Goal: Transaction & Acquisition: Purchase product/service

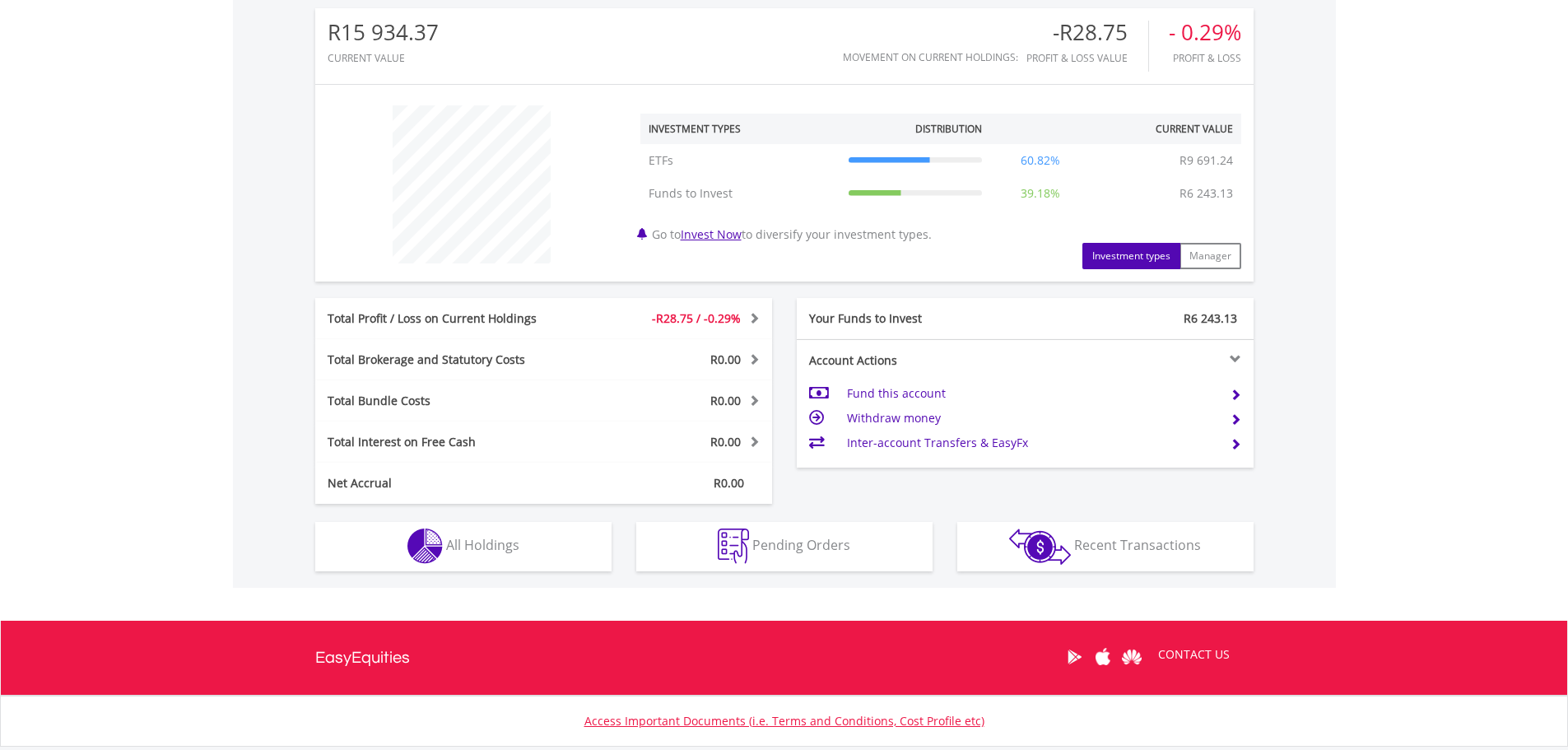
scroll to position [550, 0]
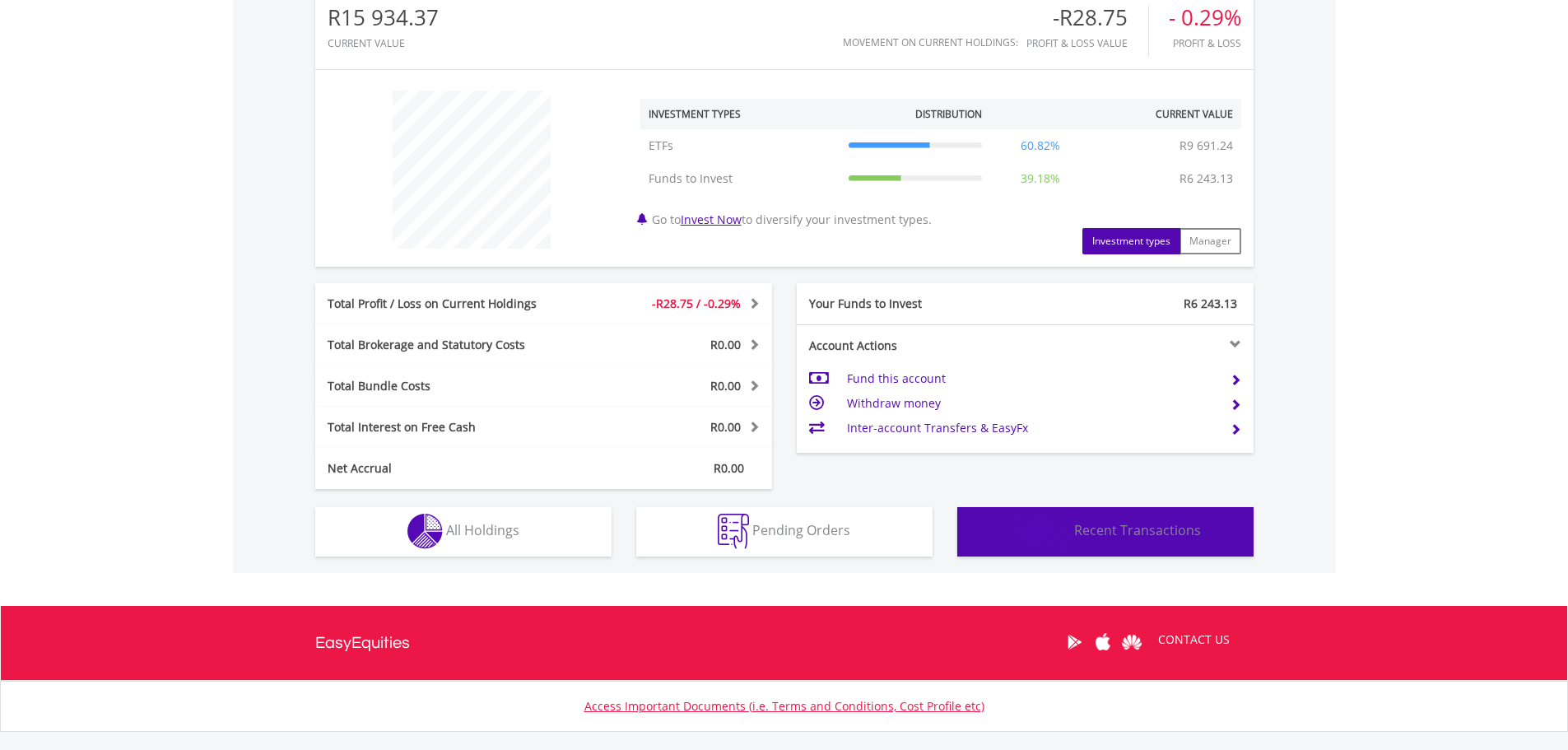
click at [1109, 527] on span "Recent Transactions" at bounding box center [1138, 530] width 127 height 18
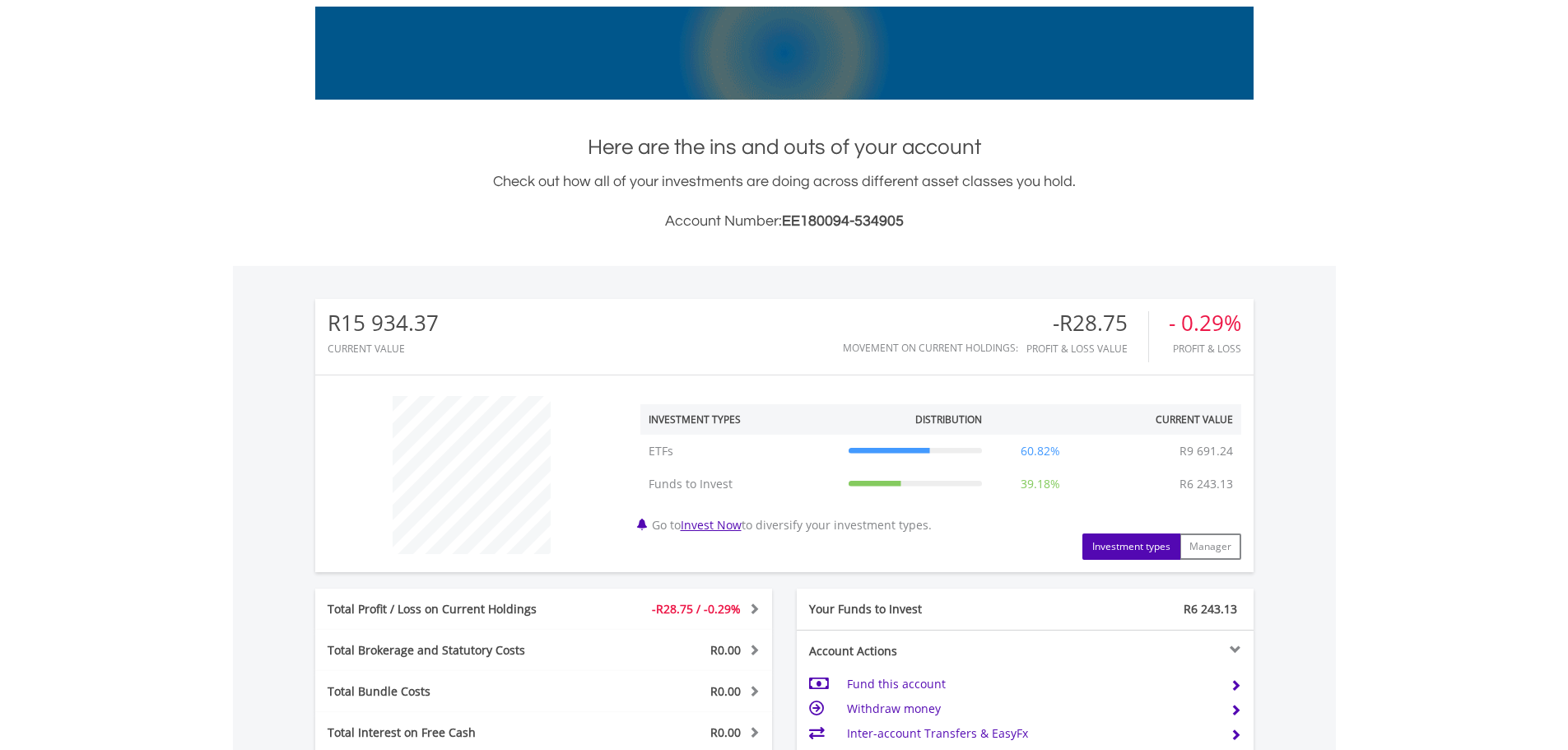
scroll to position [274, 0]
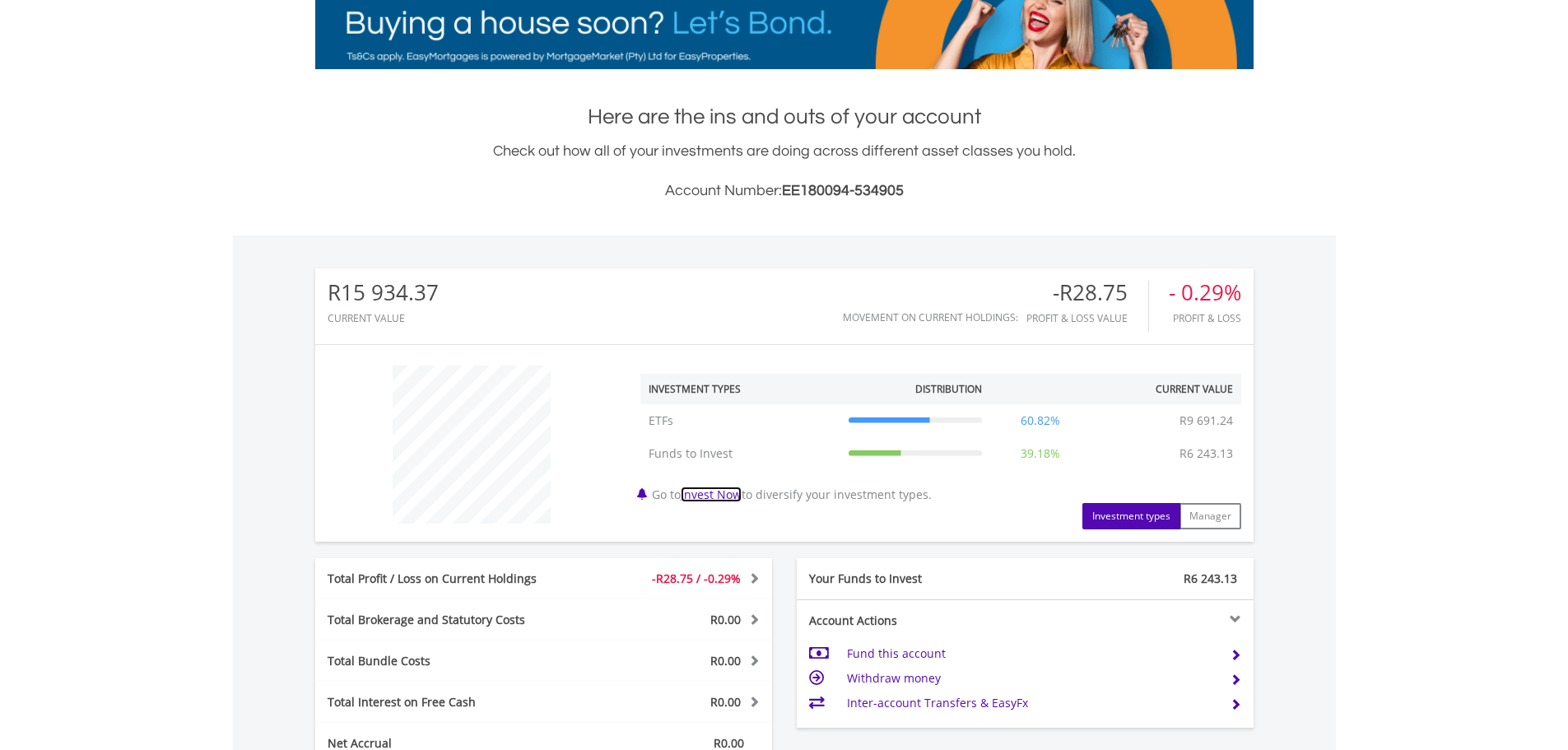
click at [725, 491] on link "Invest Now" at bounding box center [711, 494] width 61 height 16
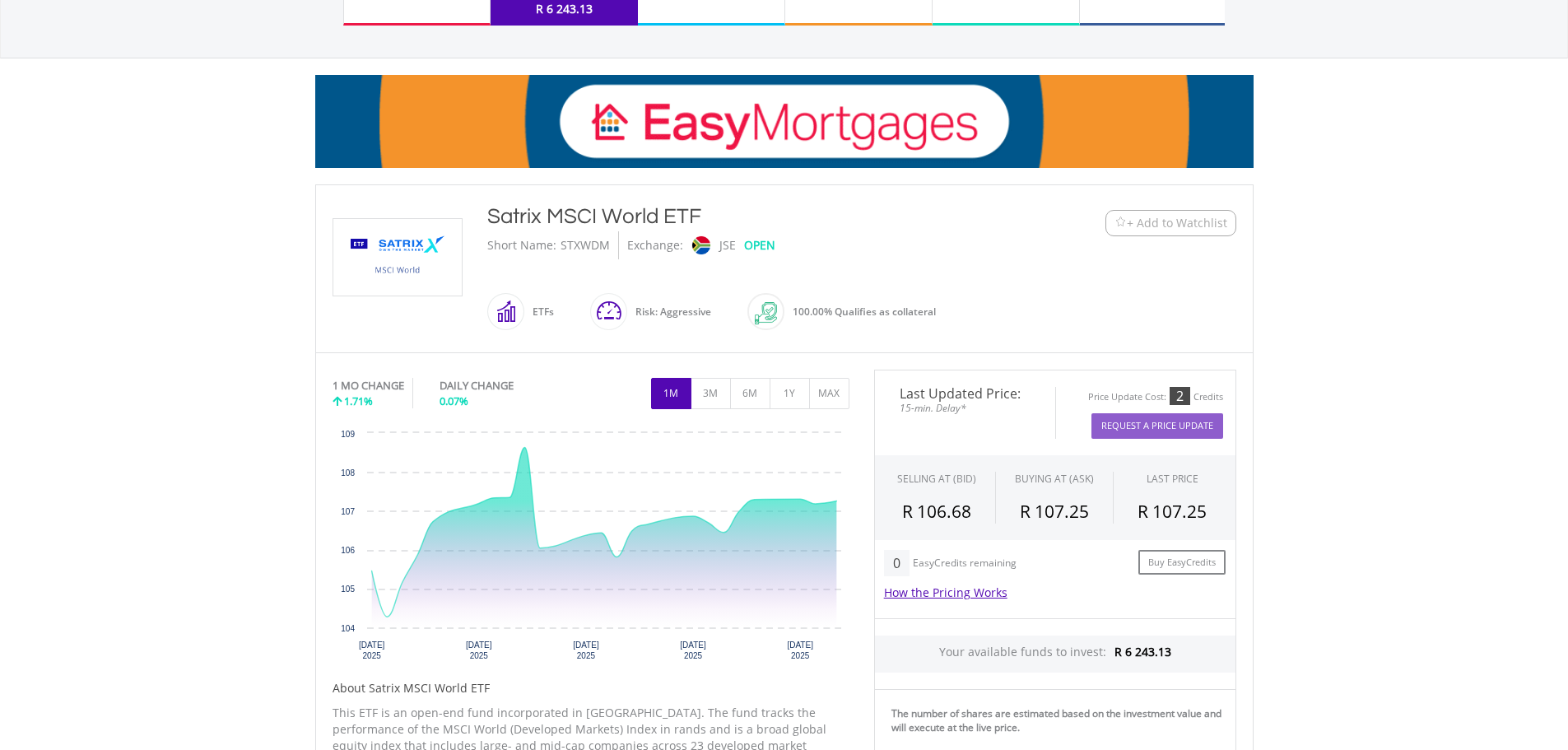
scroll to position [451, 0]
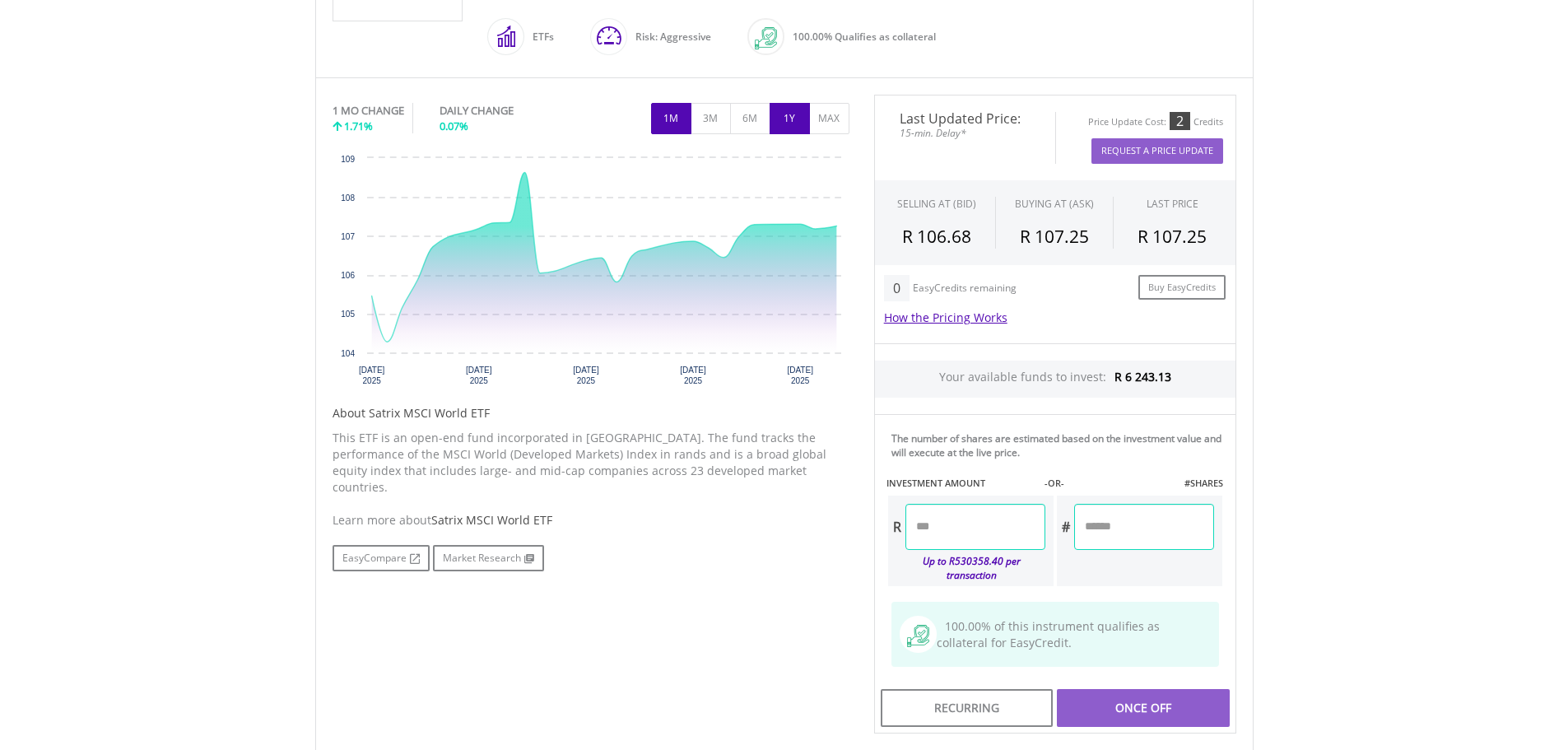
click at [796, 118] on button "1Y" at bounding box center [790, 119] width 40 height 32
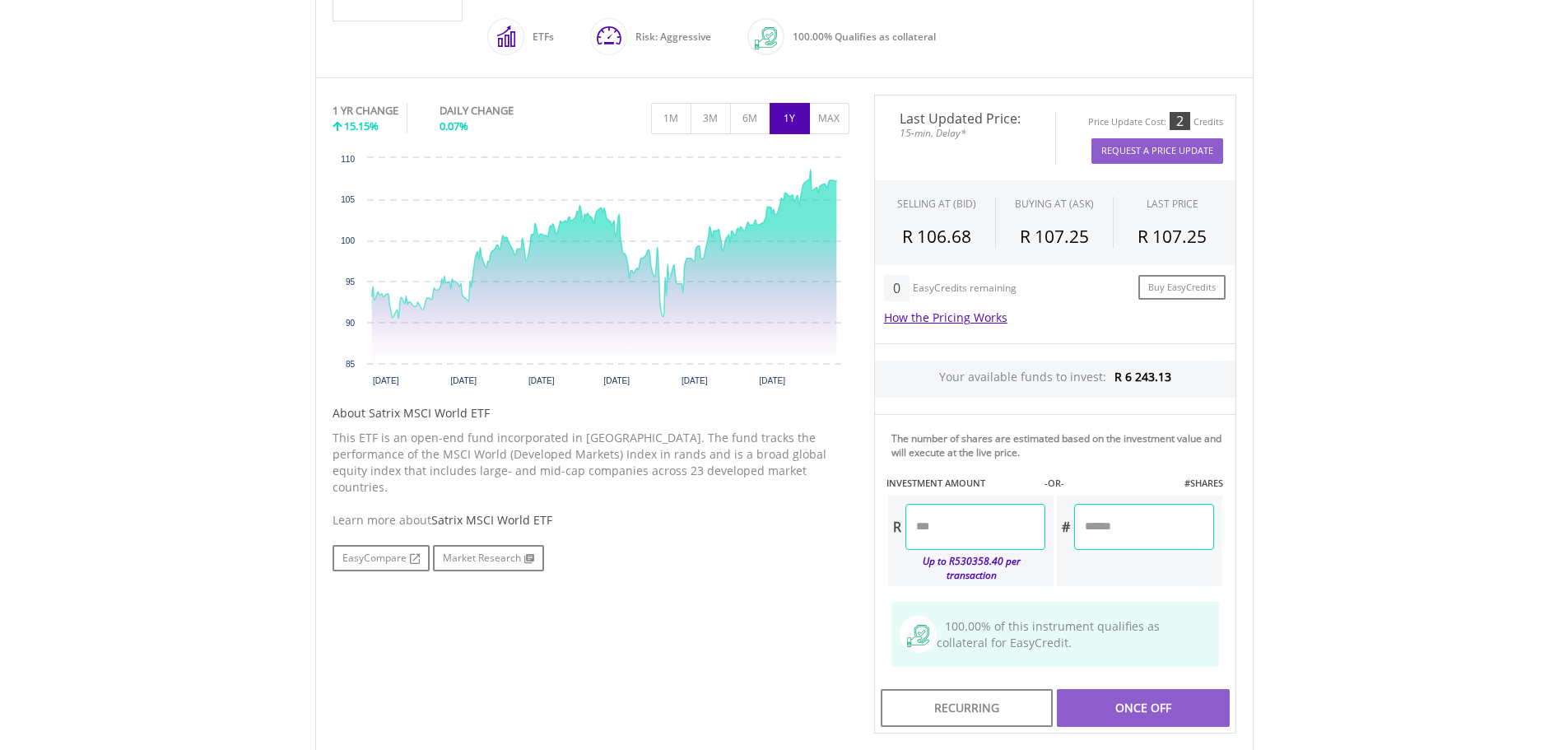
click at [976, 532] on input "number" at bounding box center [976, 527] width 140 height 46
type input "*"
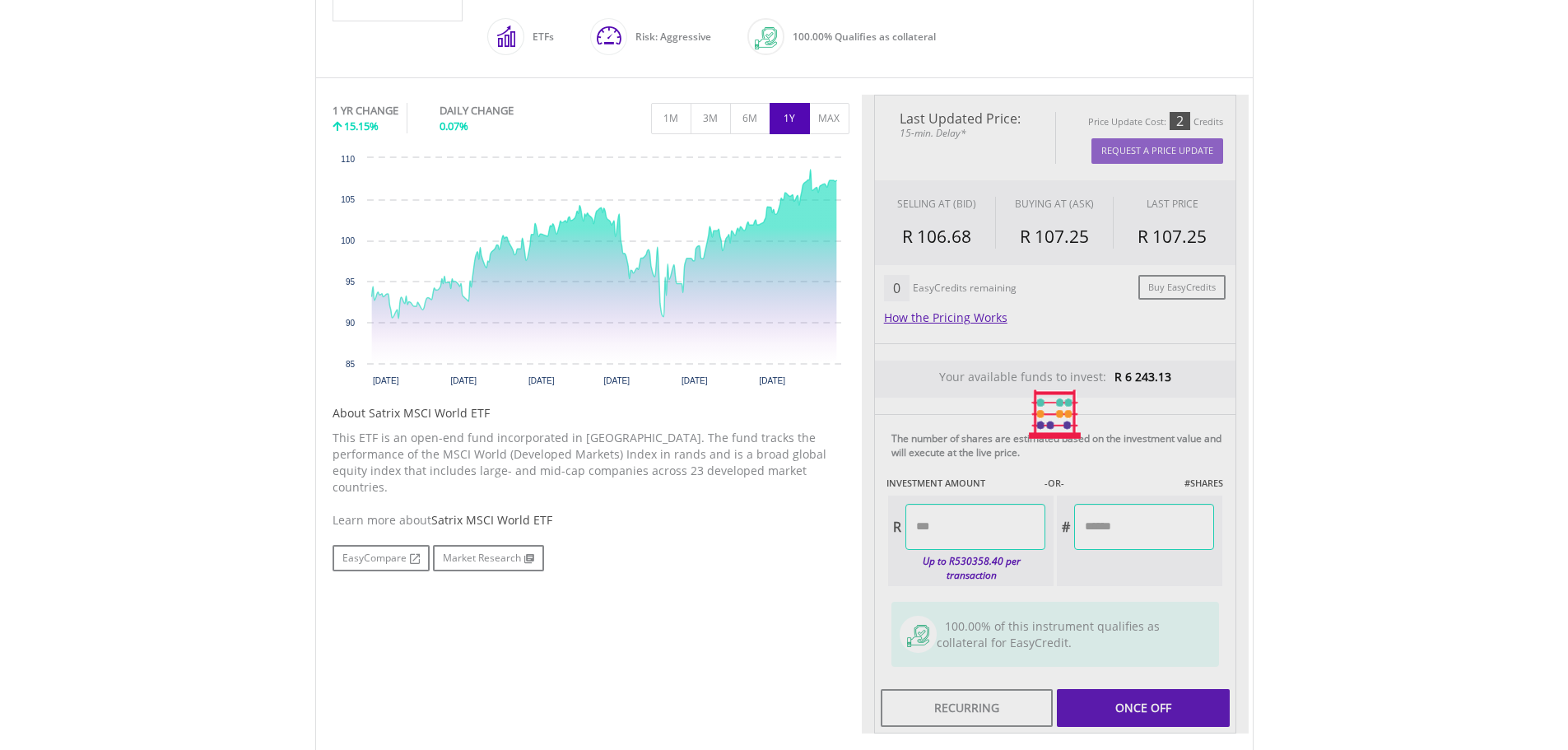
click at [1334, 490] on body "My Investments Invest Now New Listings Sell My Recurring Investments Pending Or…" at bounding box center [784, 300] width 1568 height 1503
type input "*******"
type input "******"
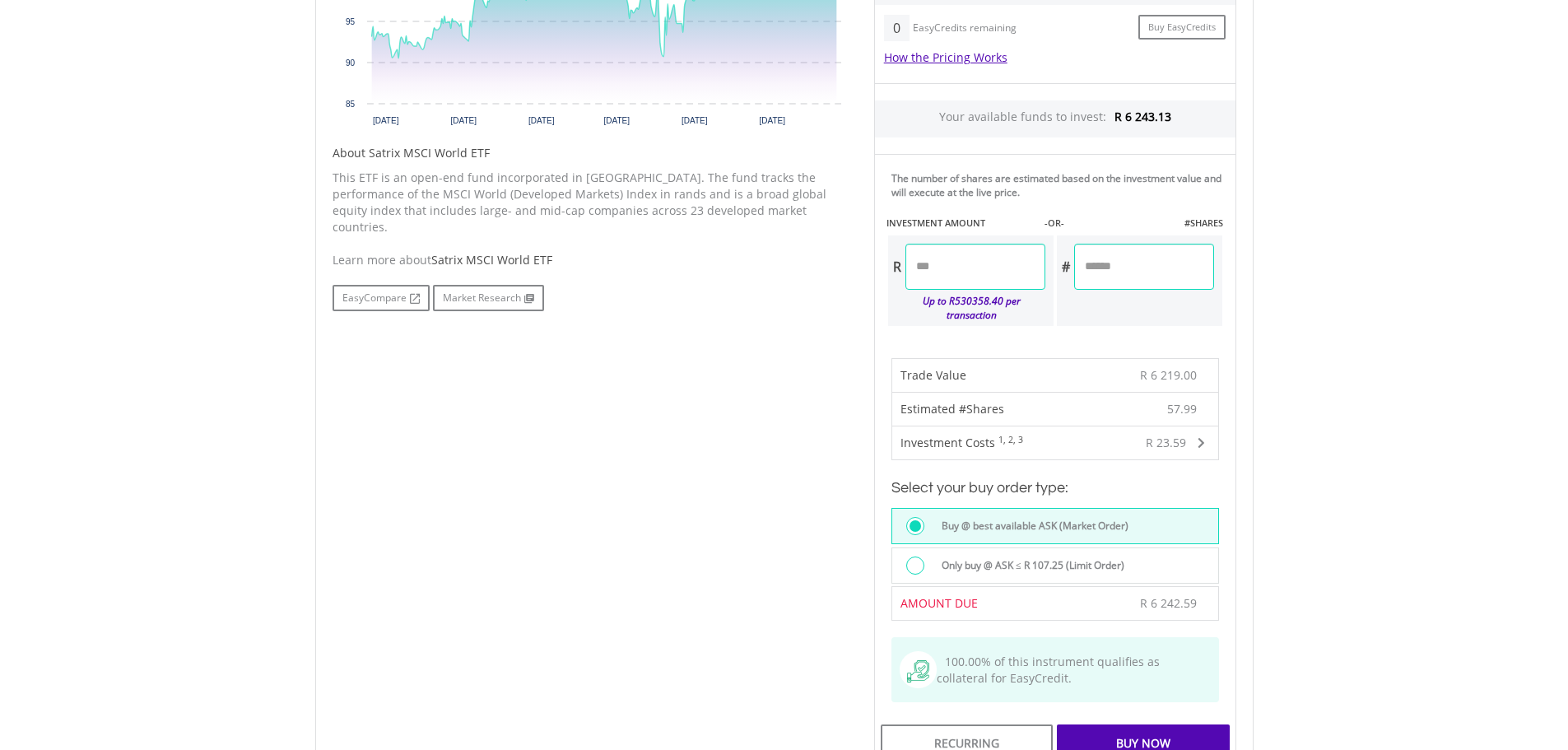
scroll to position [725, 0]
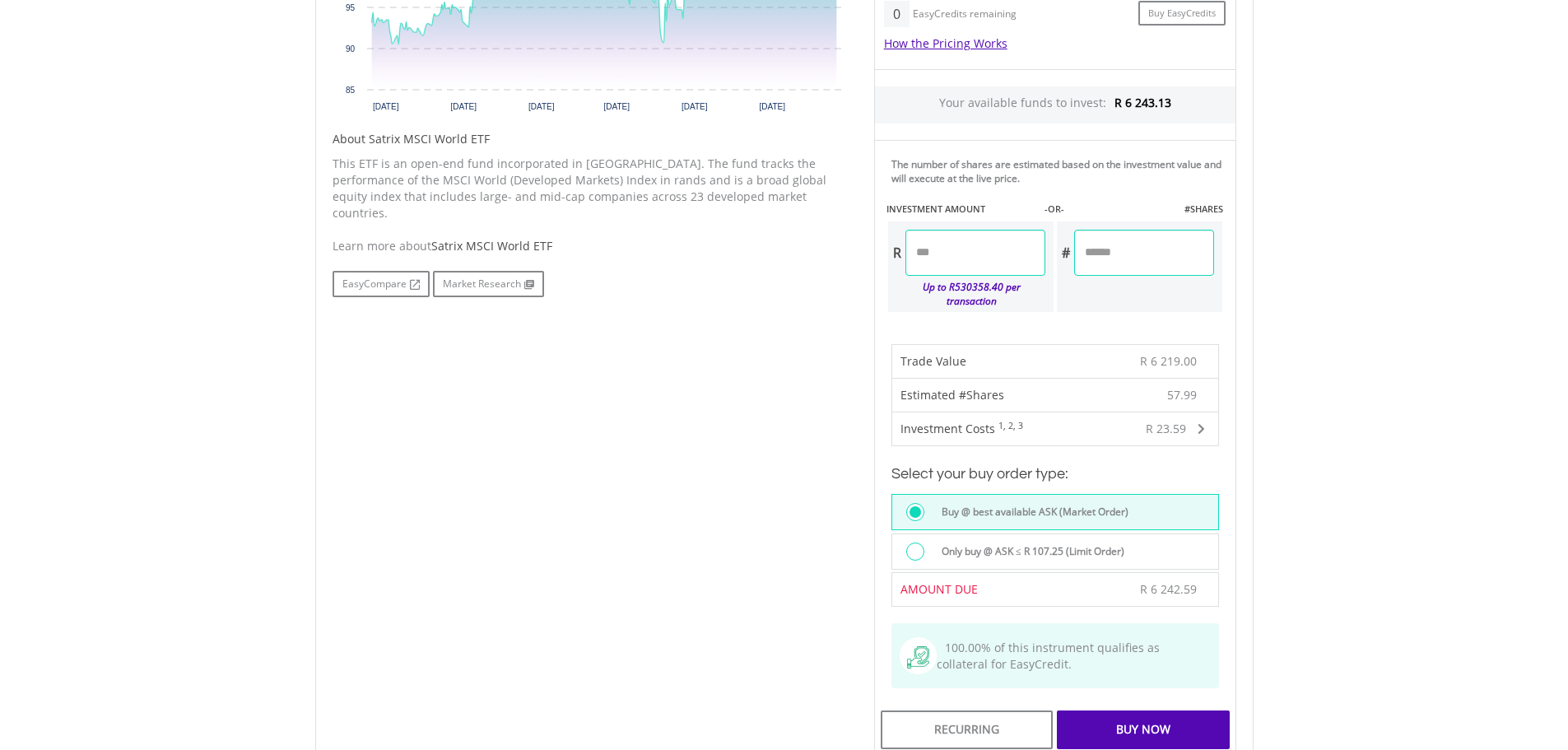
click at [914, 544] on div at bounding box center [915, 551] width 18 height 18
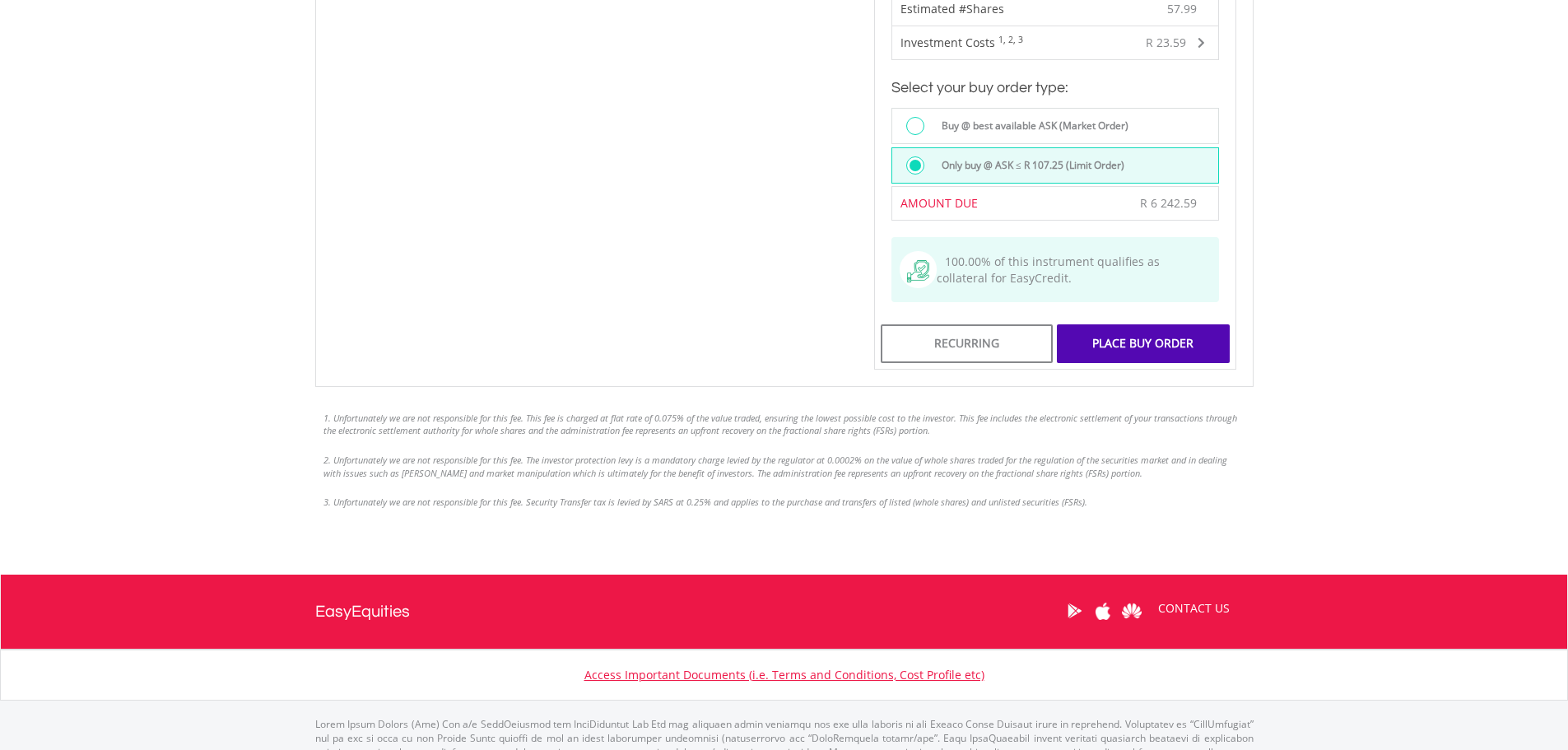
scroll to position [1160, 0]
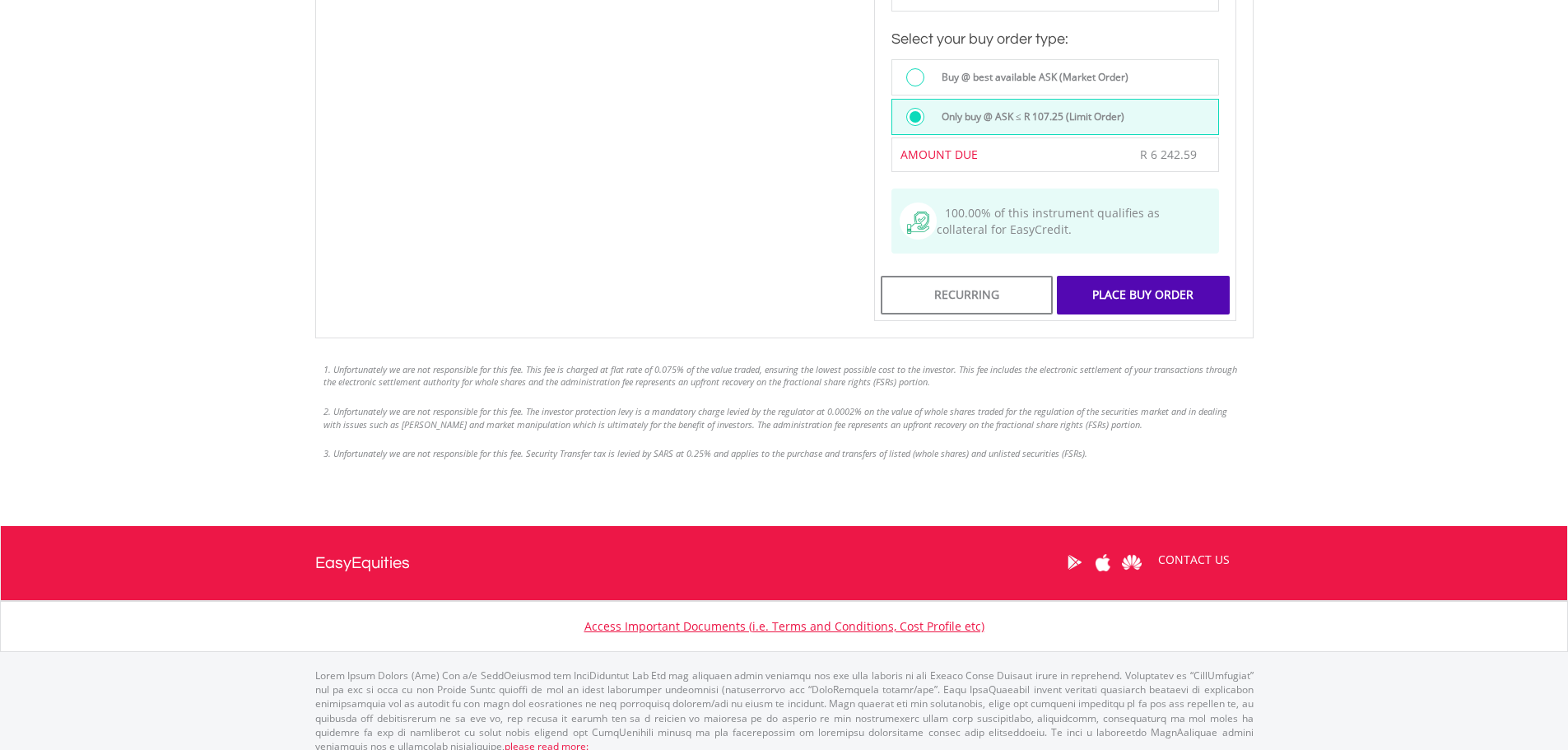
click at [1111, 280] on div "Place Buy Order" at bounding box center [1143, 294] width 172 height 38
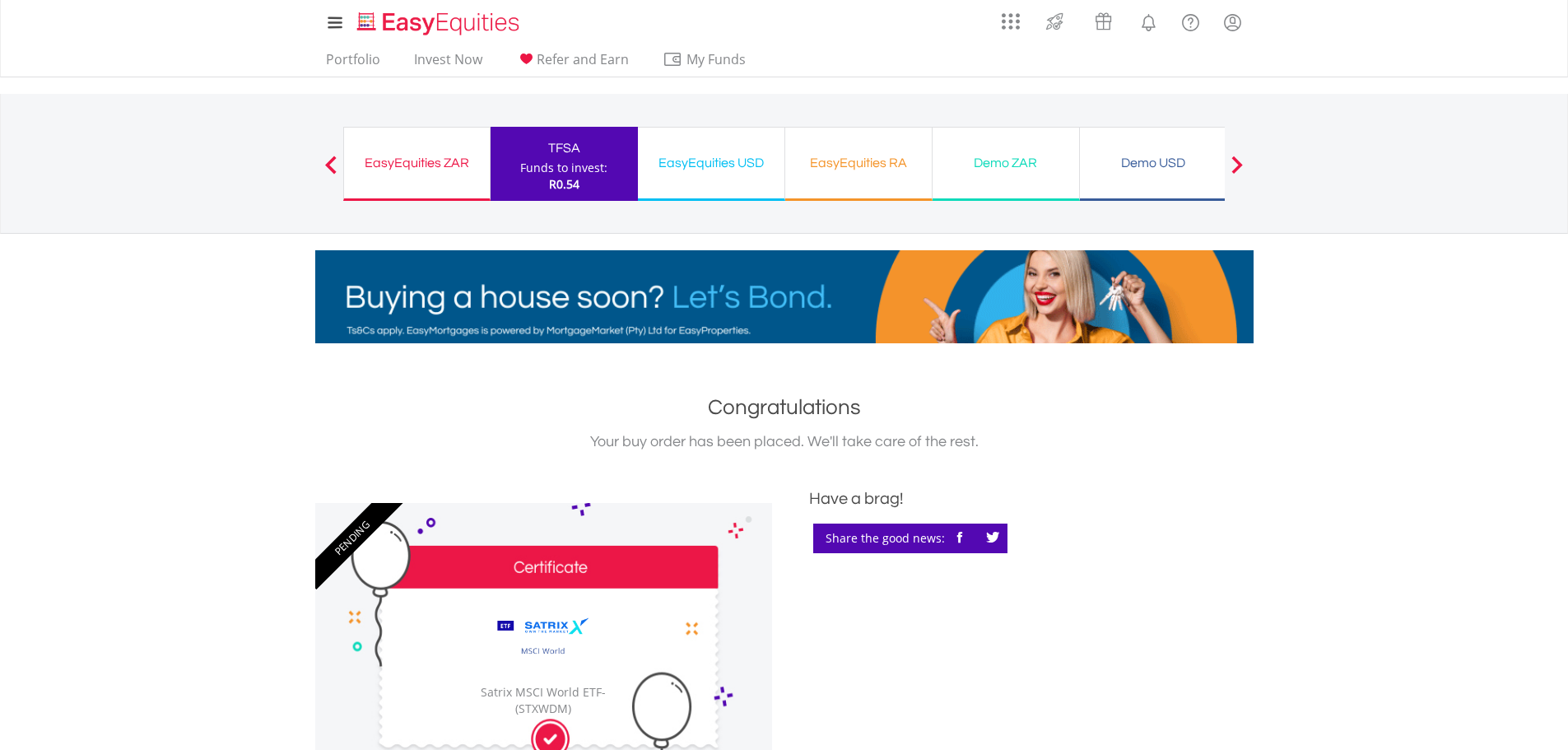
click at [556, 172] on div "Funds to invest:" at bounding box center [564, 168] width 88 height 17
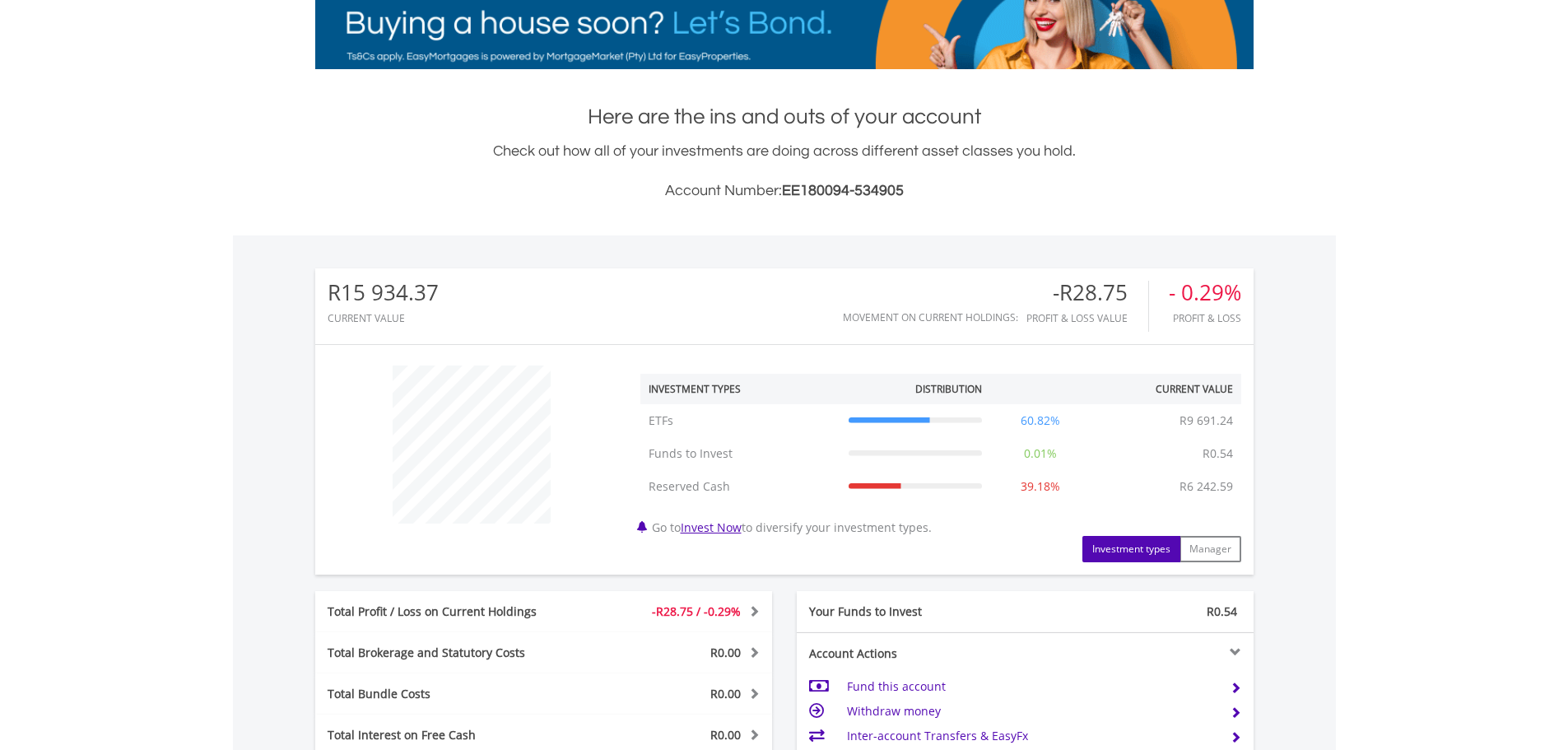
scroll to position [550, 0]
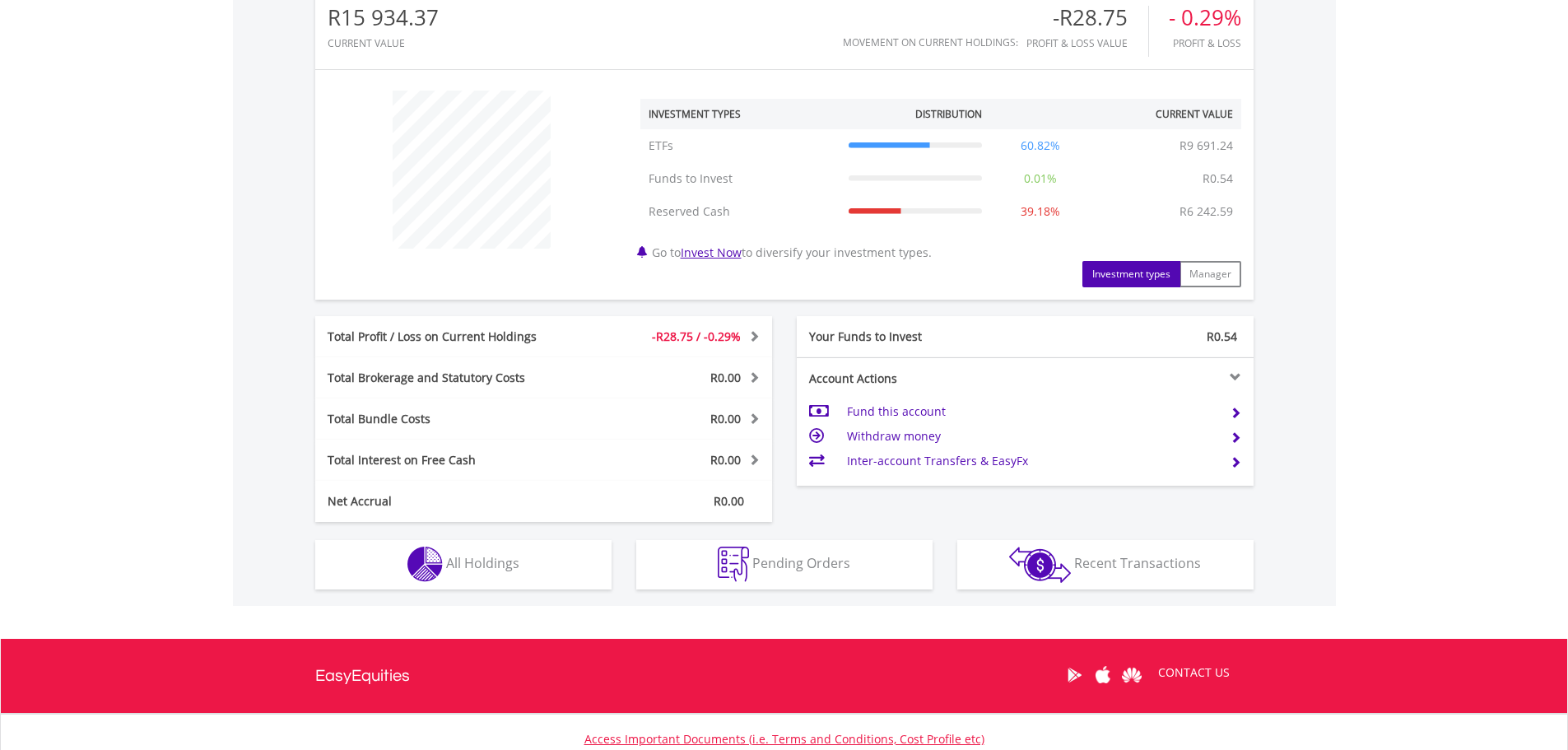
click at [1228, 377] on div at bounding box center [1139, 376] width 229 height 11
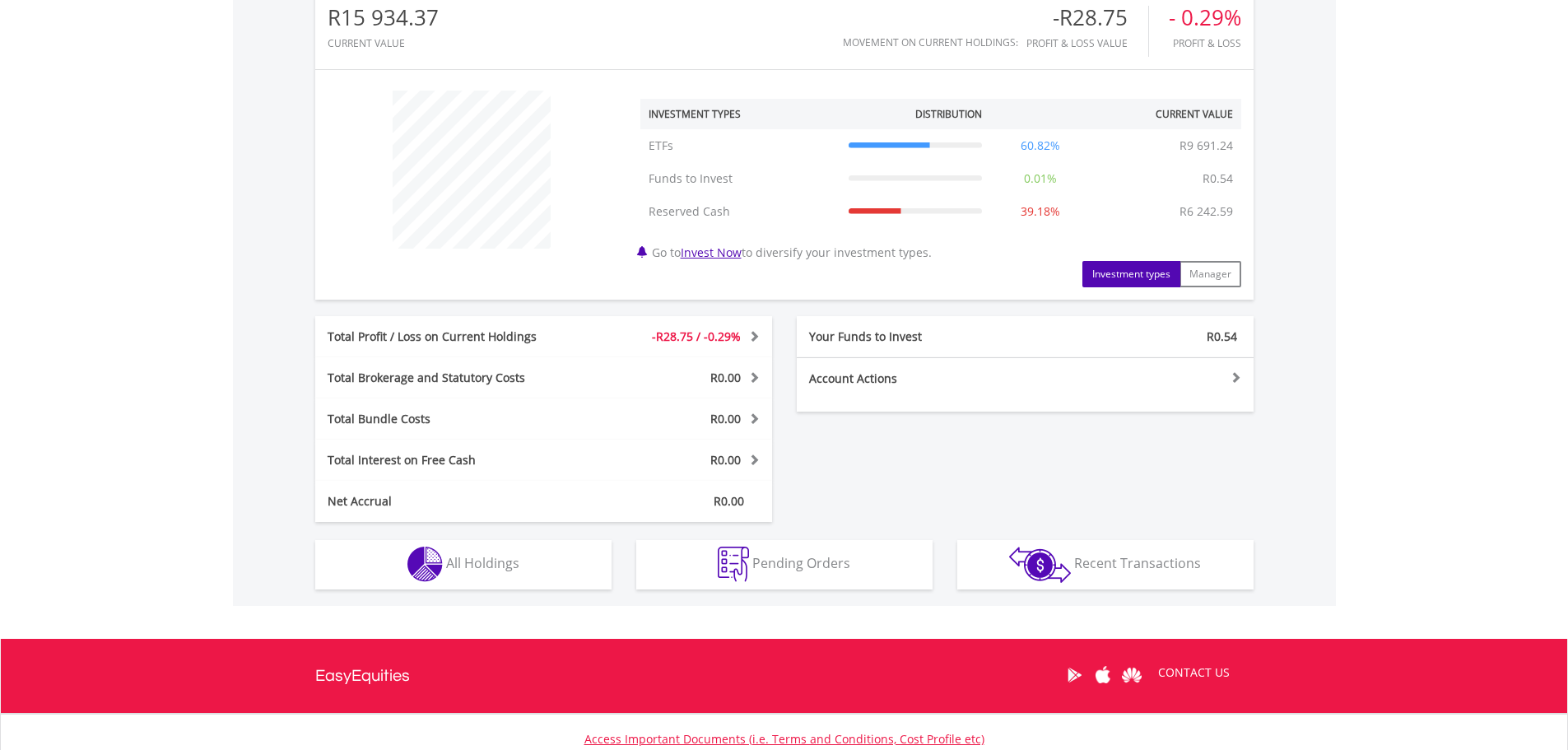
click at [1228, 377] on div at bounding box center [1139, 376] width 229 height 11
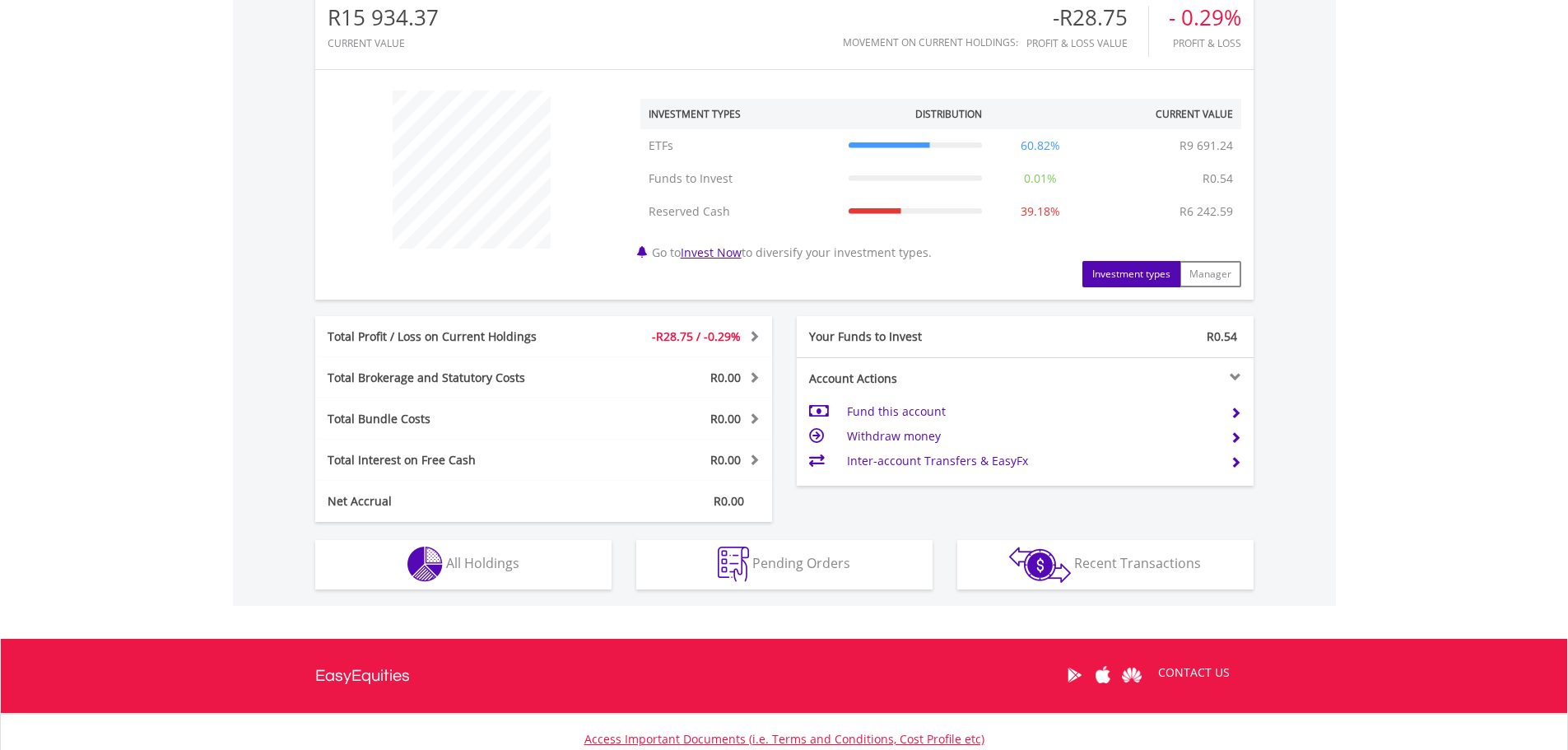
click at [1227, 410] on td at bounding box center [1228, 411] width 24 height 25
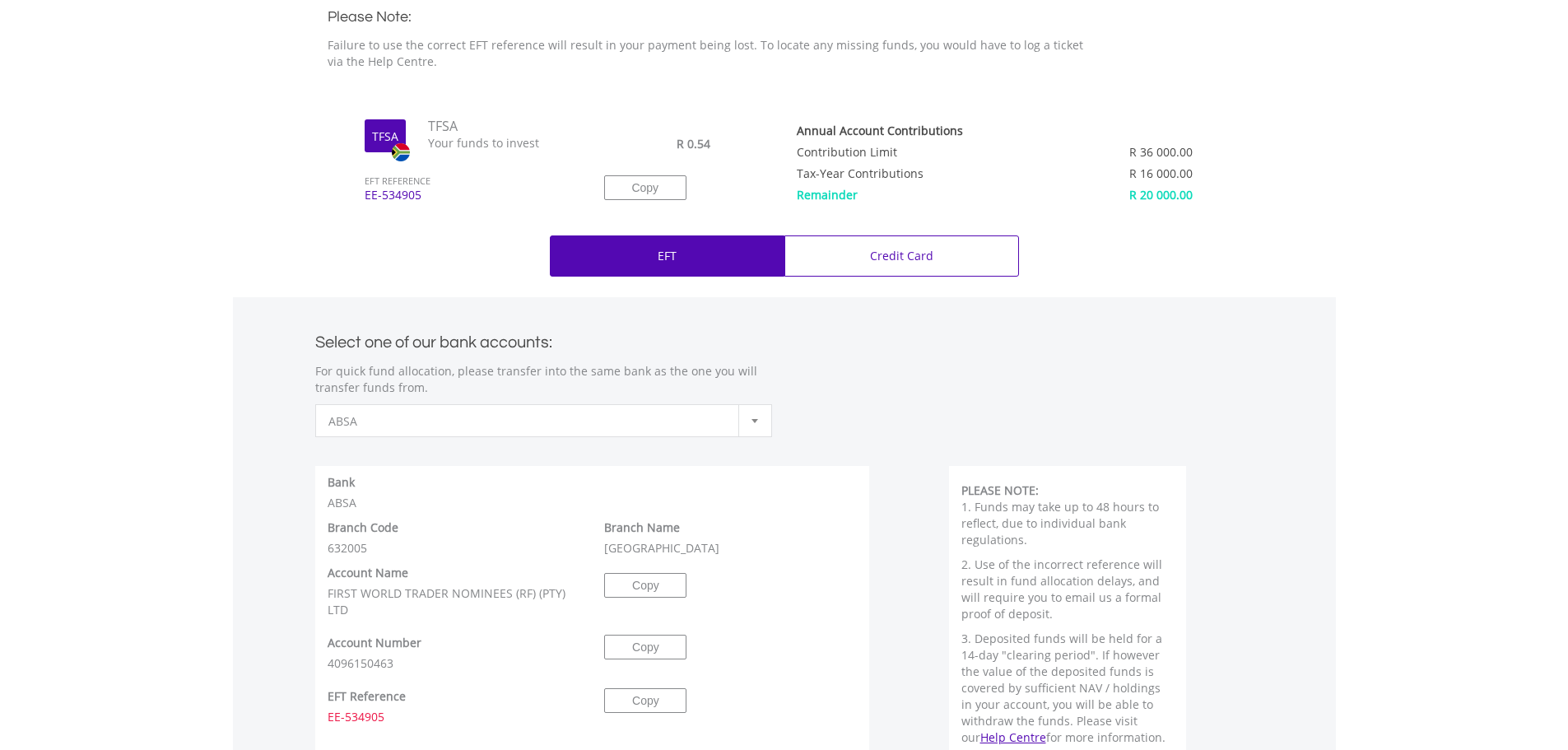
scroll to position [550, 0]
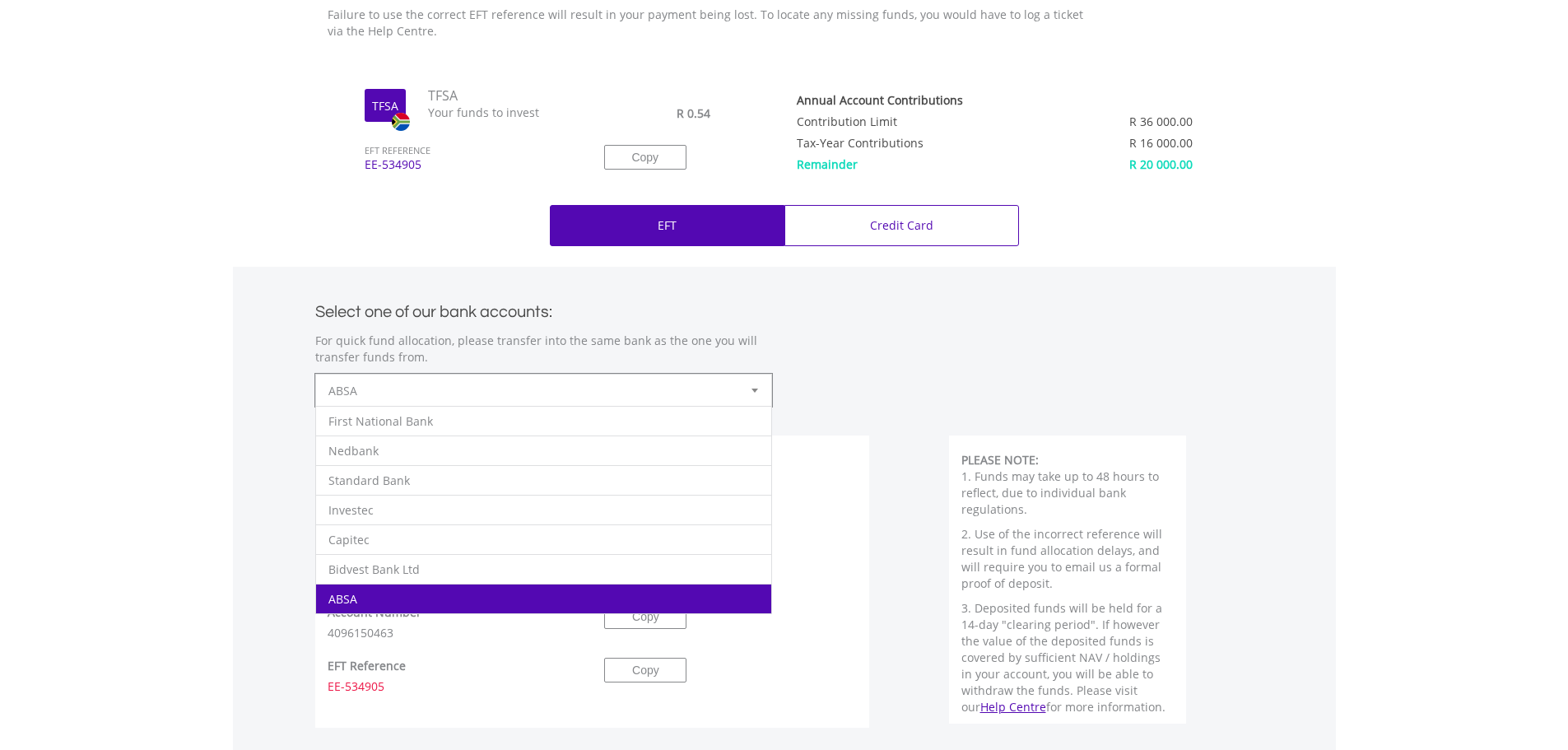
click at [746, 387] on div at bounding box center [755, 390] width 33 height 32
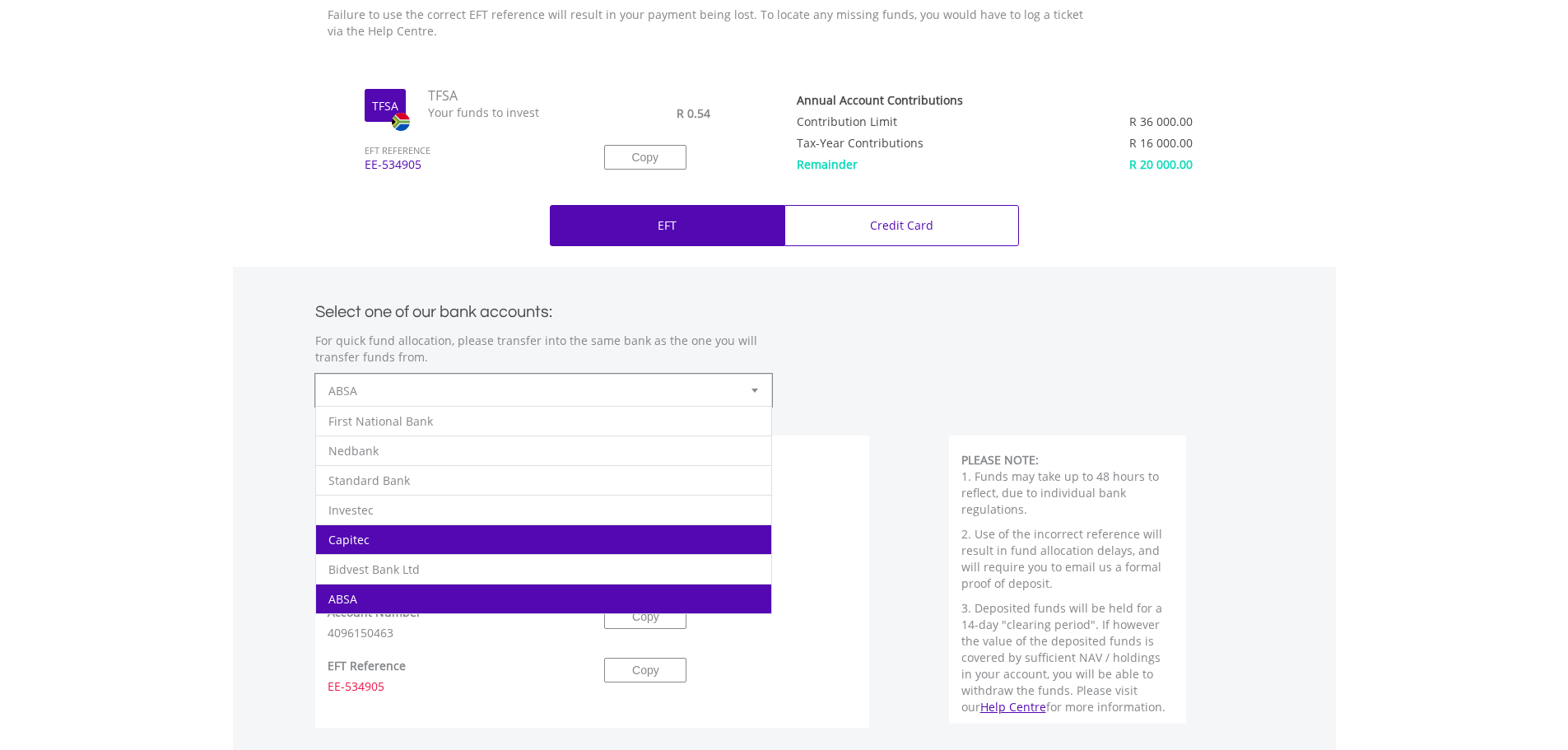
click at [387, 542] on li "Capitec" at bounding box center [543, 539] width 455 height 30
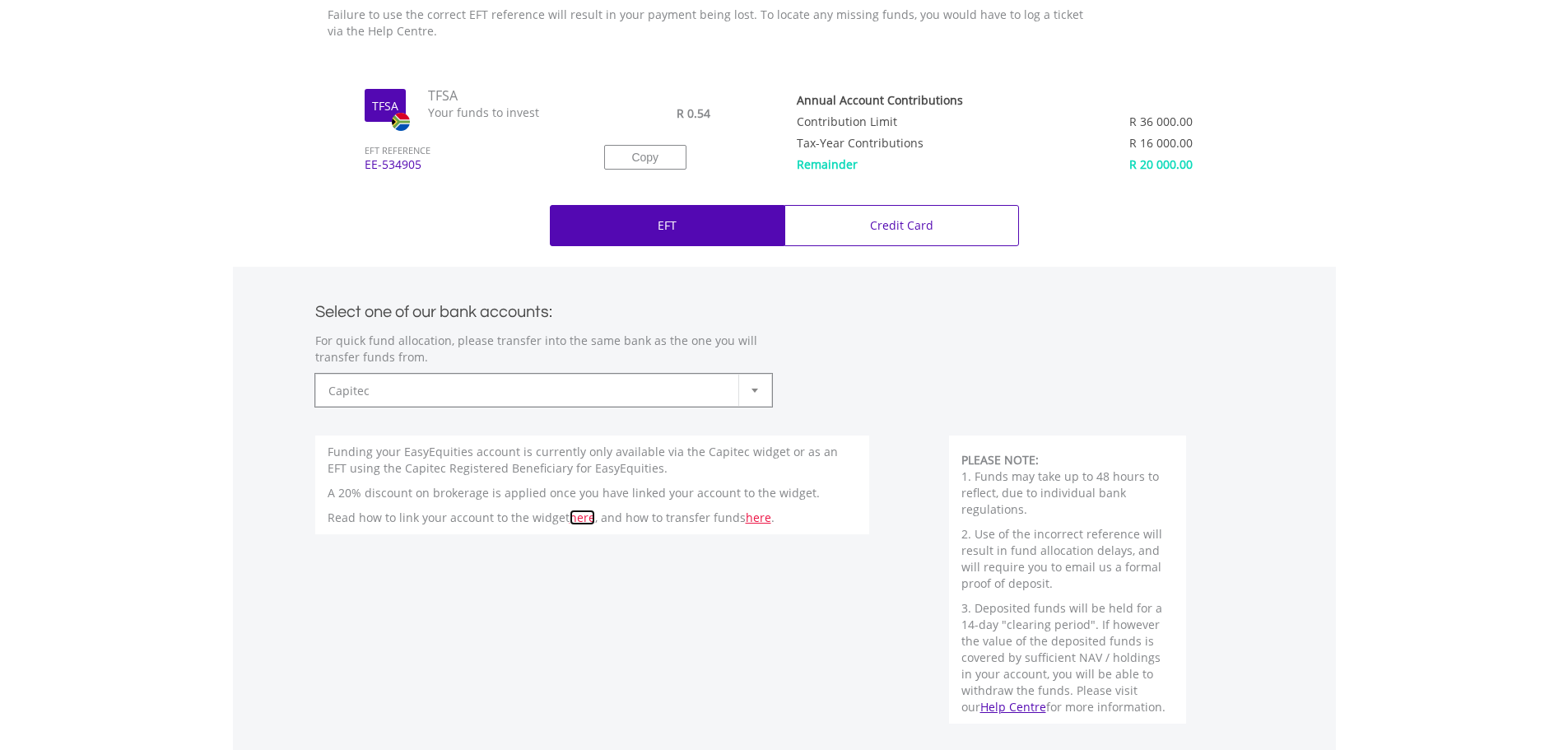
click at [578, 519] on link "here" at bounding box center [582, 517] width 25 height 16
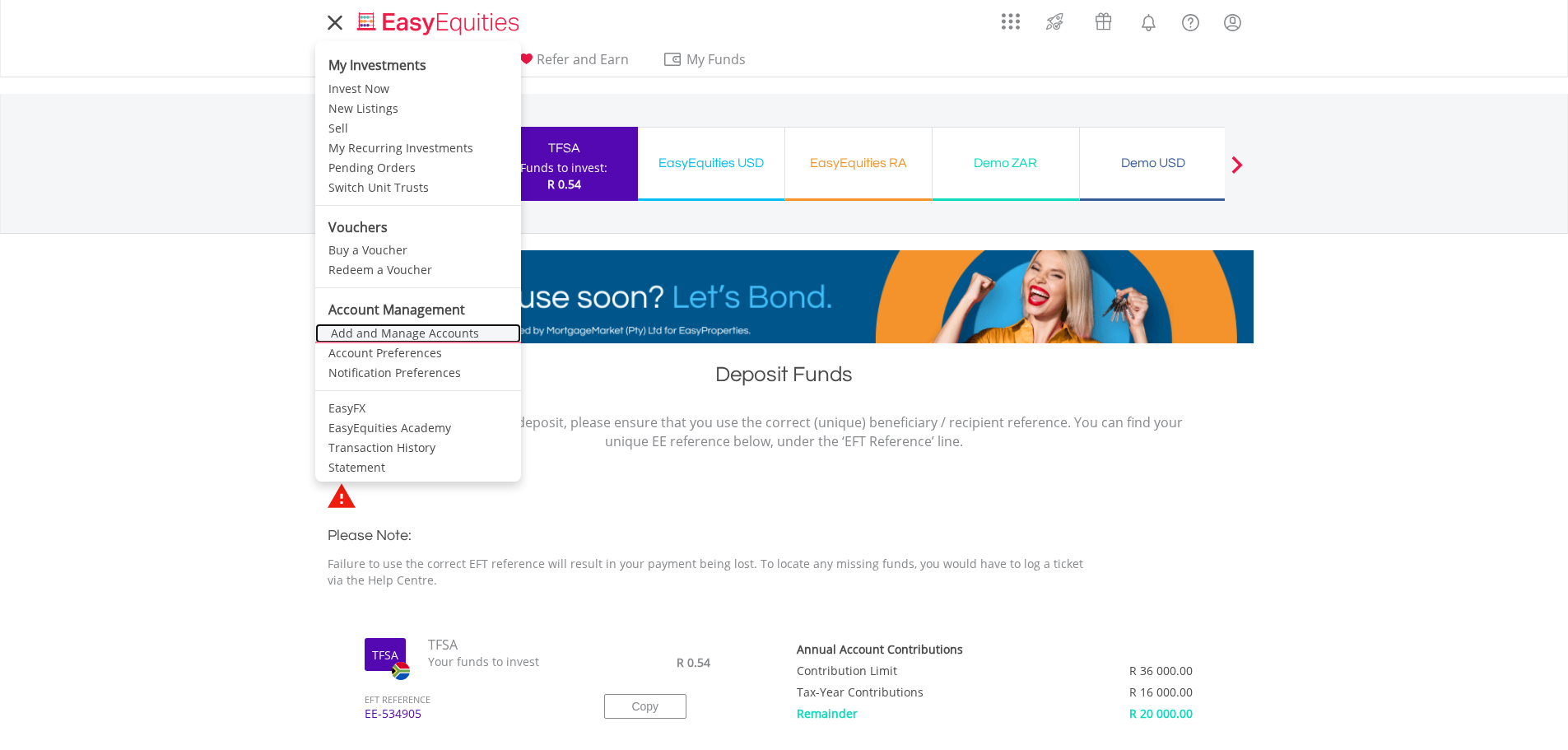
click at [369, 341] on link "Add and Manage Accounts" at bounding box center [417, 333] width 206 height 20
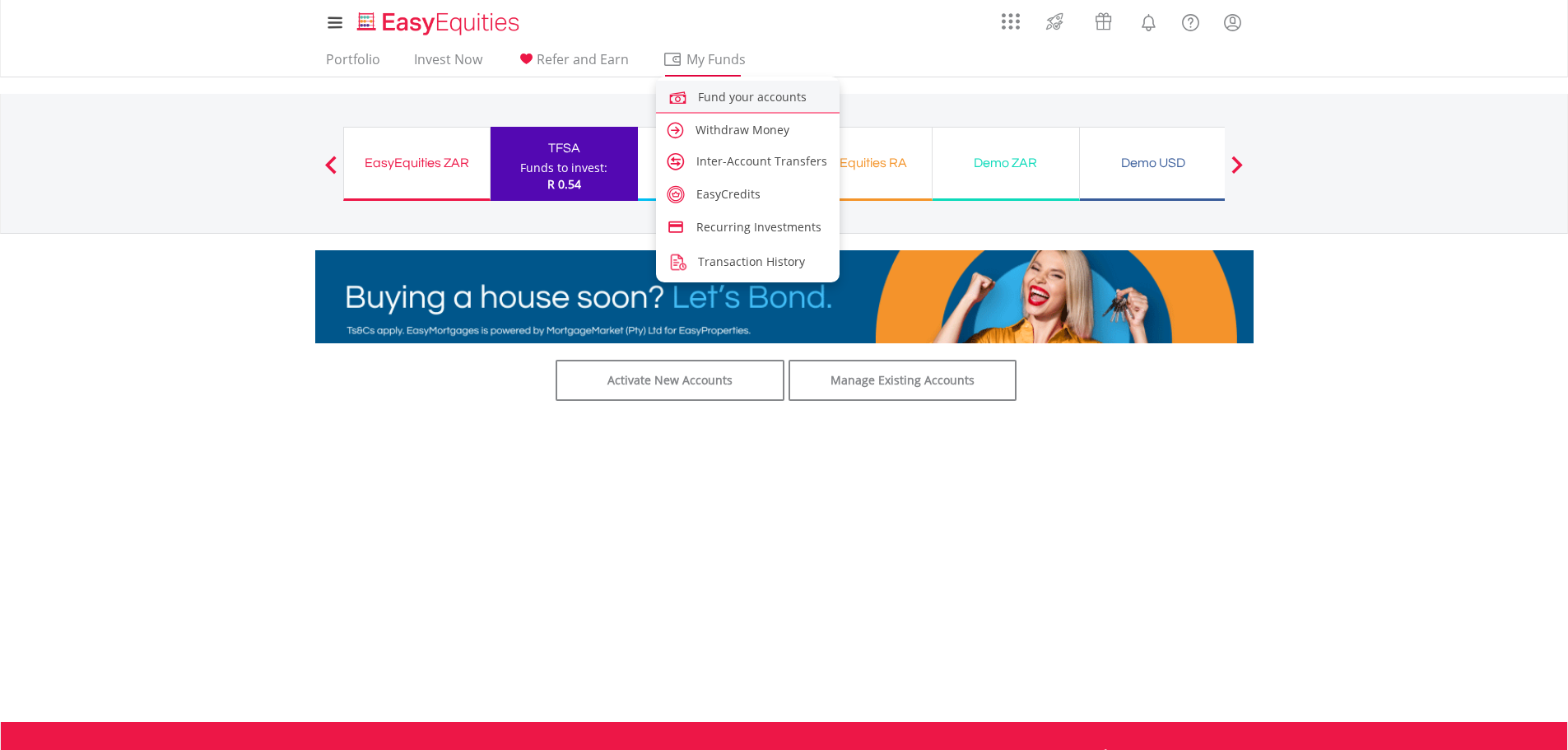
drag, startPoint x: 706, startPoint y: 61, endPoint x: 710, endPoint y: 108, distance: 47.2
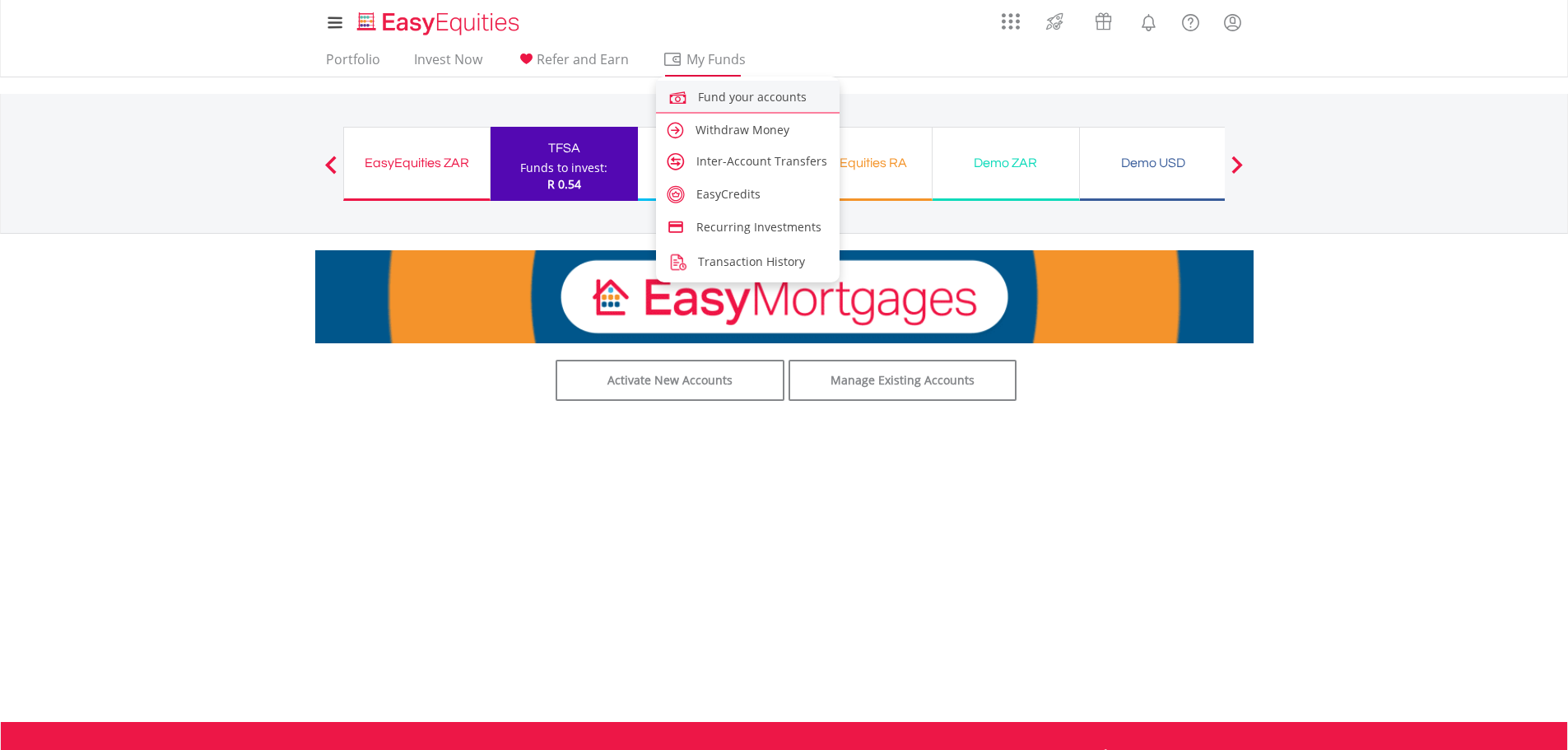
click at [707, 76] on li "My Funds Fund your accounts Withdraw Money Inter-Account Transfers EasyCredits …" at bounding box center [704, 63] width 94 height 25
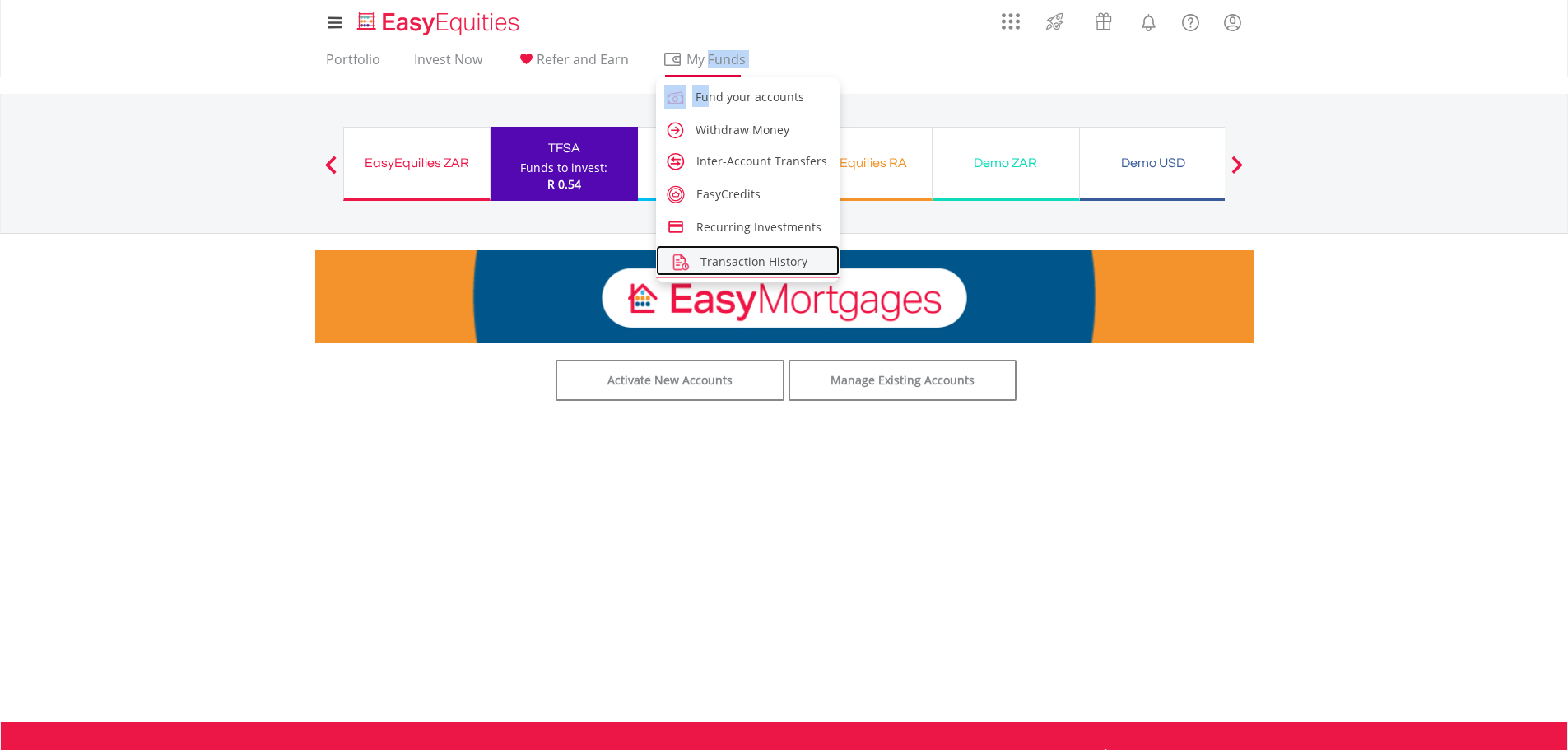
click at [717, 262] on span "Transaction History" at bounding box center [754, 262] width 107 height 16
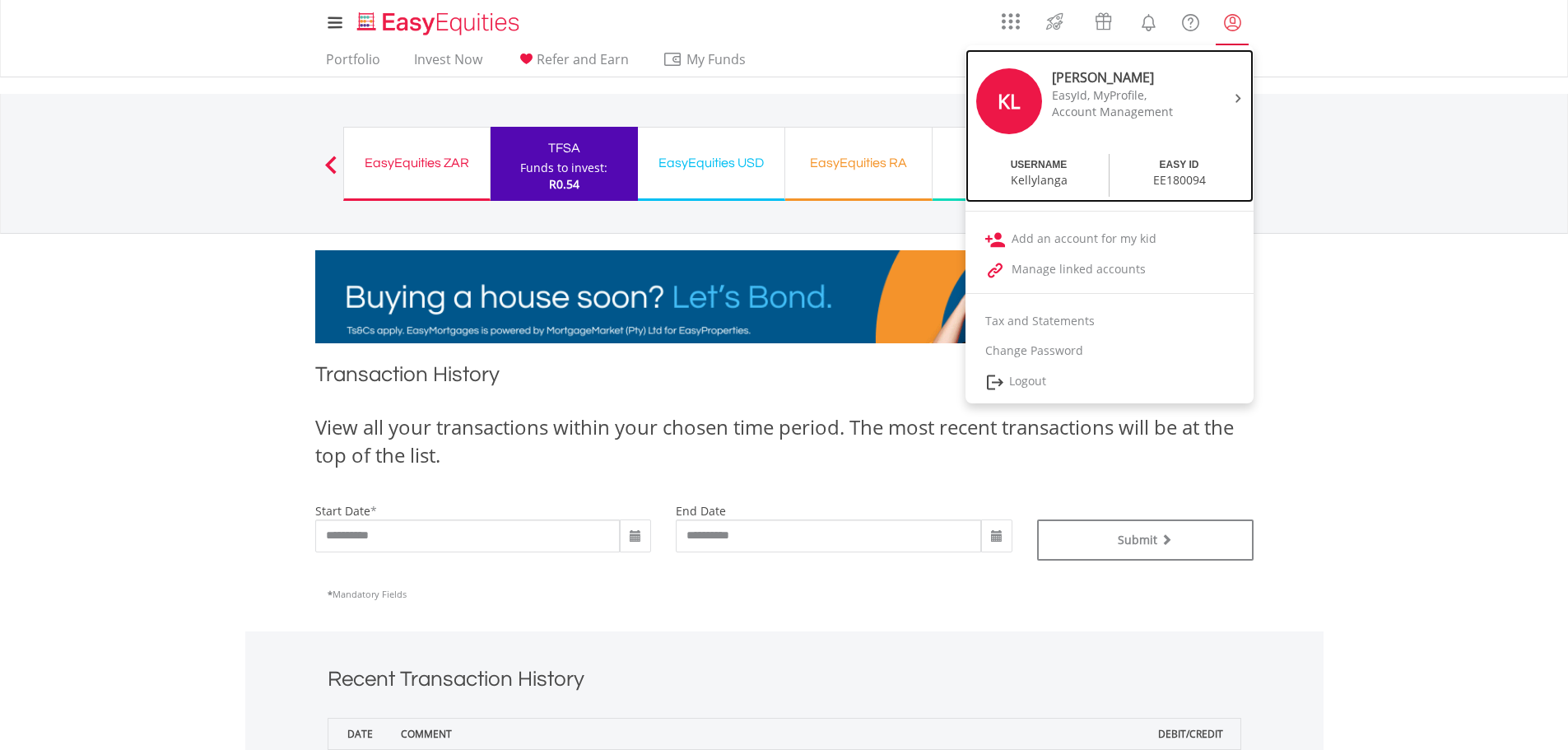
click at [1194, 88] on div "[PERSON_NAME] EasyId, MyProfile, Account Management" at bounding box center [1121, 94] width 163 height 52
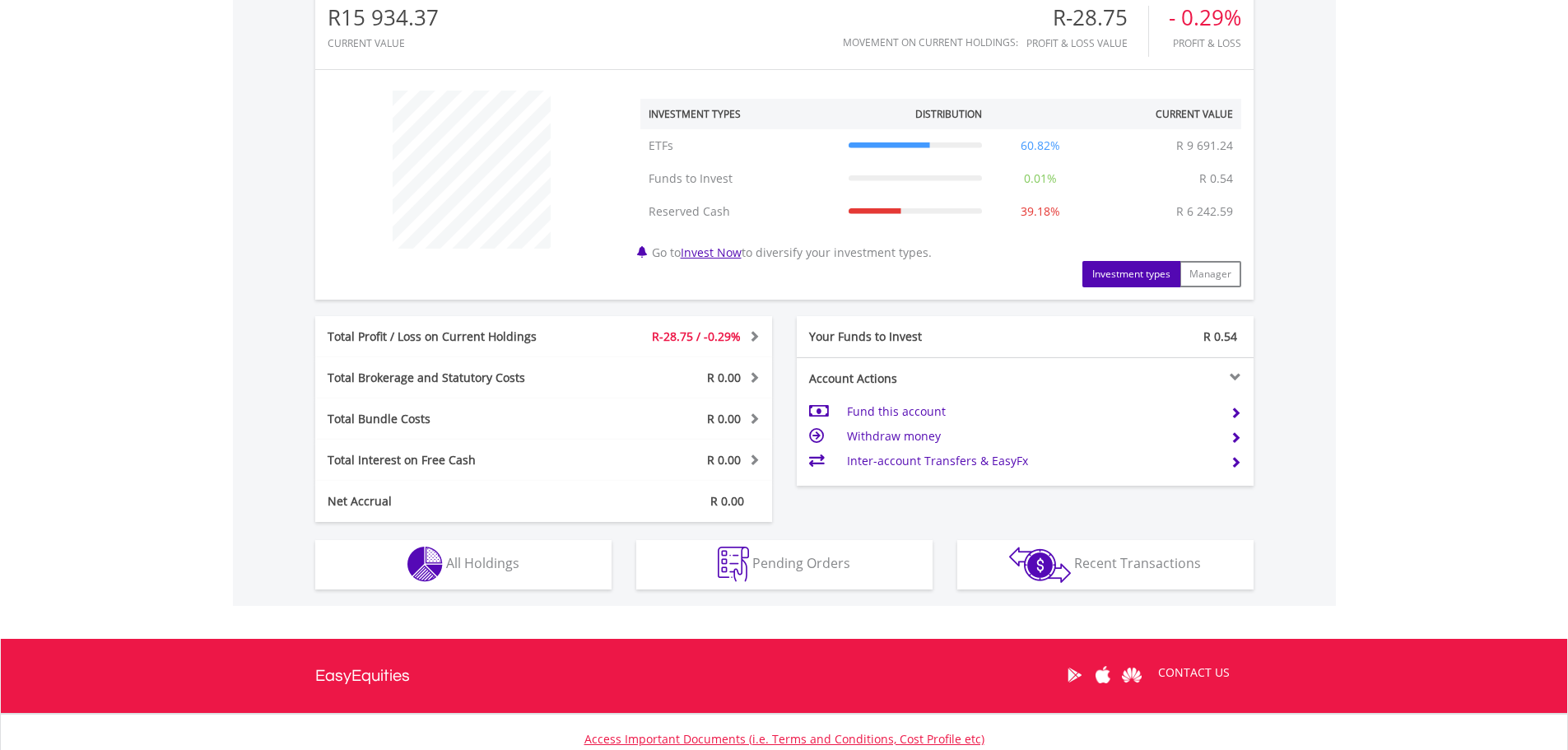
scroll to position [274, 0]
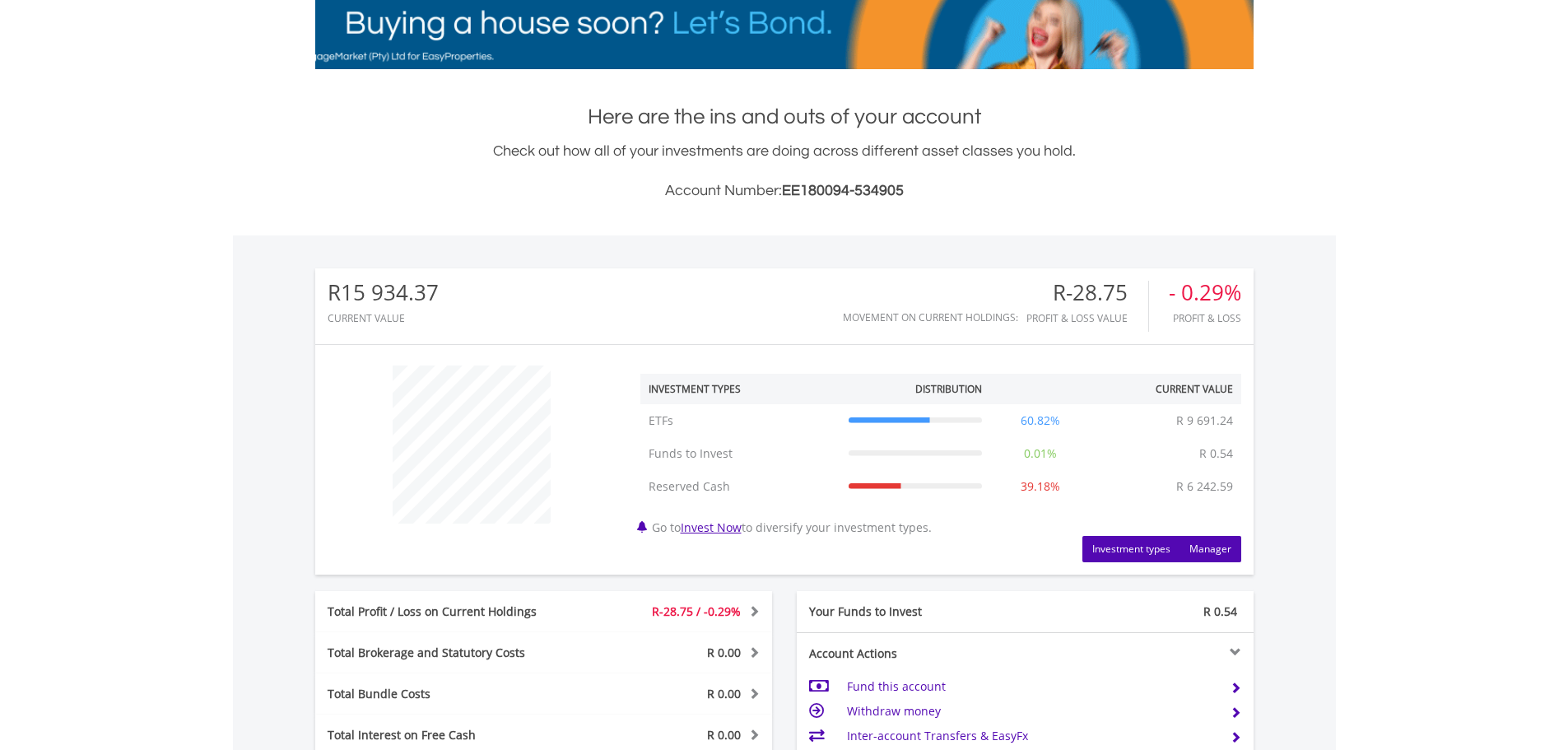
click at [1212, 545] on button "Manager" at bounding box center [1210, 549] width 62 height 26
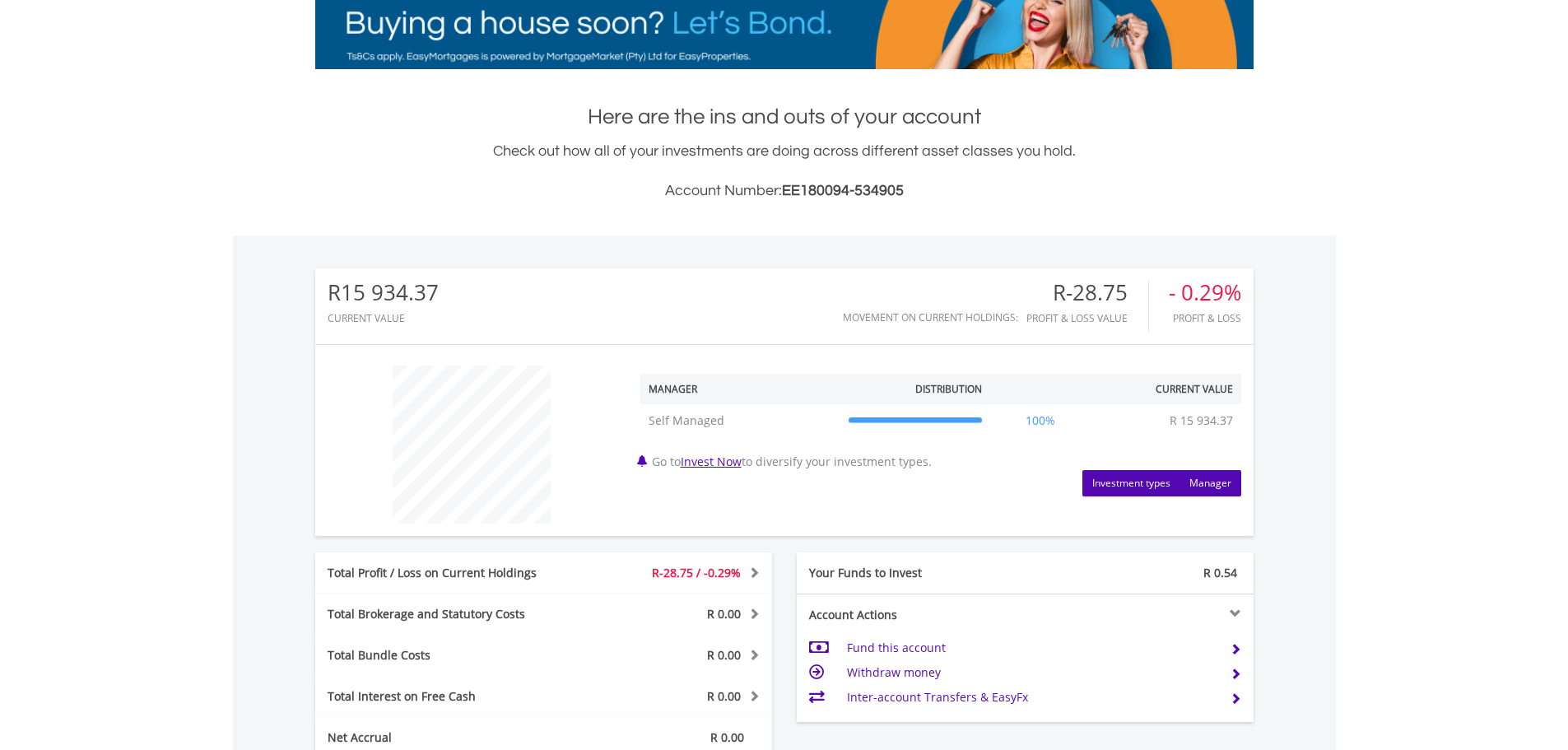
click at [1142, 490] on button "Investment types" at bounding box center [1131, 483] width 98 height 26
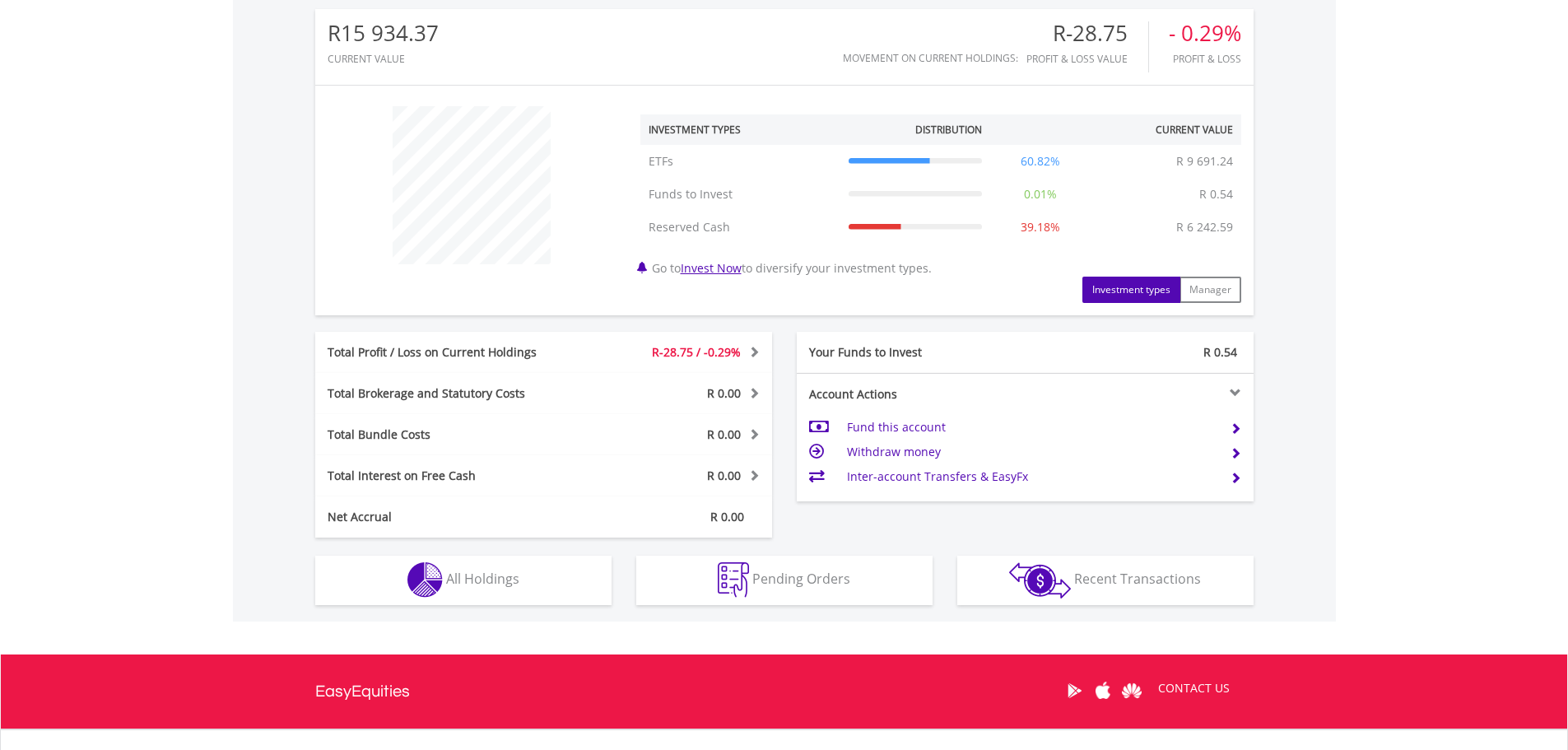
scroll to position [550, 0]
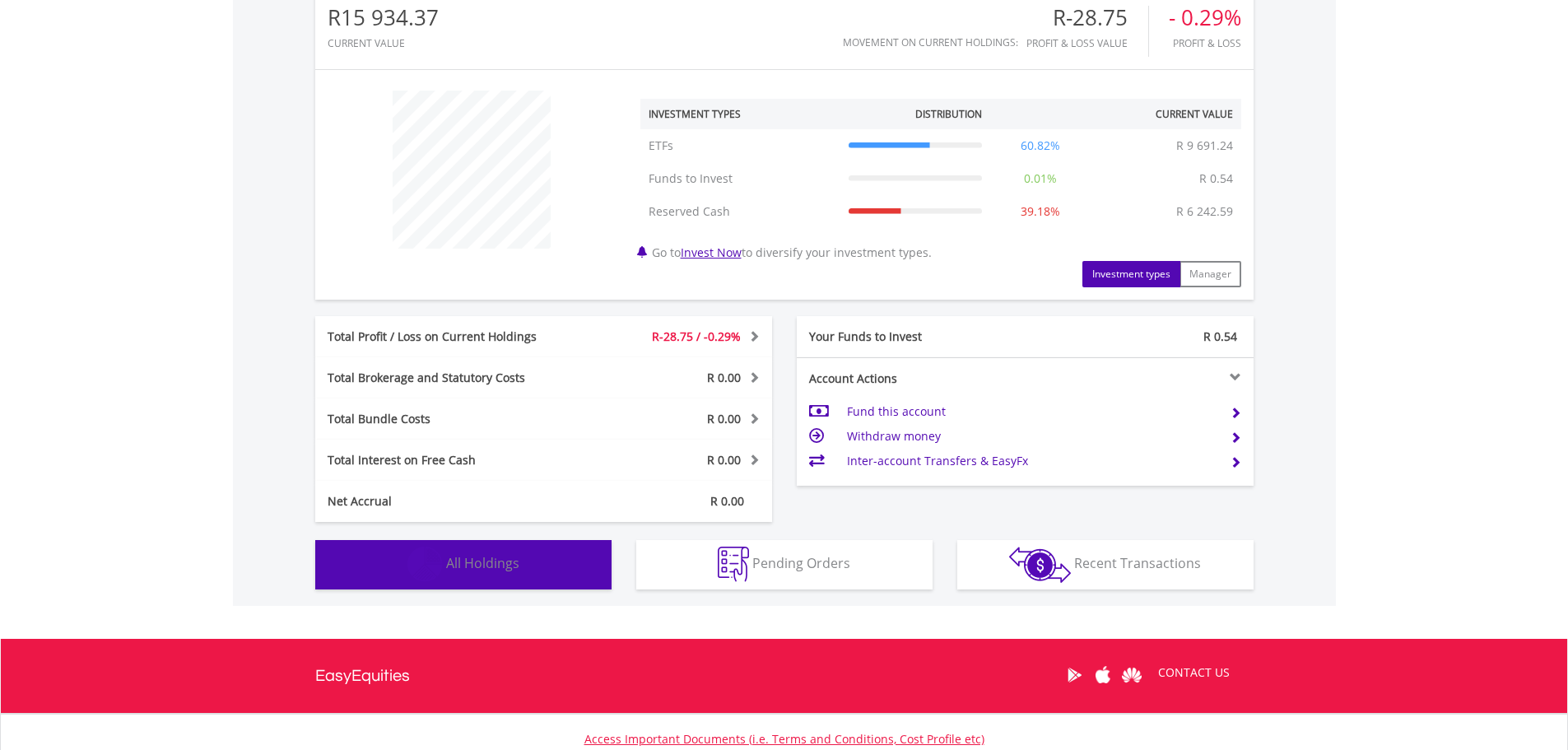
click at [528, 567] on button "Holdings All Holdings" at bounding box center [463, 564] width 297 height 49
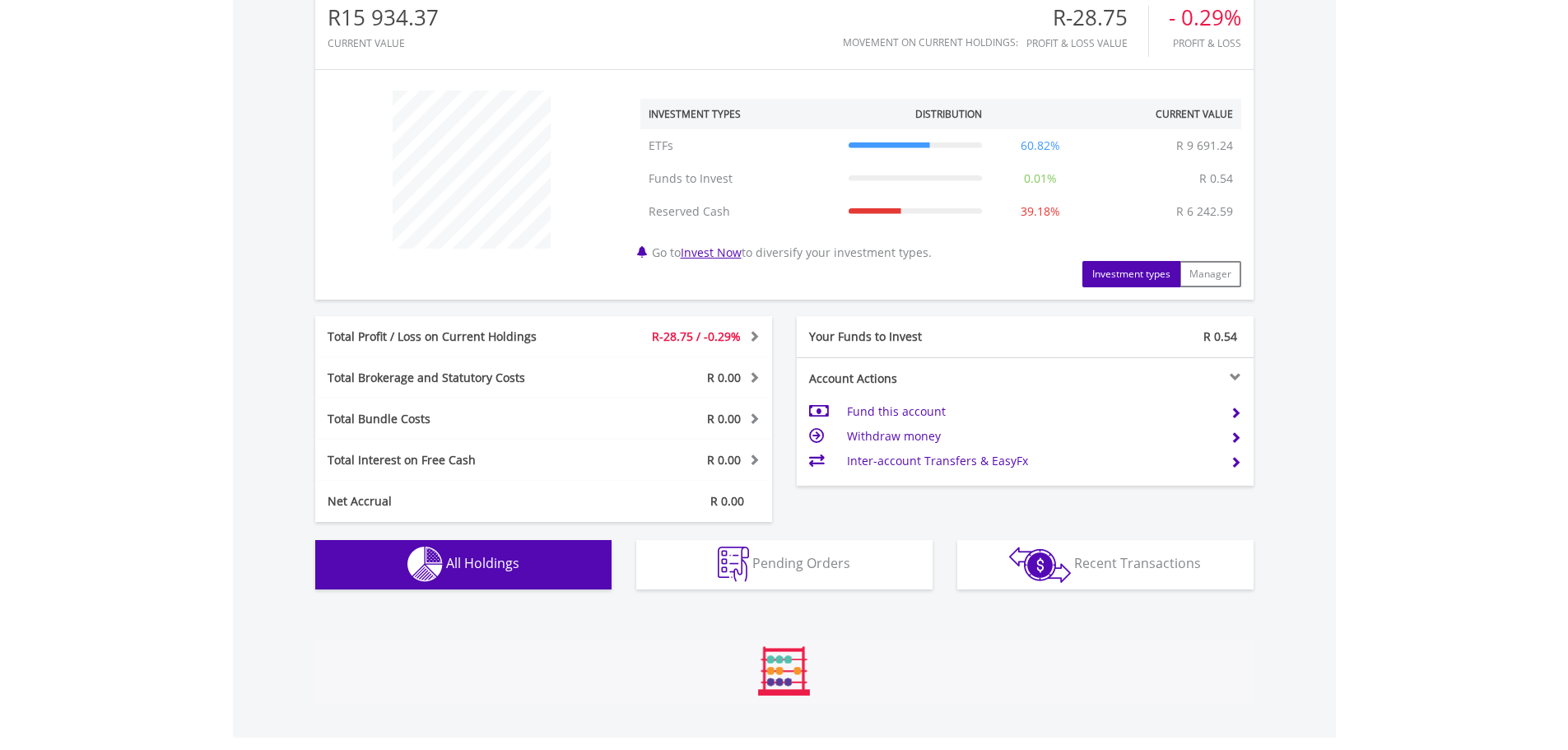
scroll to position [909, 0]
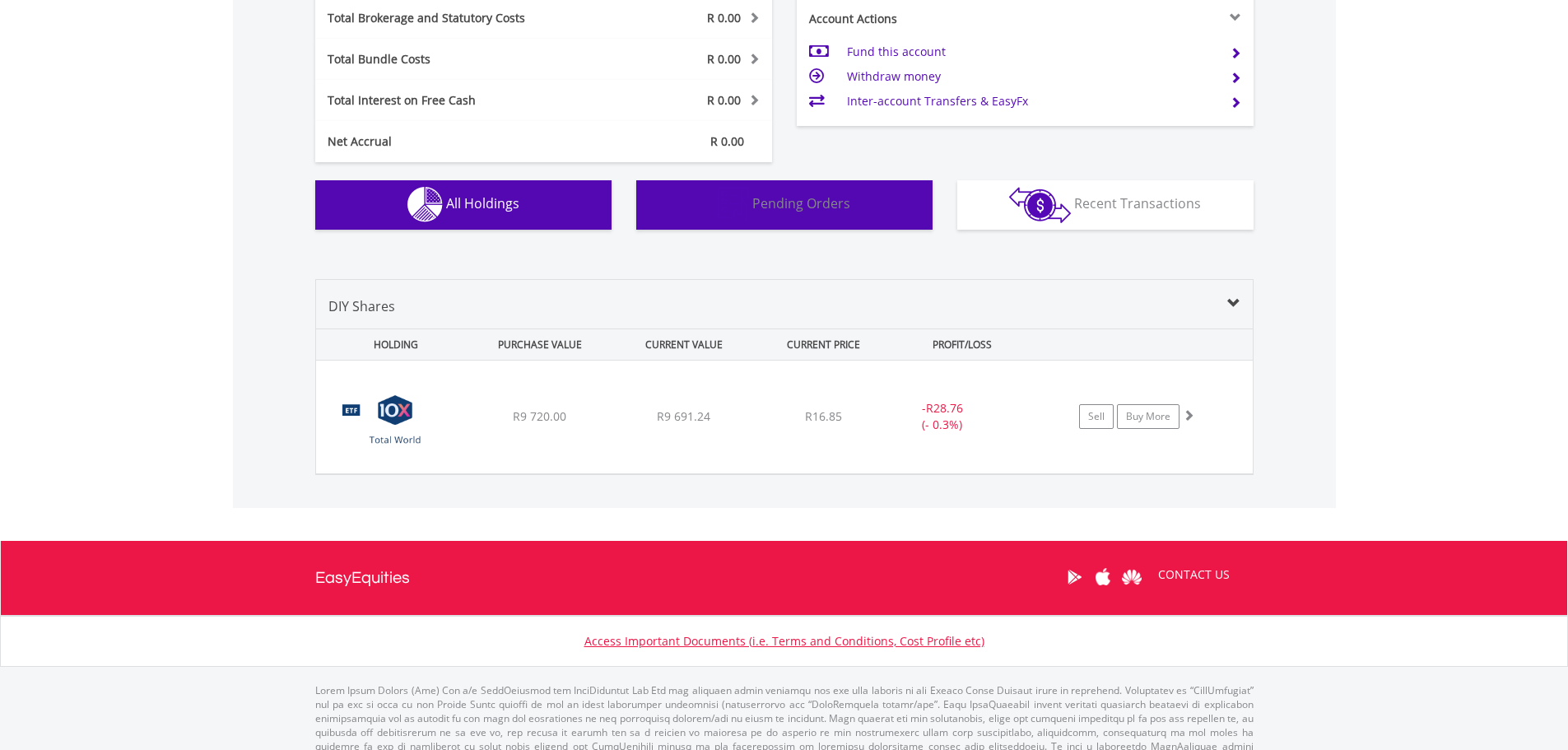
click at [777, 212] on span "Pending Orders" at bounding box center [802, 203] width 98 height 18
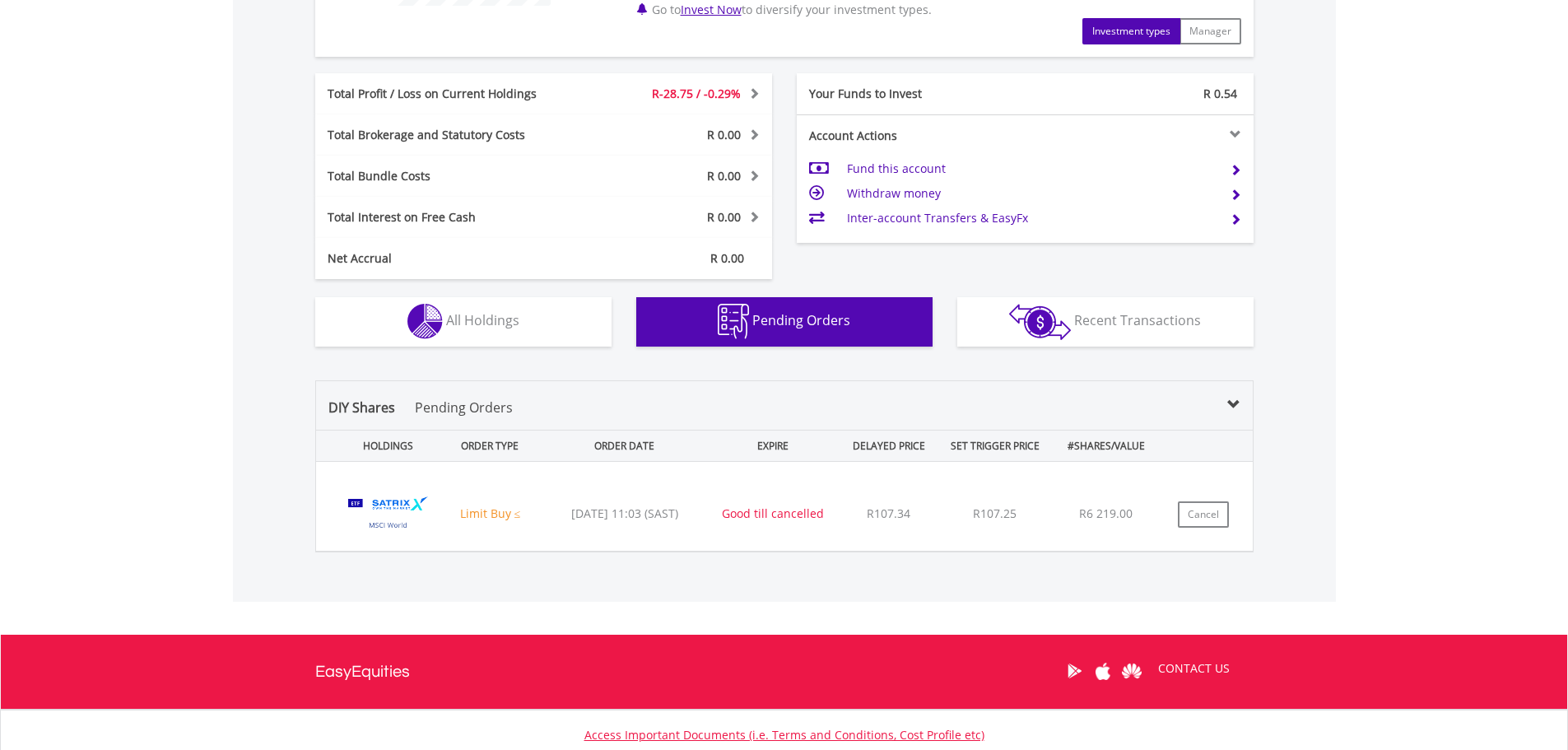
scroll to position [915, 0]
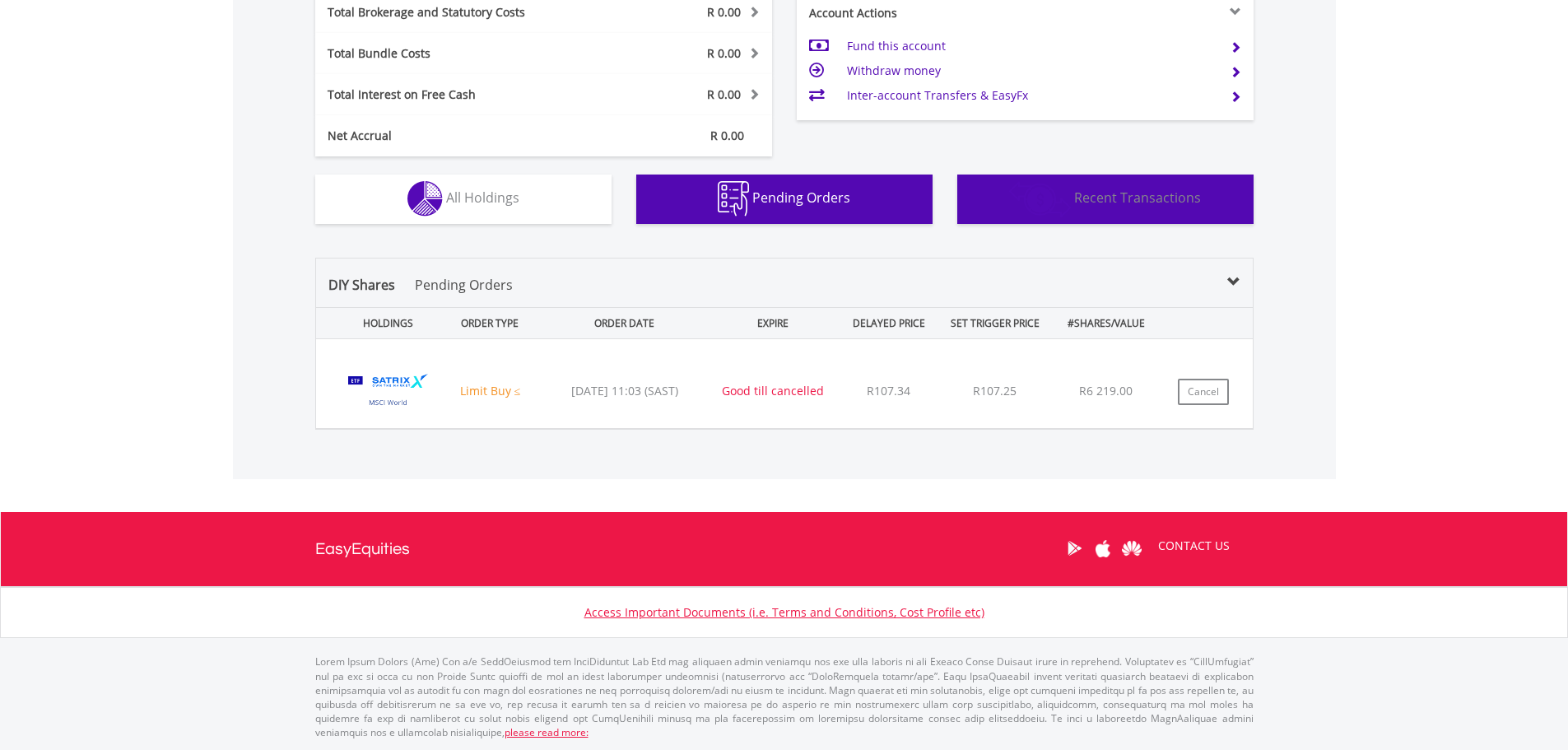
click at [1120, 199] on span "Recent Transactions" at bounding box center [1138, 197] width 127 height 18
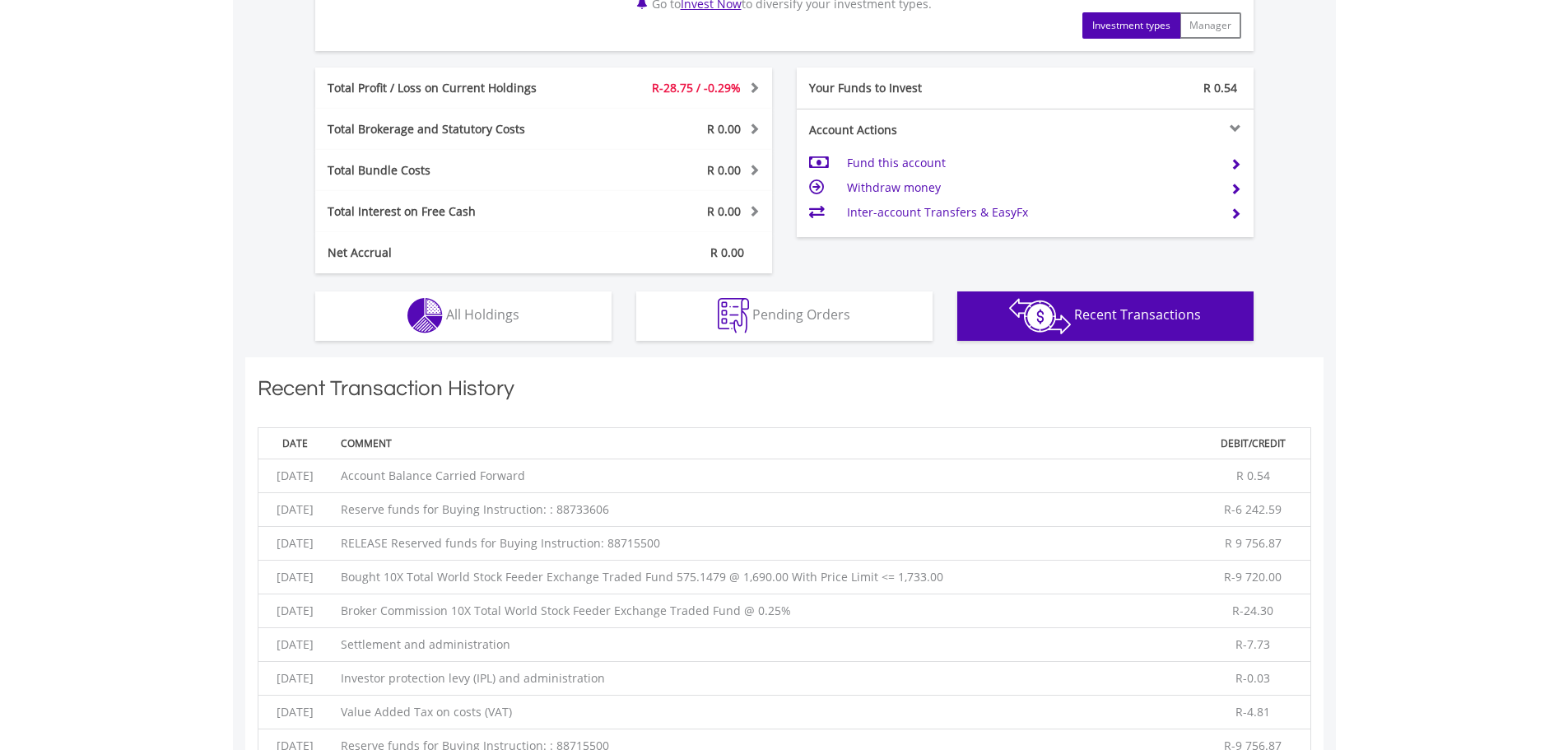
scroll to position [880, 0]
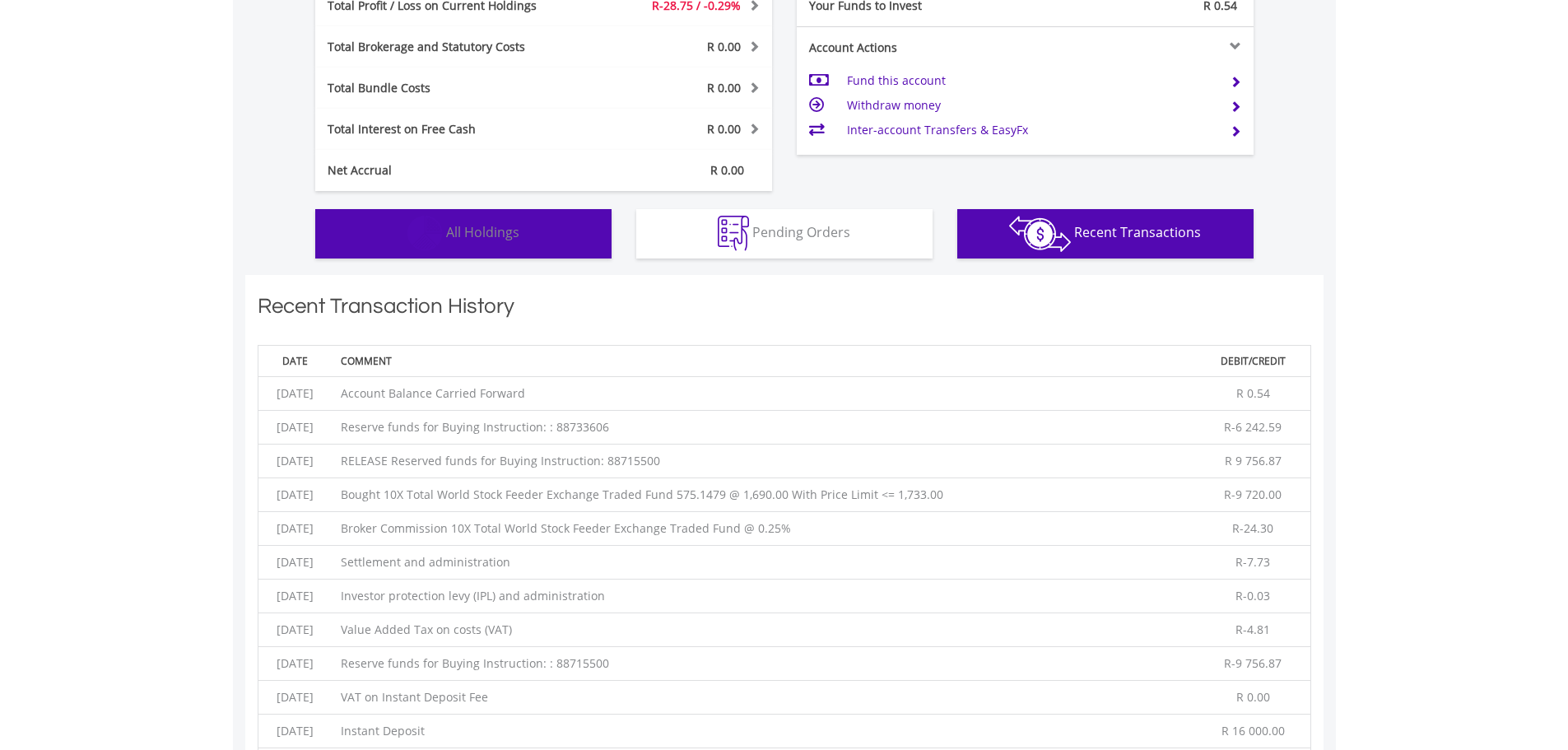
click at [530, 243] on button "Holdings All Holdings" at bounding box center [463, 234] width 297 height 49
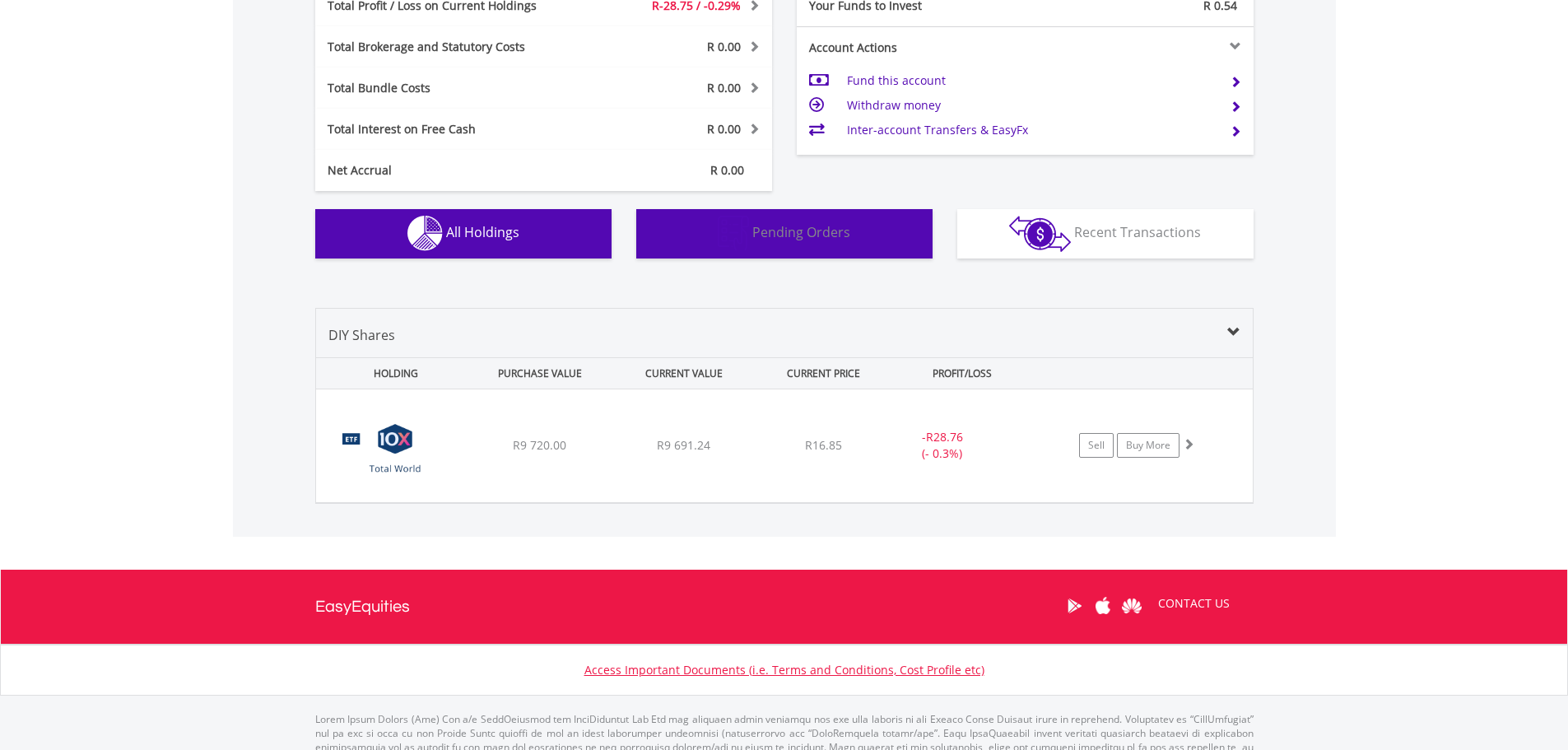
click at [734, 234] on img "button" at bounding box center [733, 233] width 32 height 35
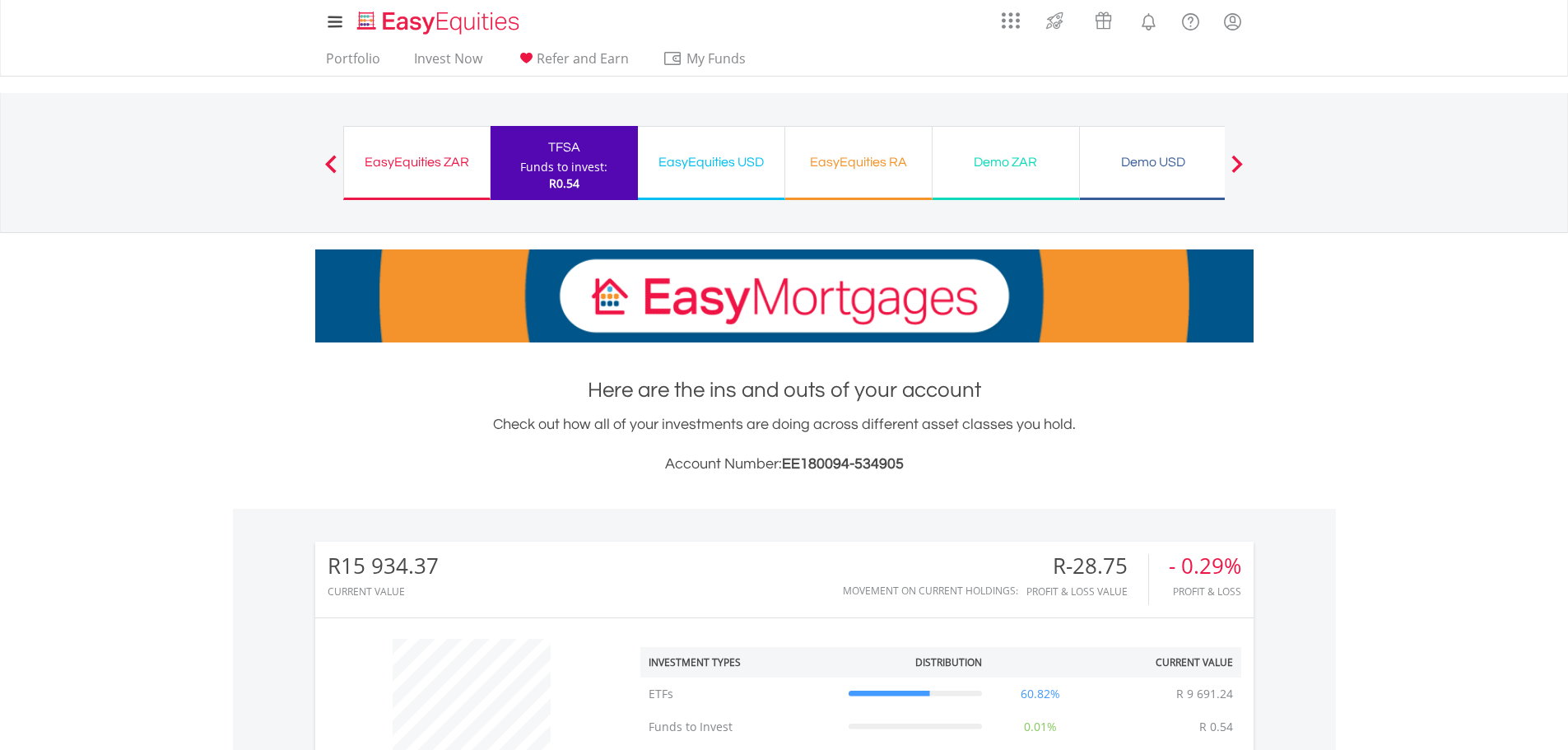
scroll to position [0, 0]
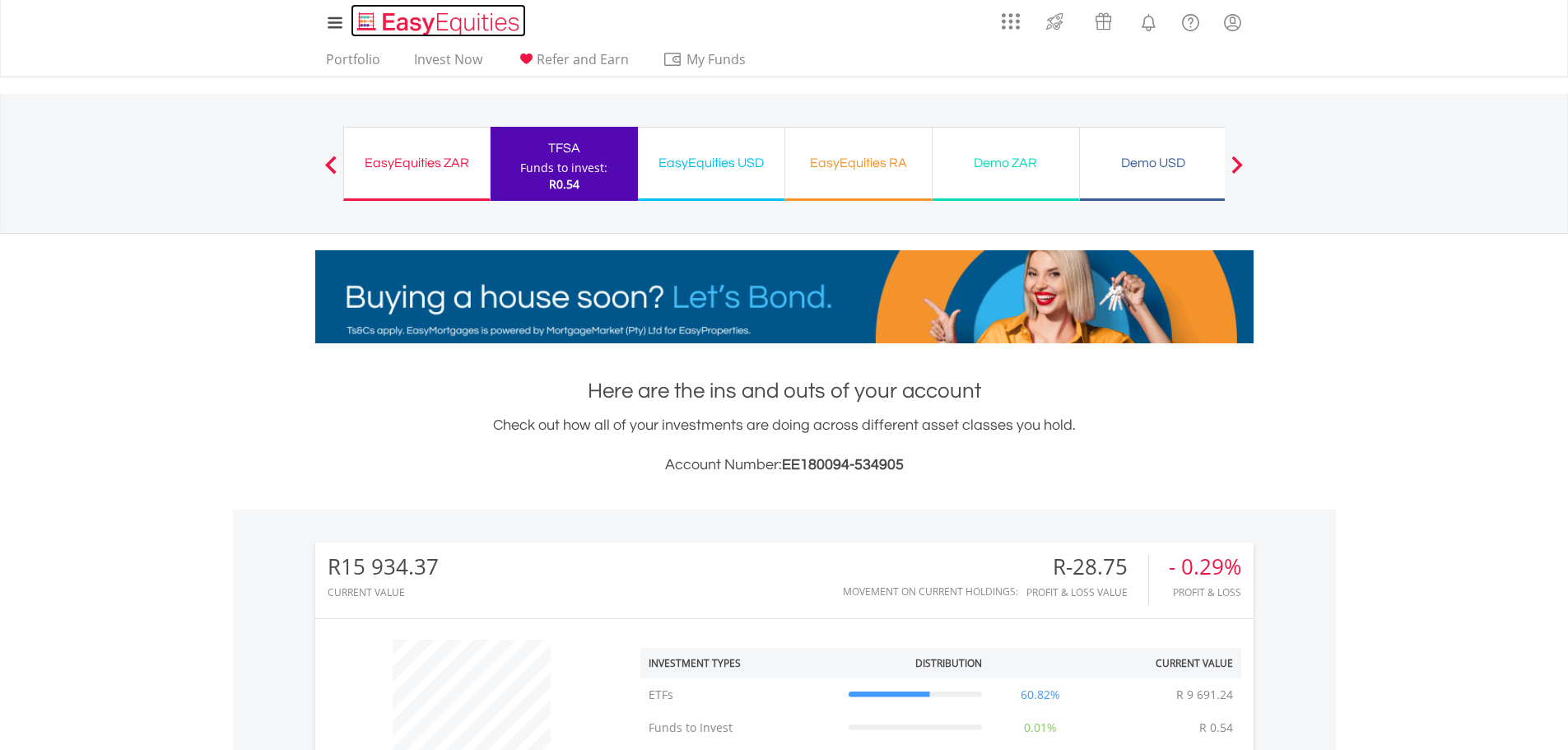
click at [398, 21] on img "Home page" at bounding box center [440, 23] width 172 height 27
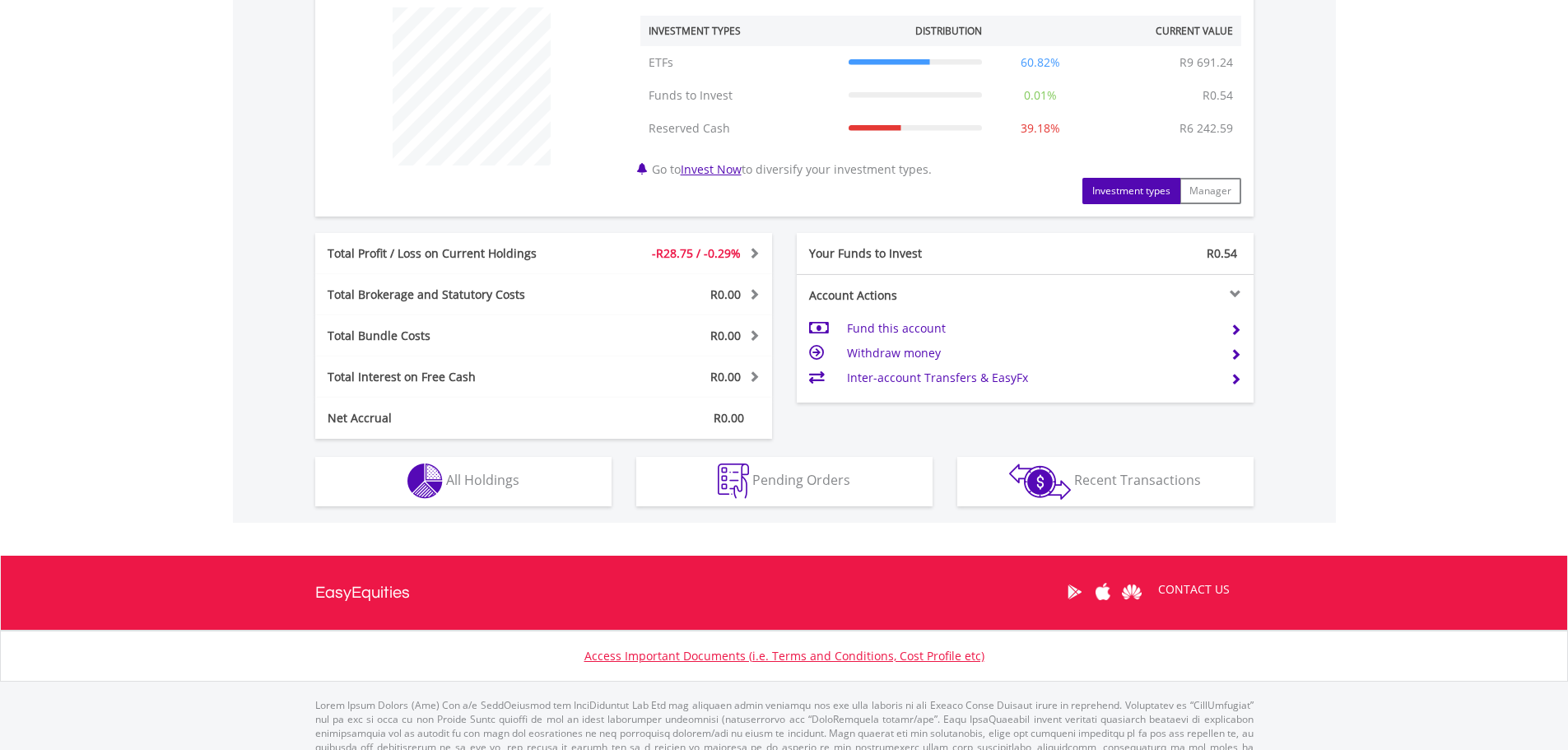
scroll to position [676, 0]
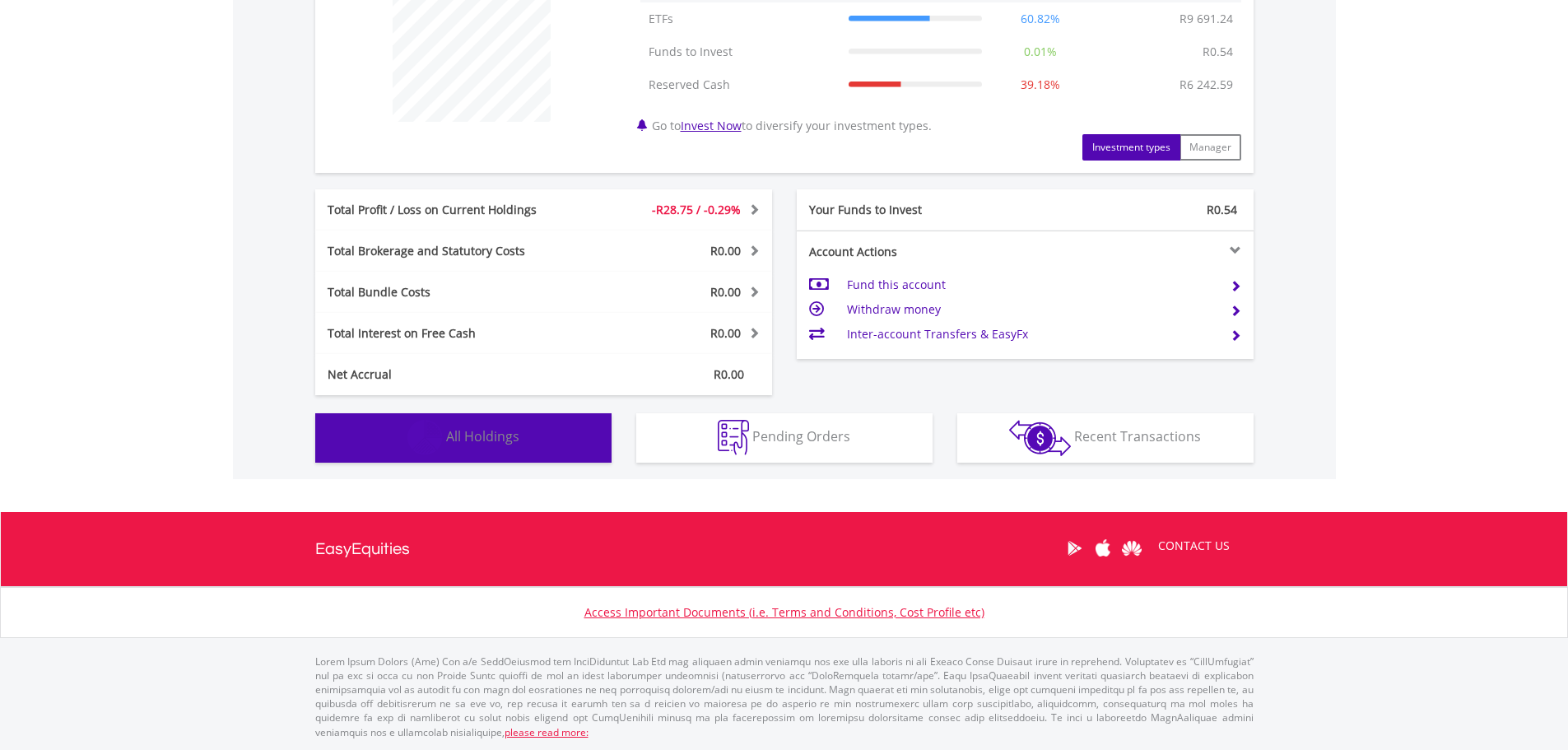
click at [502, 427] on span "All Holdings" at bounding box center [483, 436] width 74 height 18
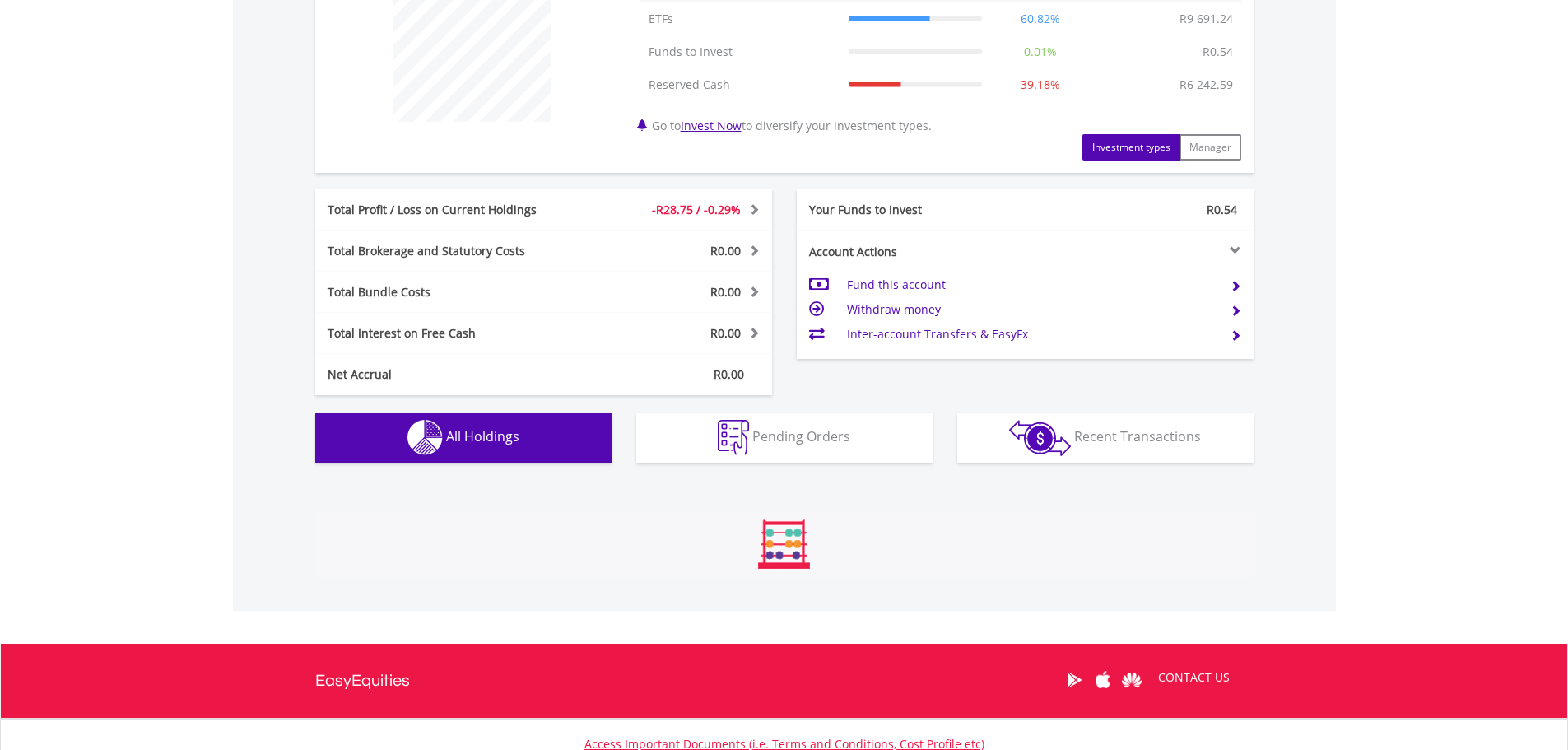
scroll to position [909, 0]
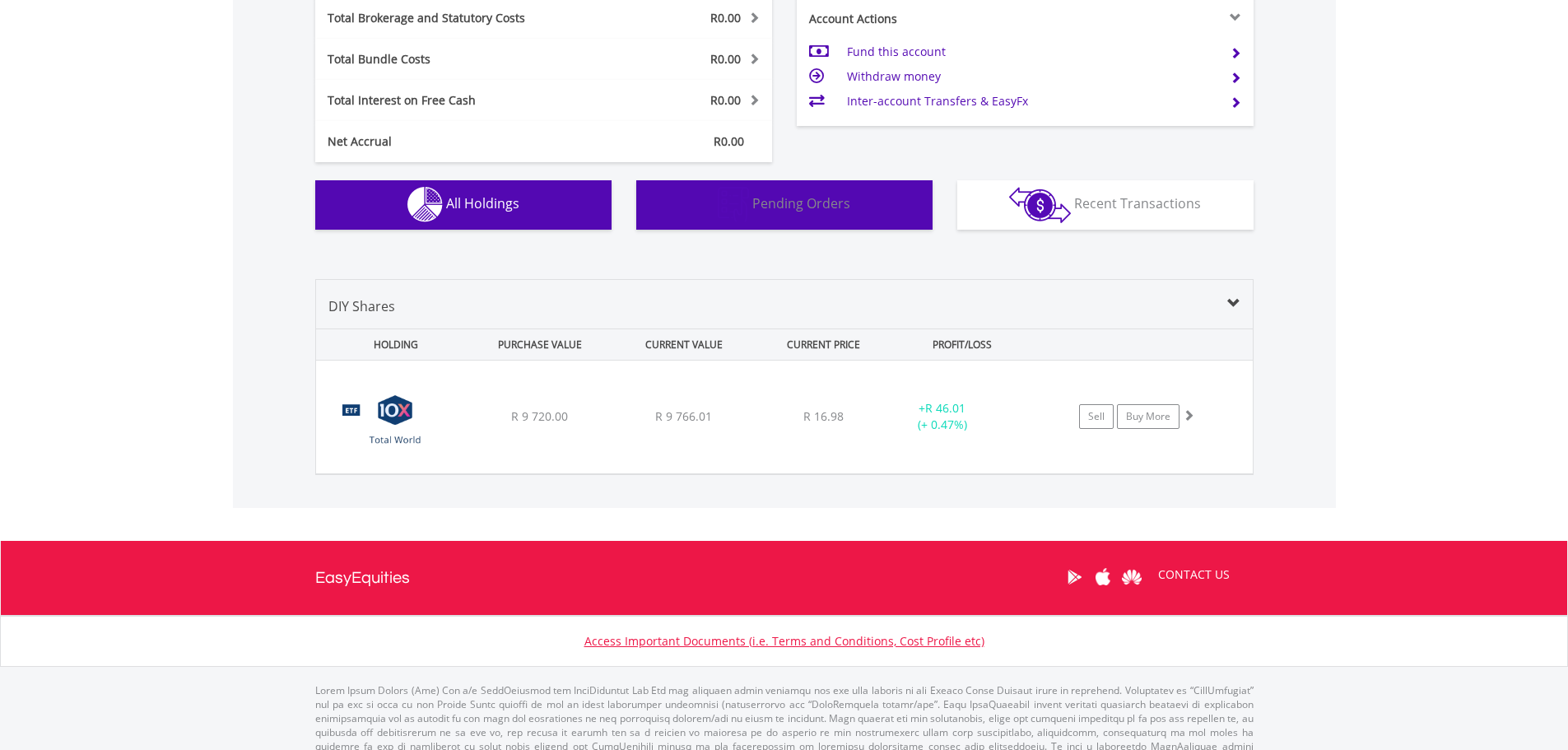
click at [810, 215] on button "Pending Orders Pending Orders" at bounding box center [784, 205] width 297 height 49
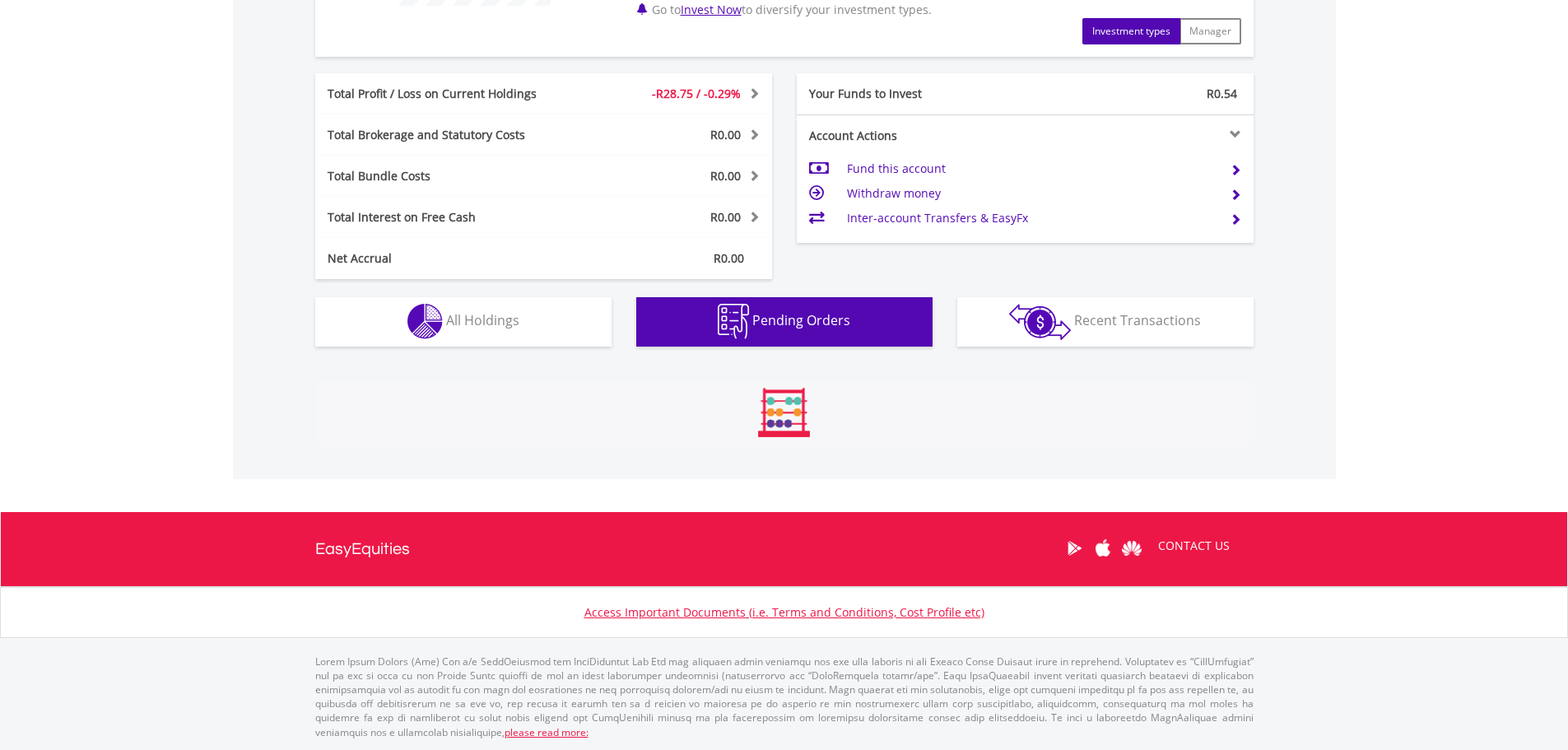
scroll to position [915, 0]
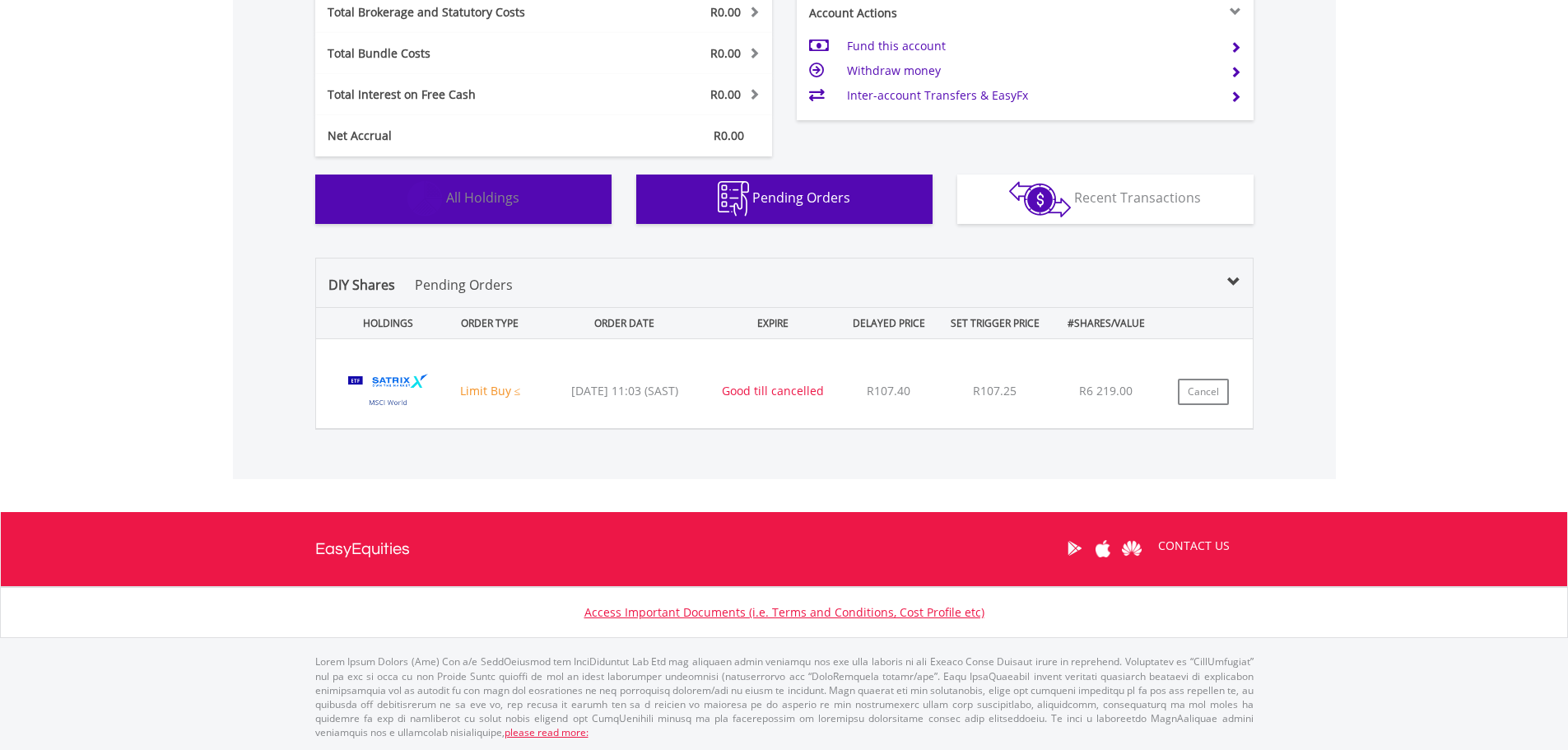
click at [487, 179] on button "Holdings All Holdings" at bounding box center [463, 199] width 297 height 49
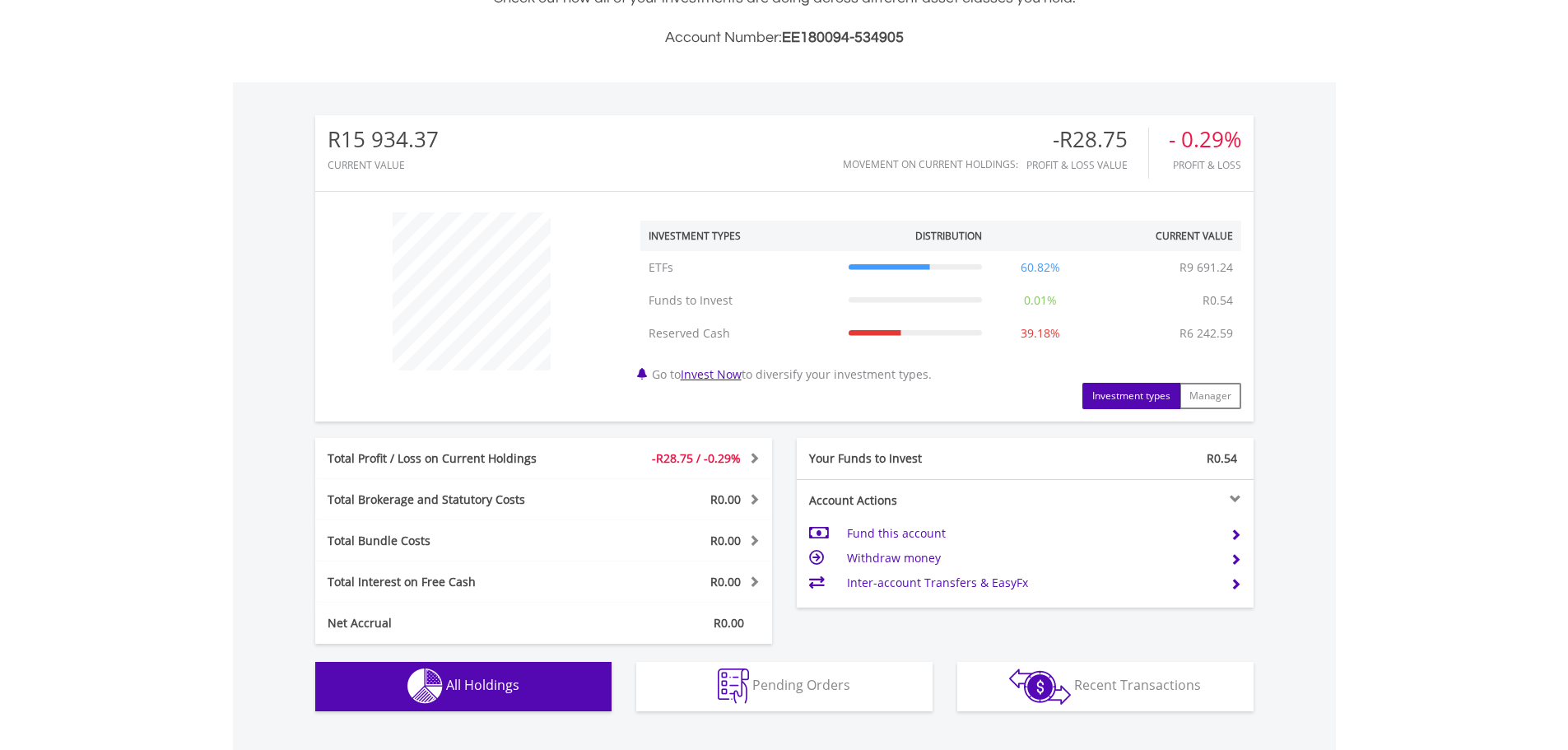
scroll to position [0, 0]
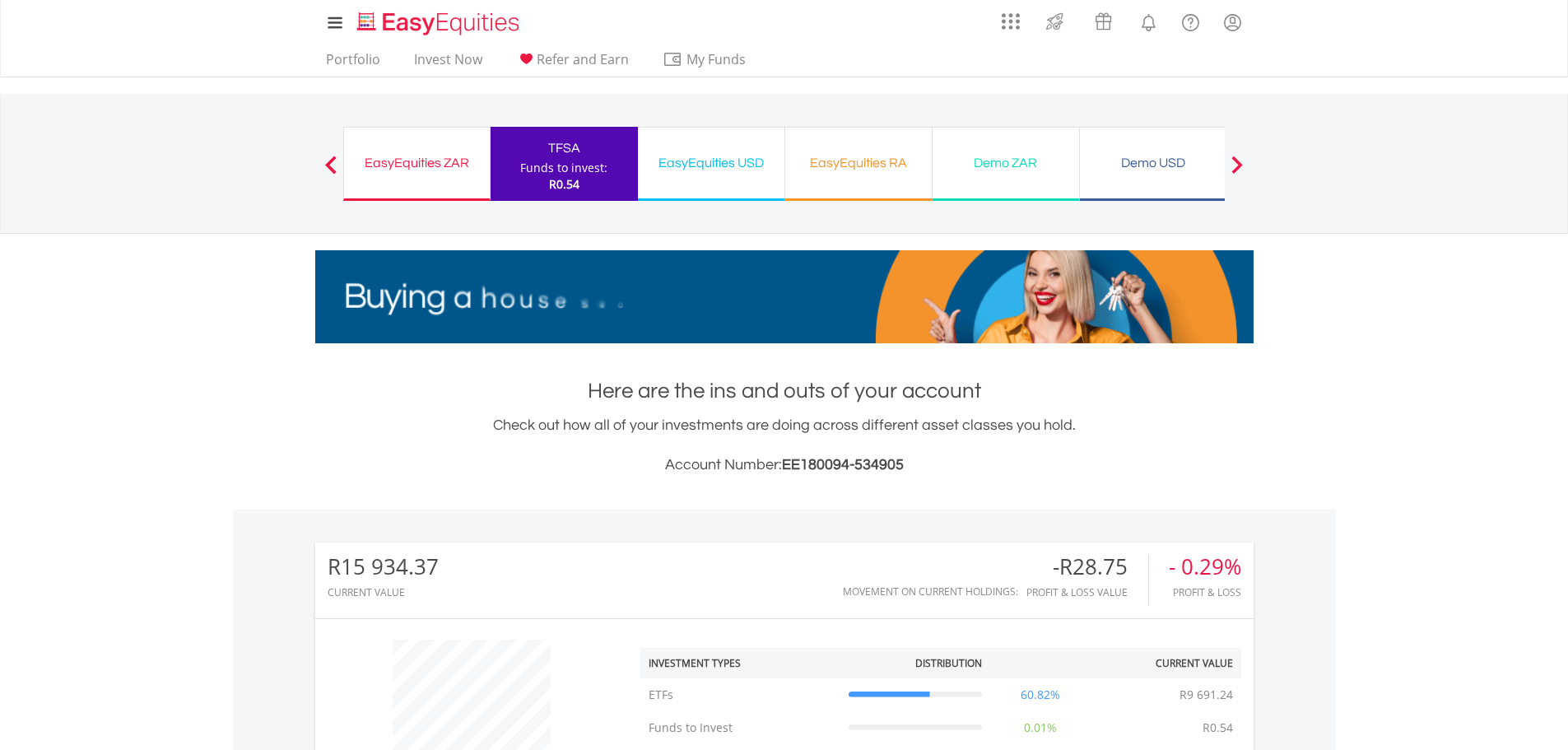
click at [419, 179] on div "EasyEquities ZAR Funds to invest: R0.54" at bounding box center [416, 164] width 147 height 74
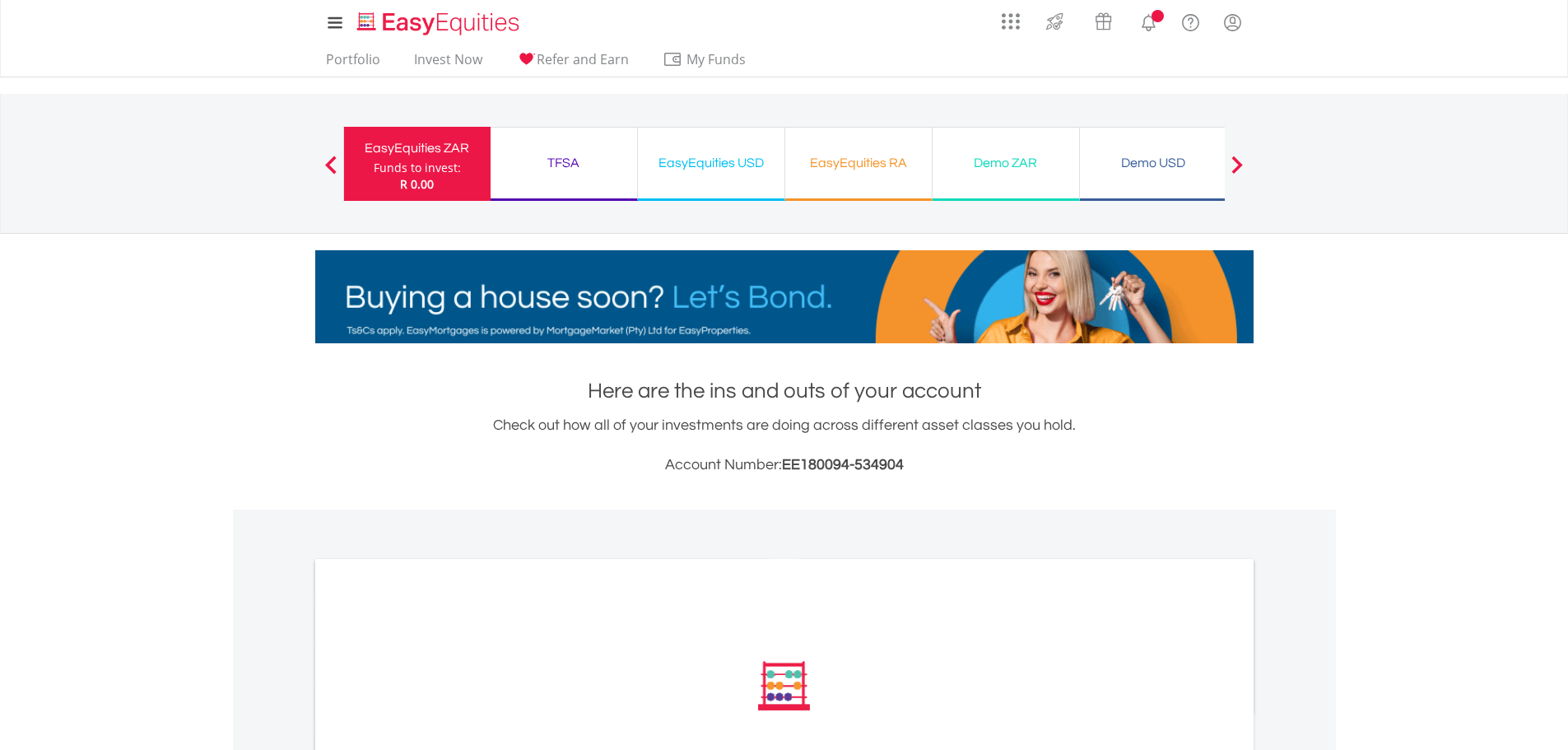
click at [611, 170] on div "TFSA" at bounding box center [564, 163] width 127 height 23
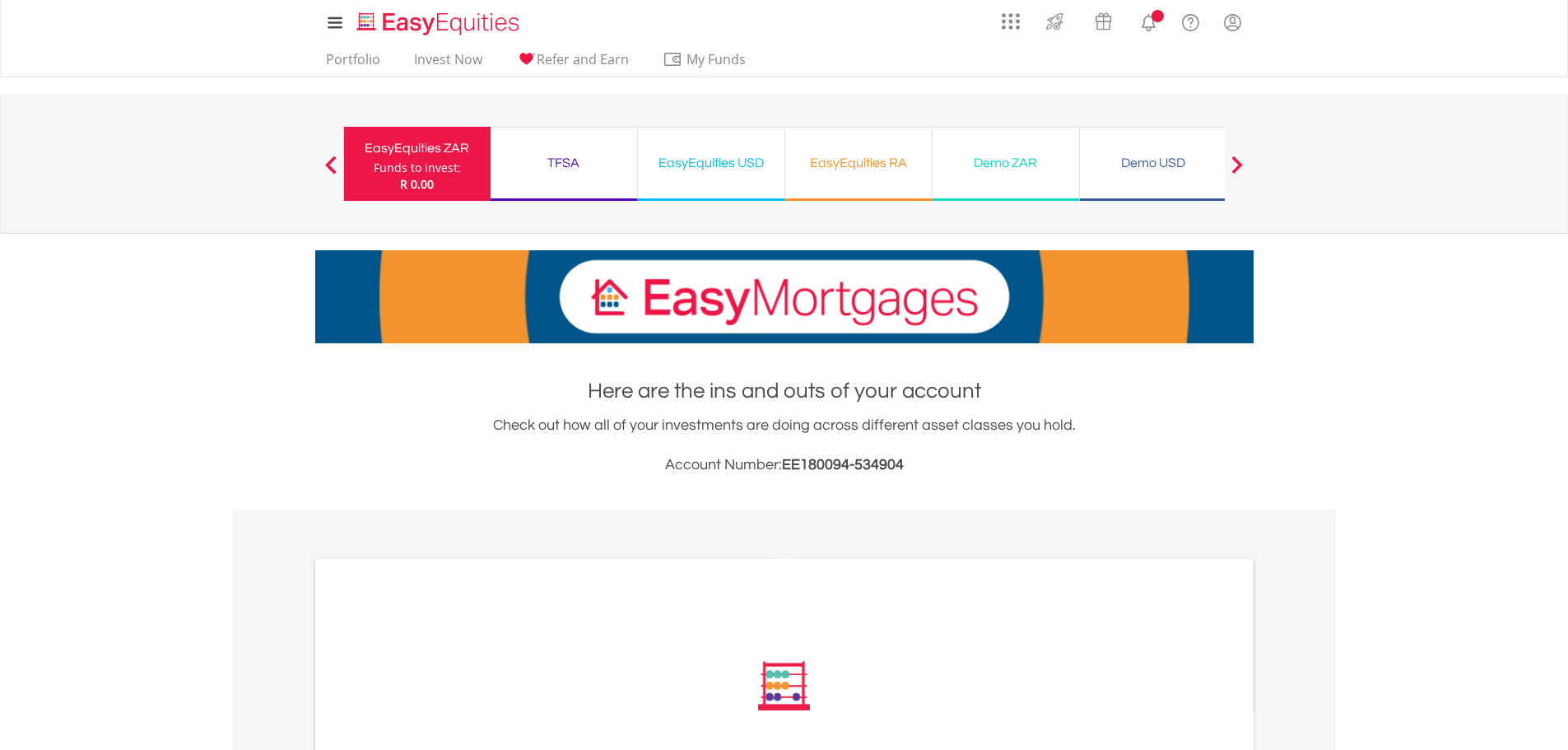
click at [602, 171] on div "TFSA" at bounding box center [564, 163] width 127 height 23
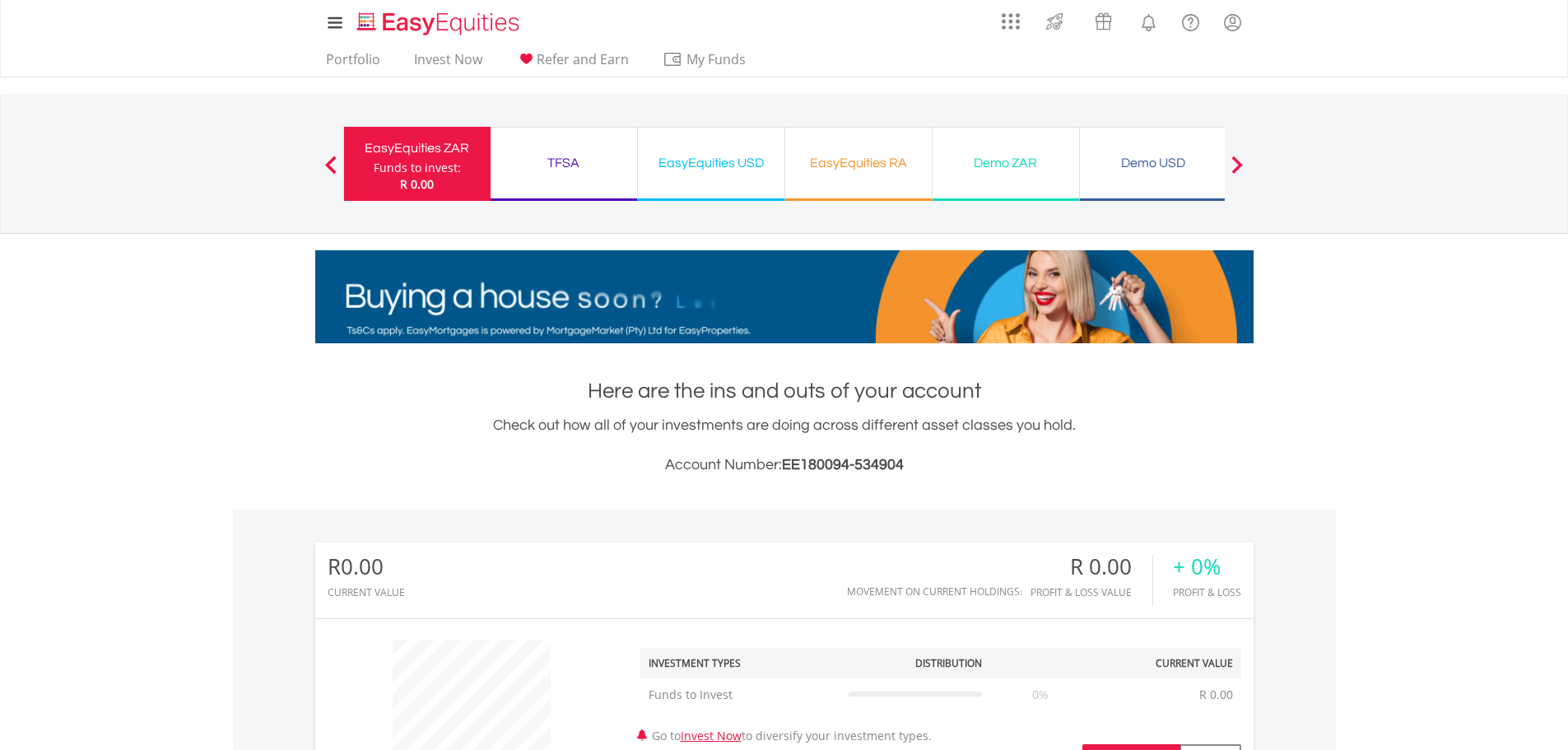
scroll to position [158, 312]
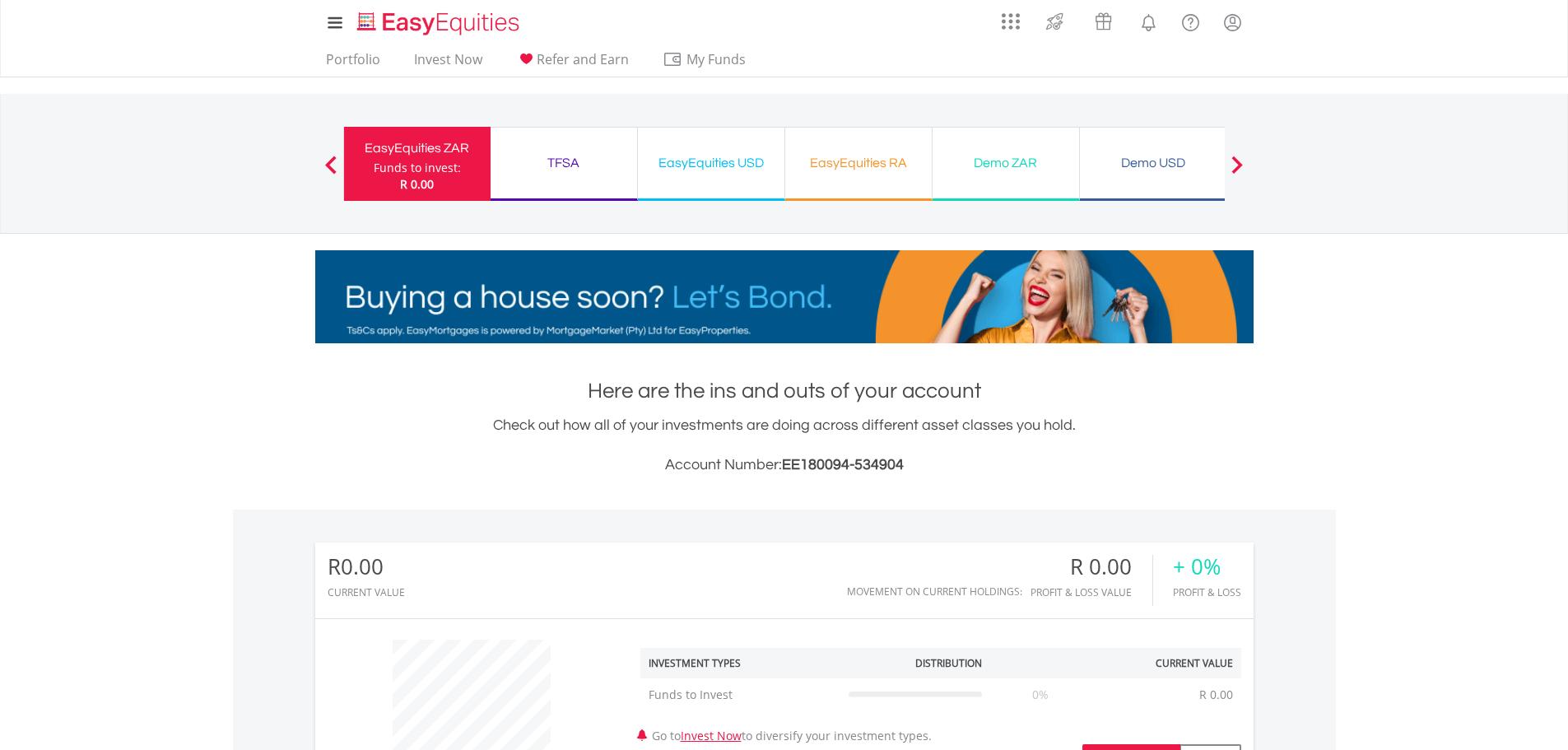
click at [564, 163] on div "TFSA" at bounding box center [564, 163] width 127 height 23
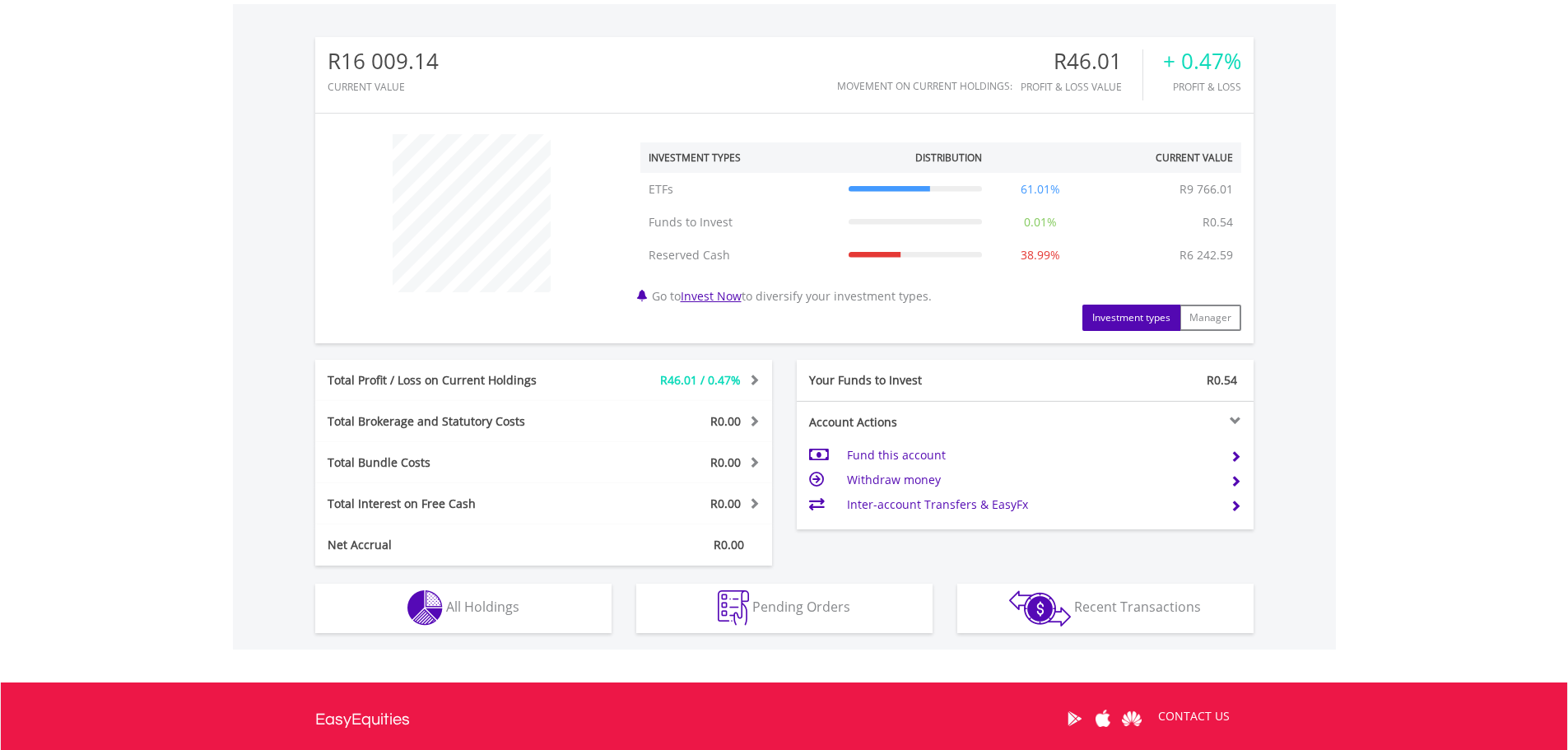
scroll to position [550, 0]
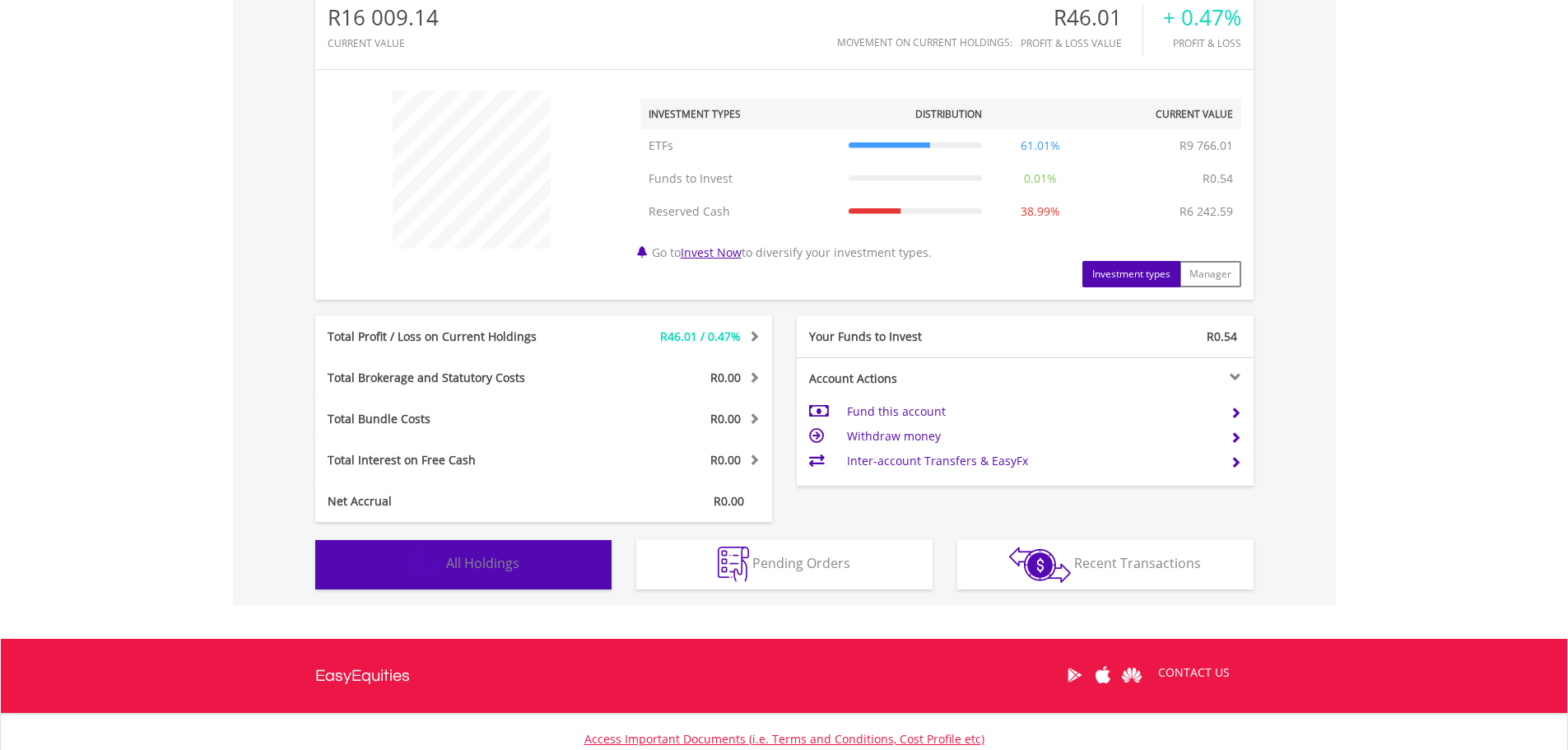
click at [518, 562] on span "All Holdings" at bounding box center [483, 563] width 74 height 18
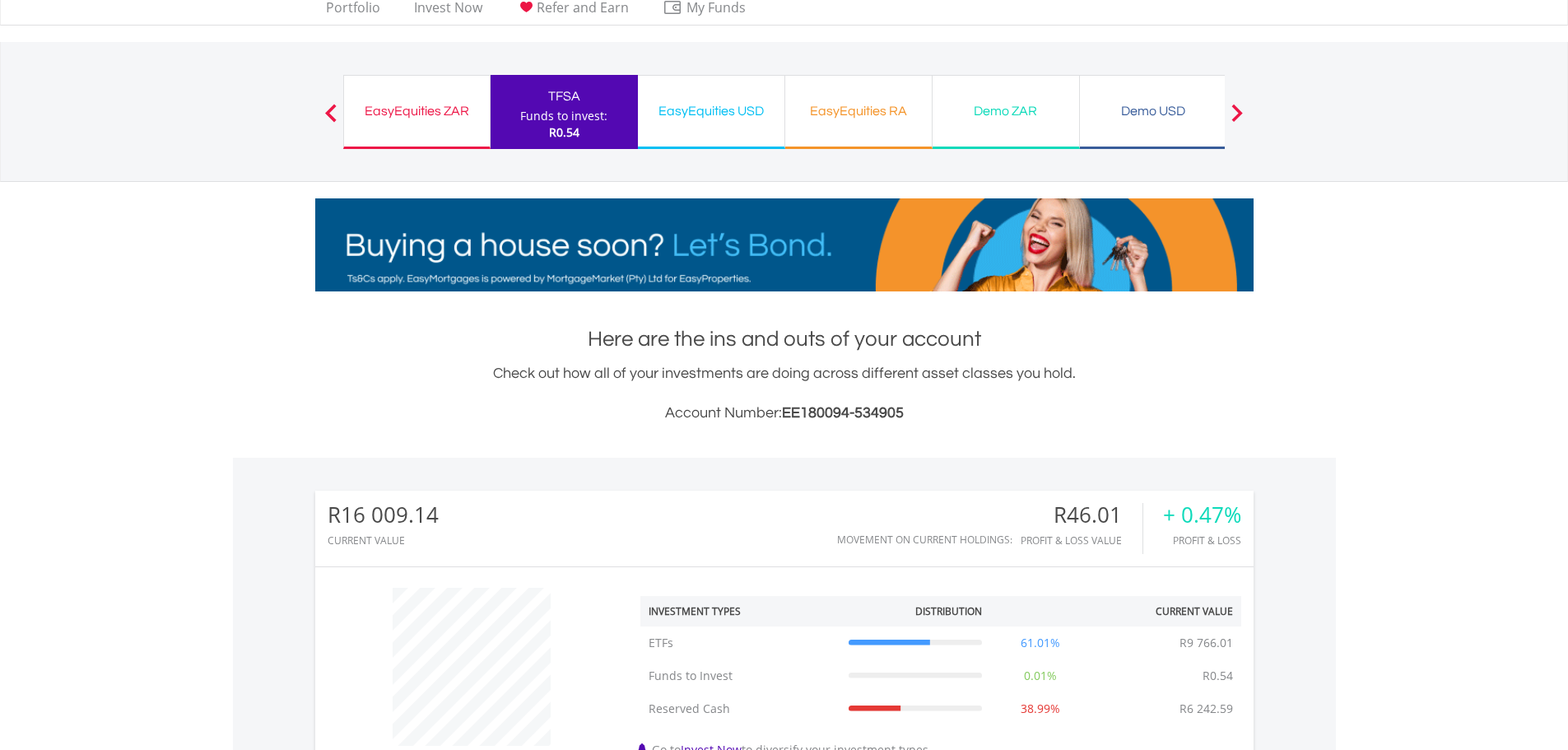
scroll to position [0, 0]
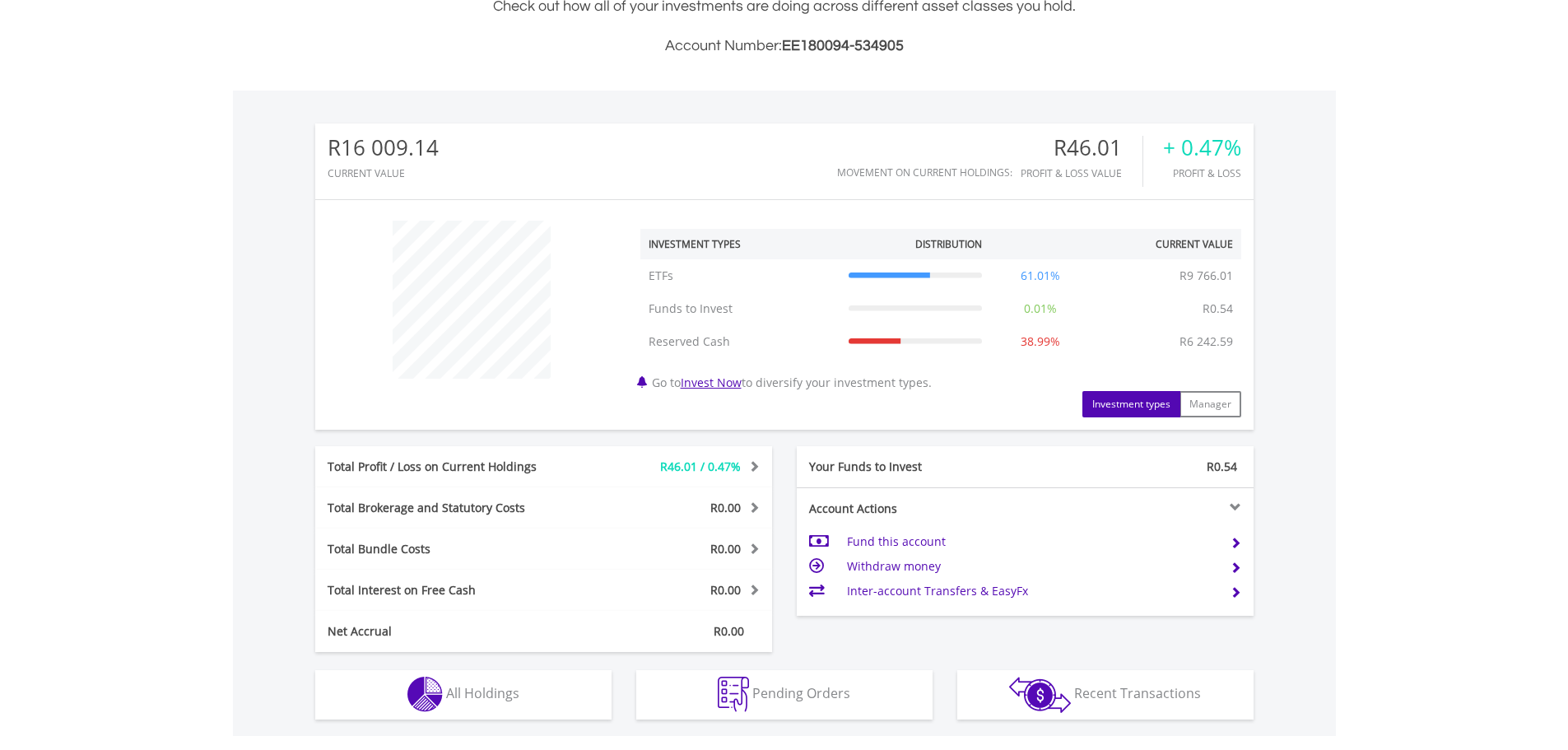
scroll to position [676, 0]
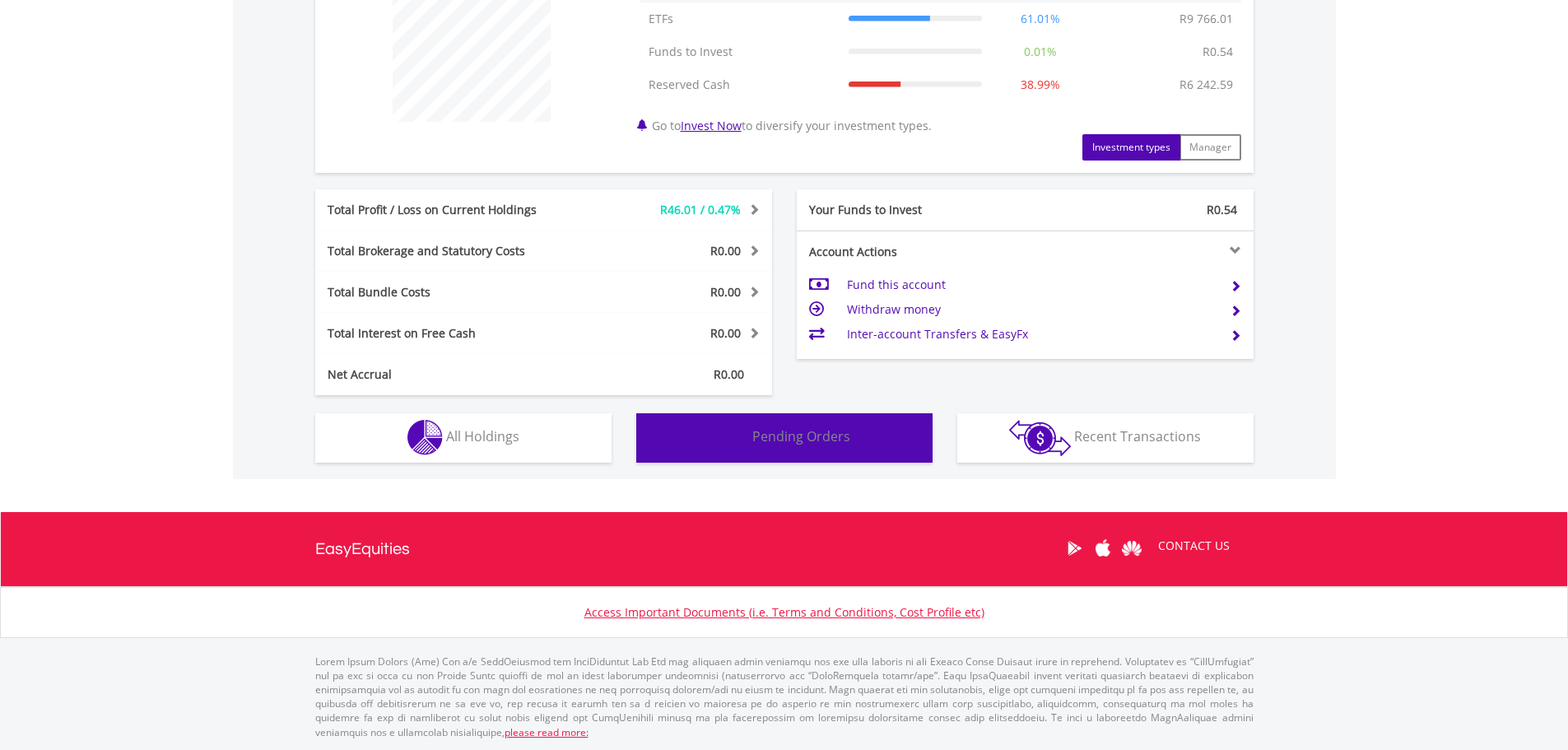
click at [789, 439] on span "Pending Orders" at bounding box center [802, 436] width 98 height 18
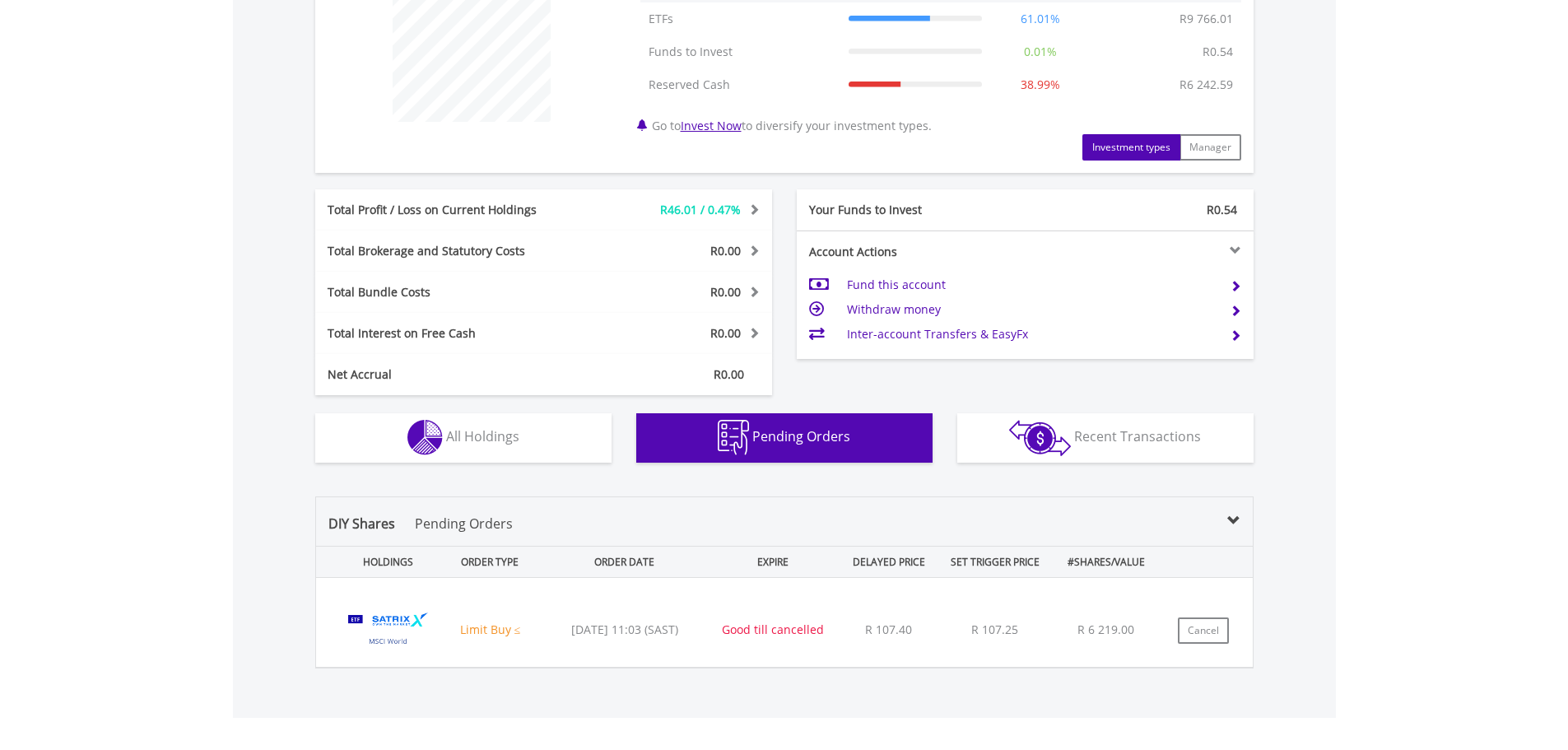
scroll to position [869, 0]
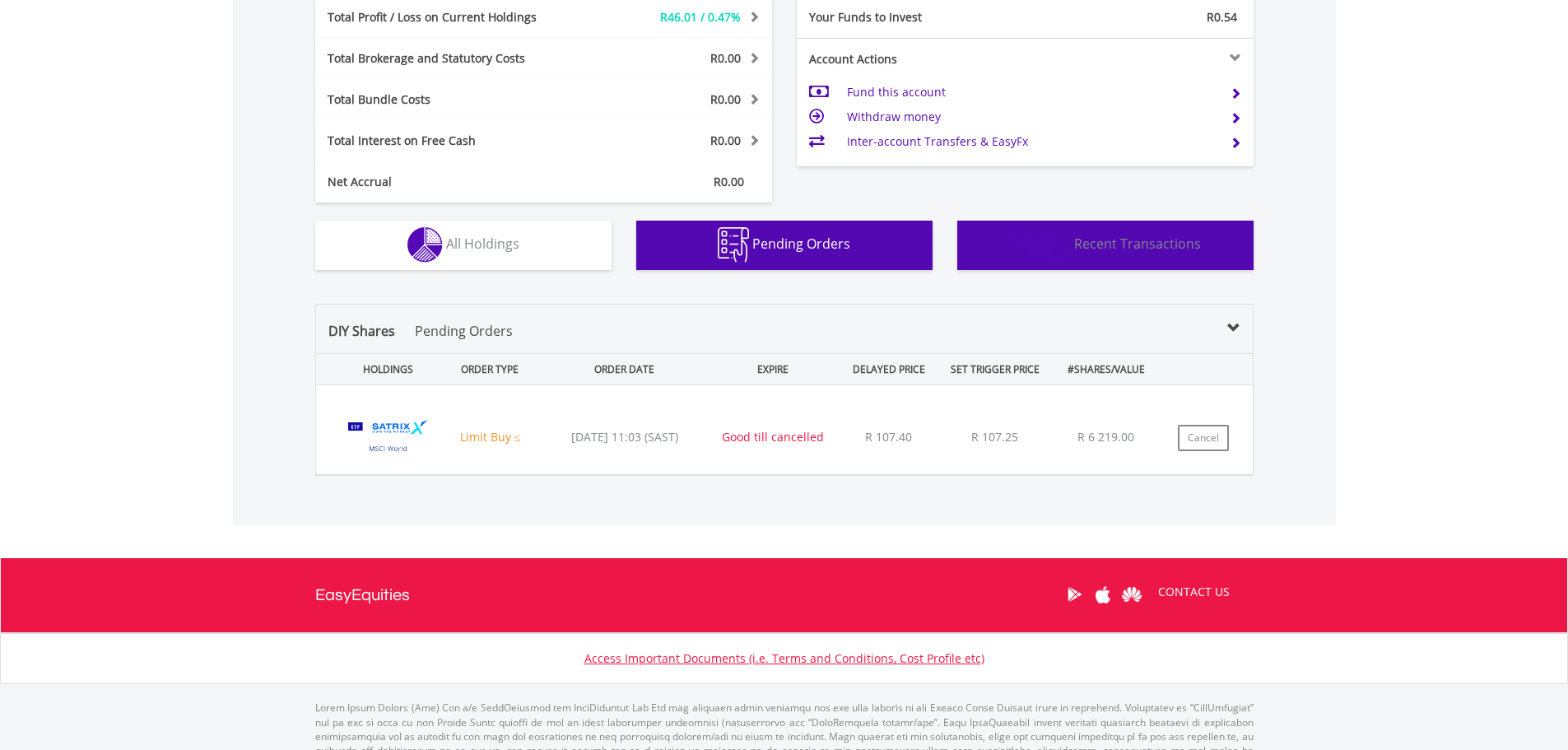
click at [1127, 244] on span "Recent Transactions" at bounding box center [1138, 243] width 127 height 18
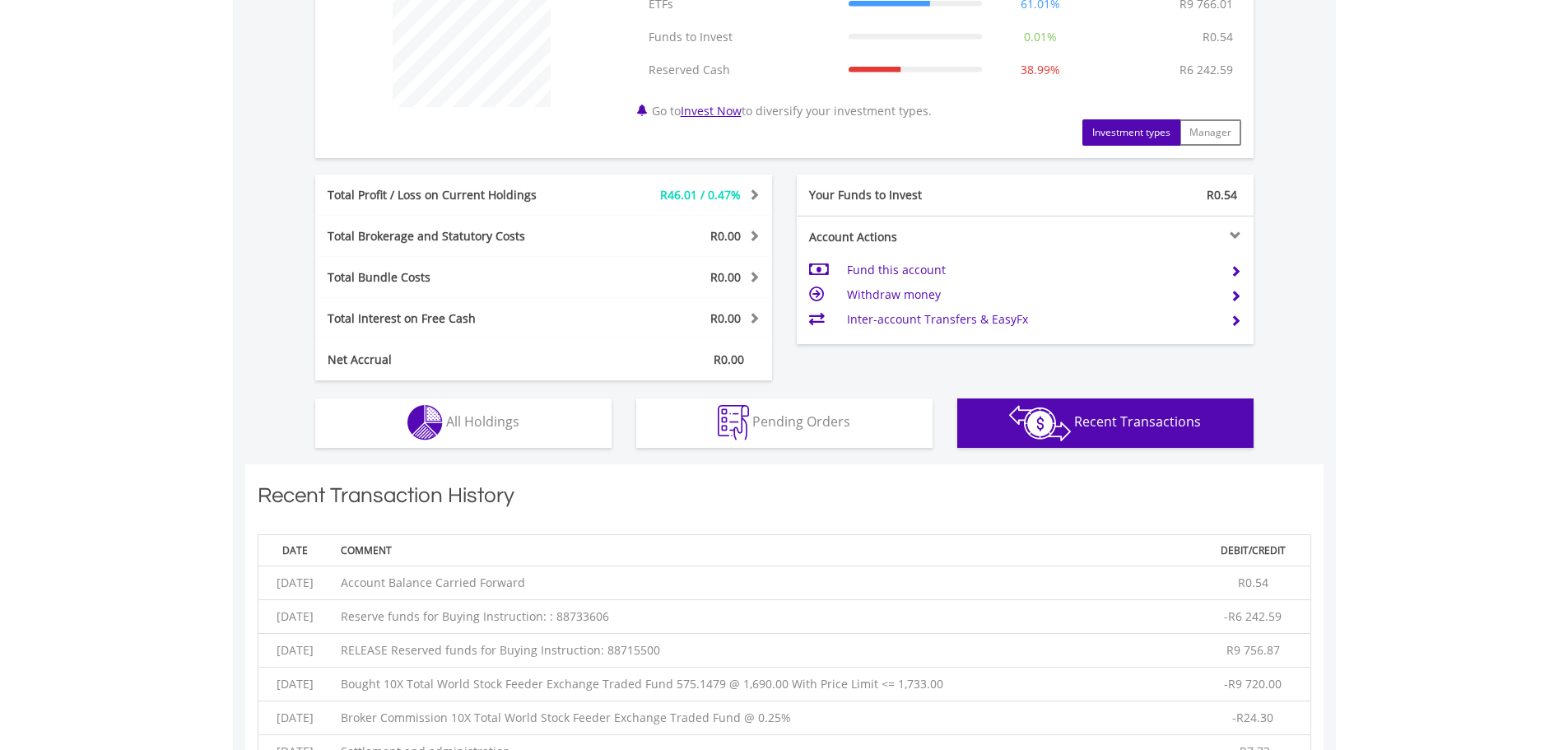
scroll to position [733, 0]
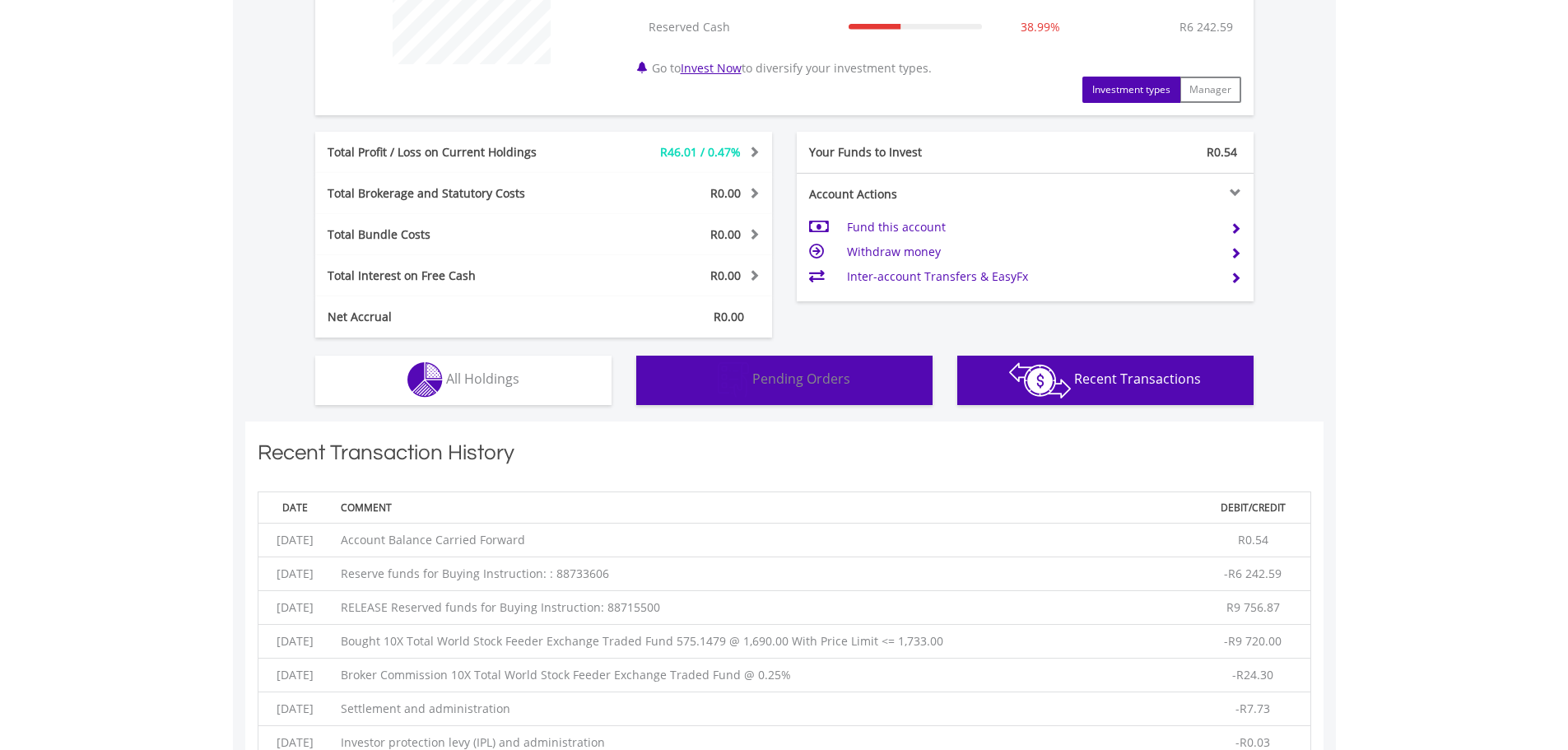
click at [731, 400] on button "Pending Orders Pending Orders" at bounding box center [784, 380] width 297 height 49
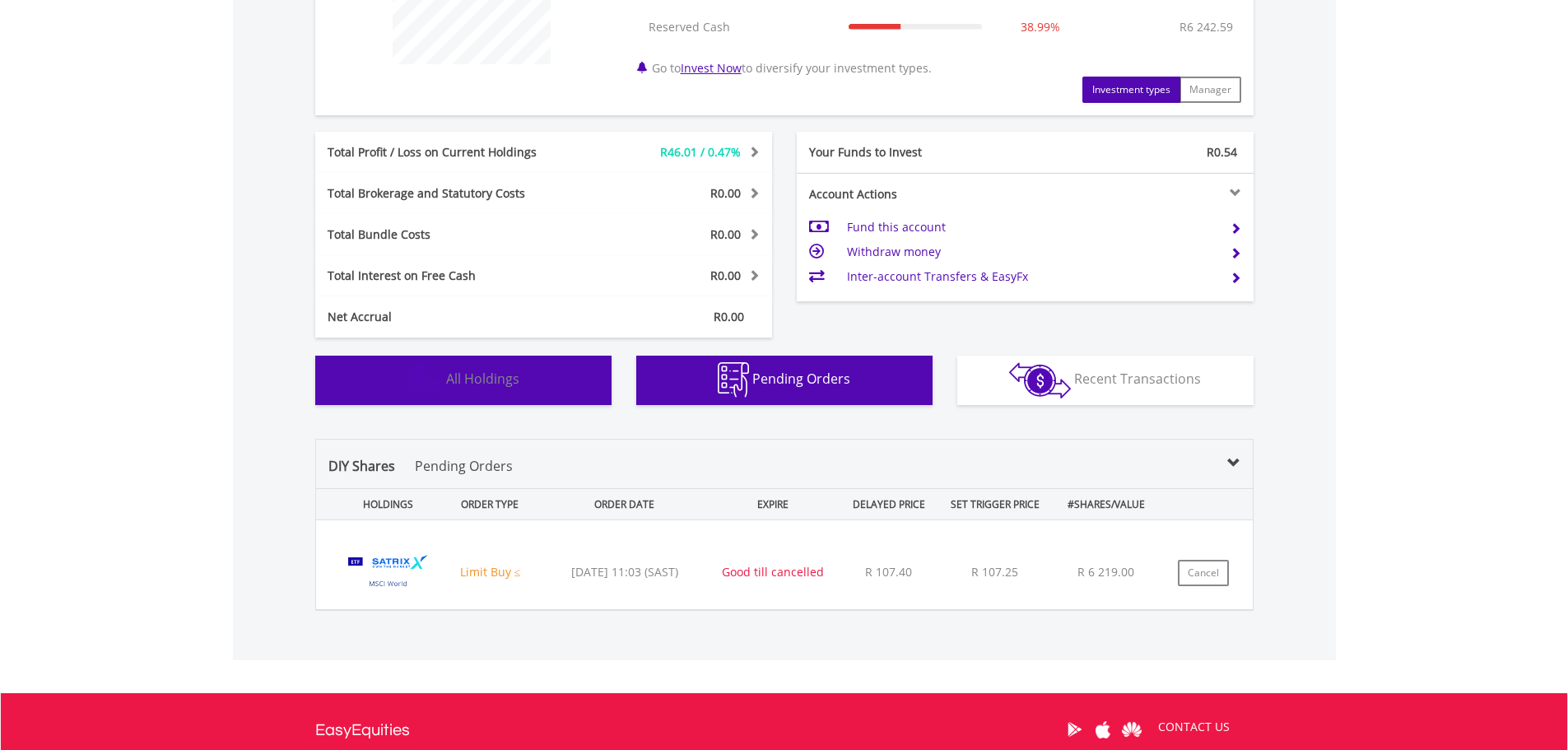
click at [486, 399] on button "Holdings All Holdings" at bounding box center [463, 380] width 297 height 49
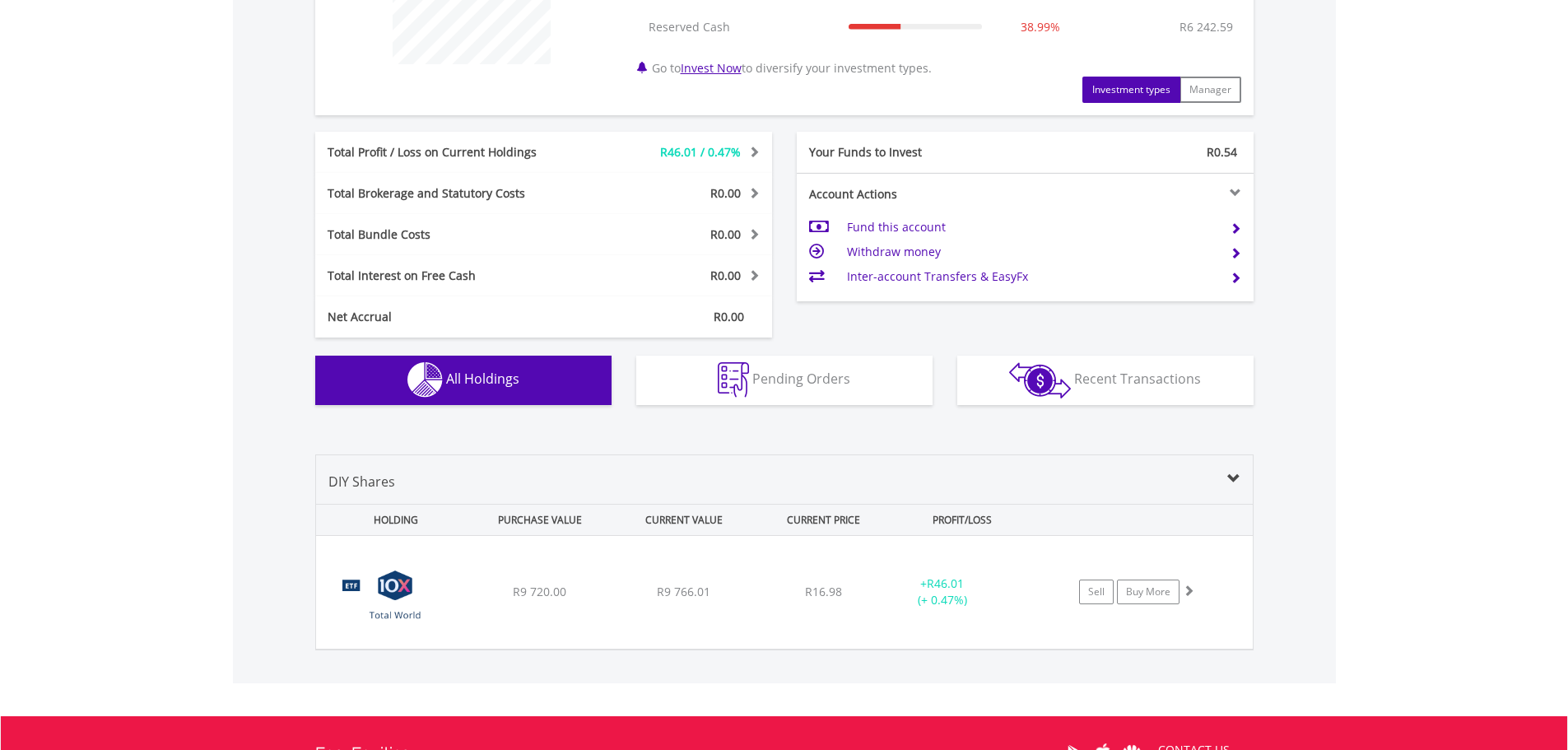
scroll to position [937, 0]
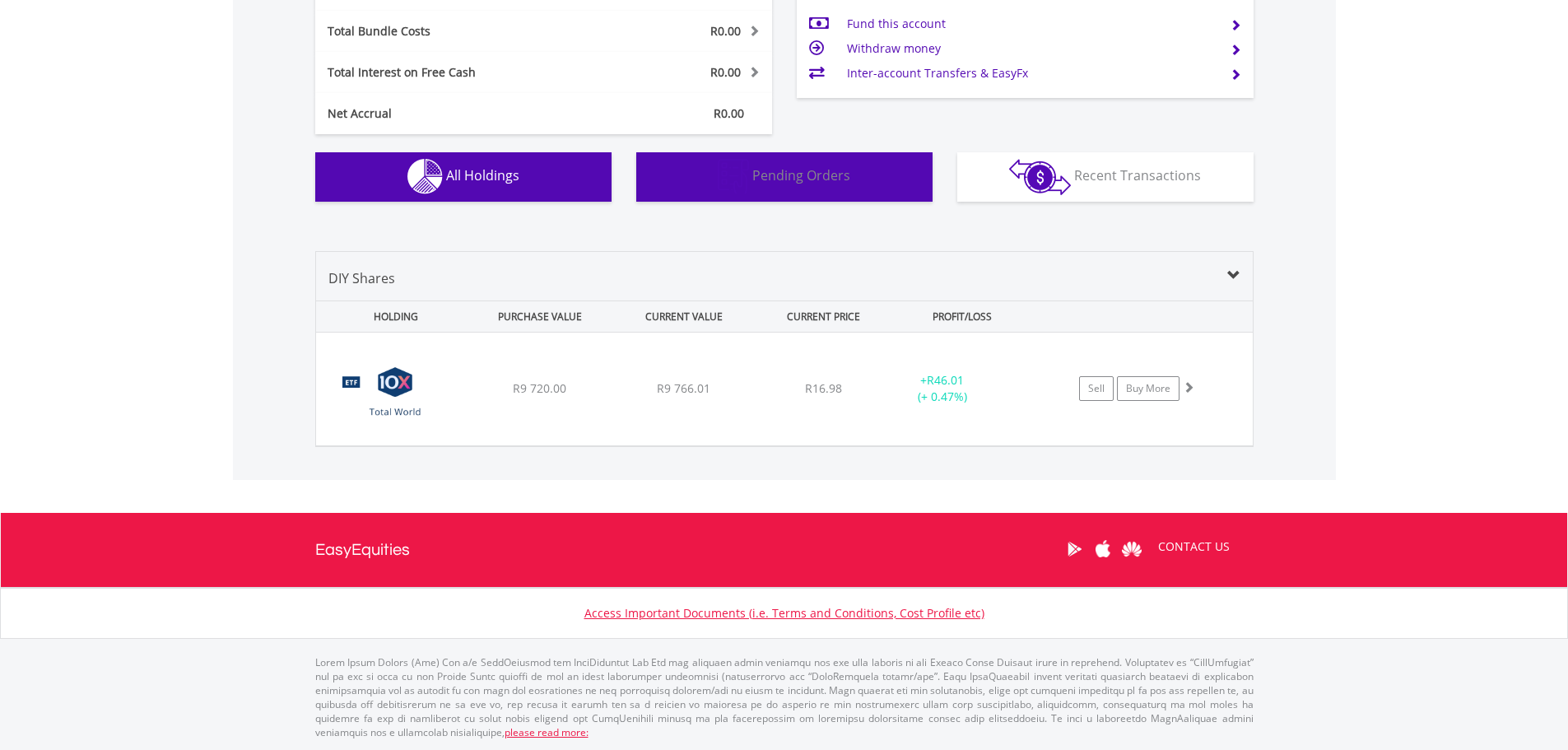
click at [766, 174] on span "Pending Orders" at bounding box center [802, 175] width 98 height 18
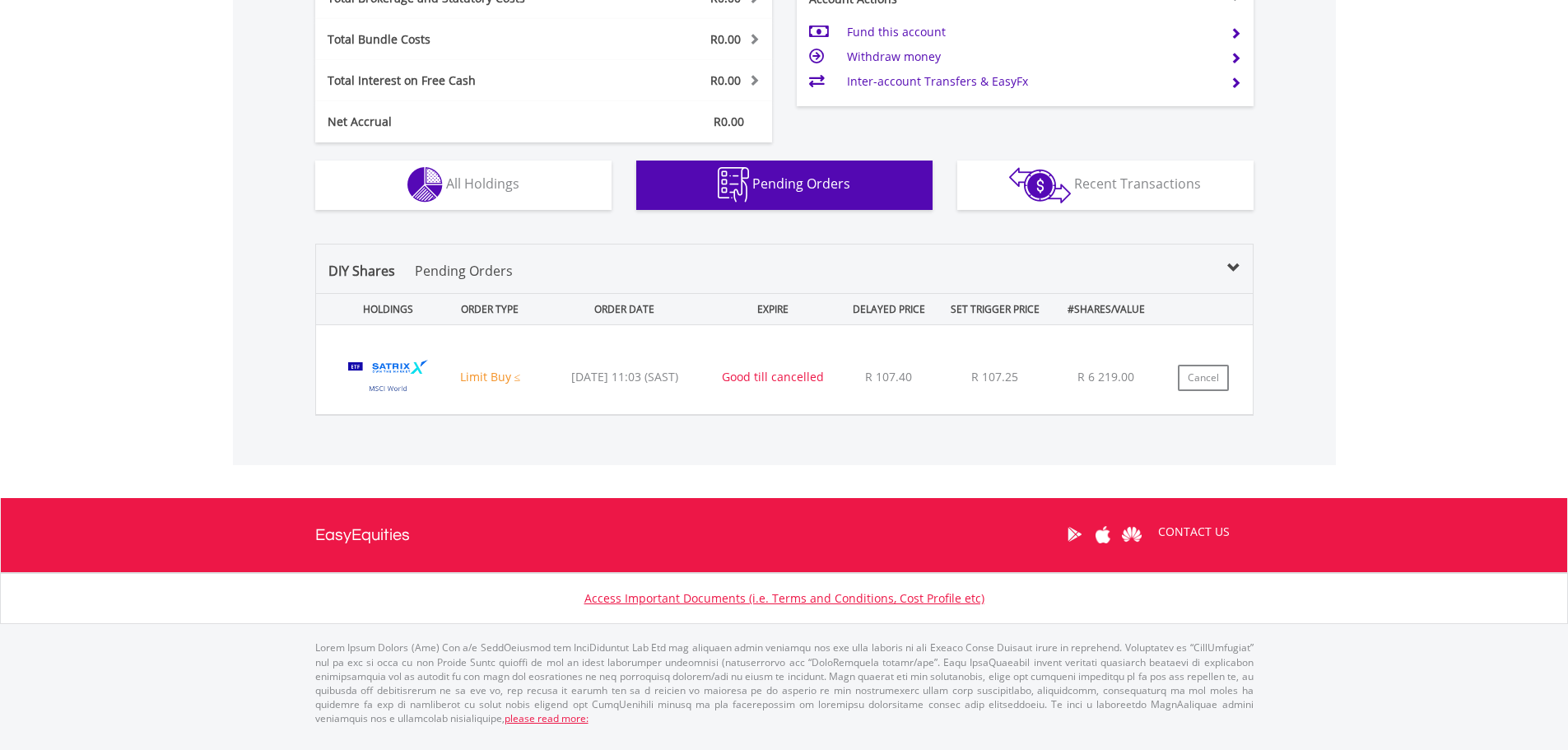
scroll to position [915, 0]
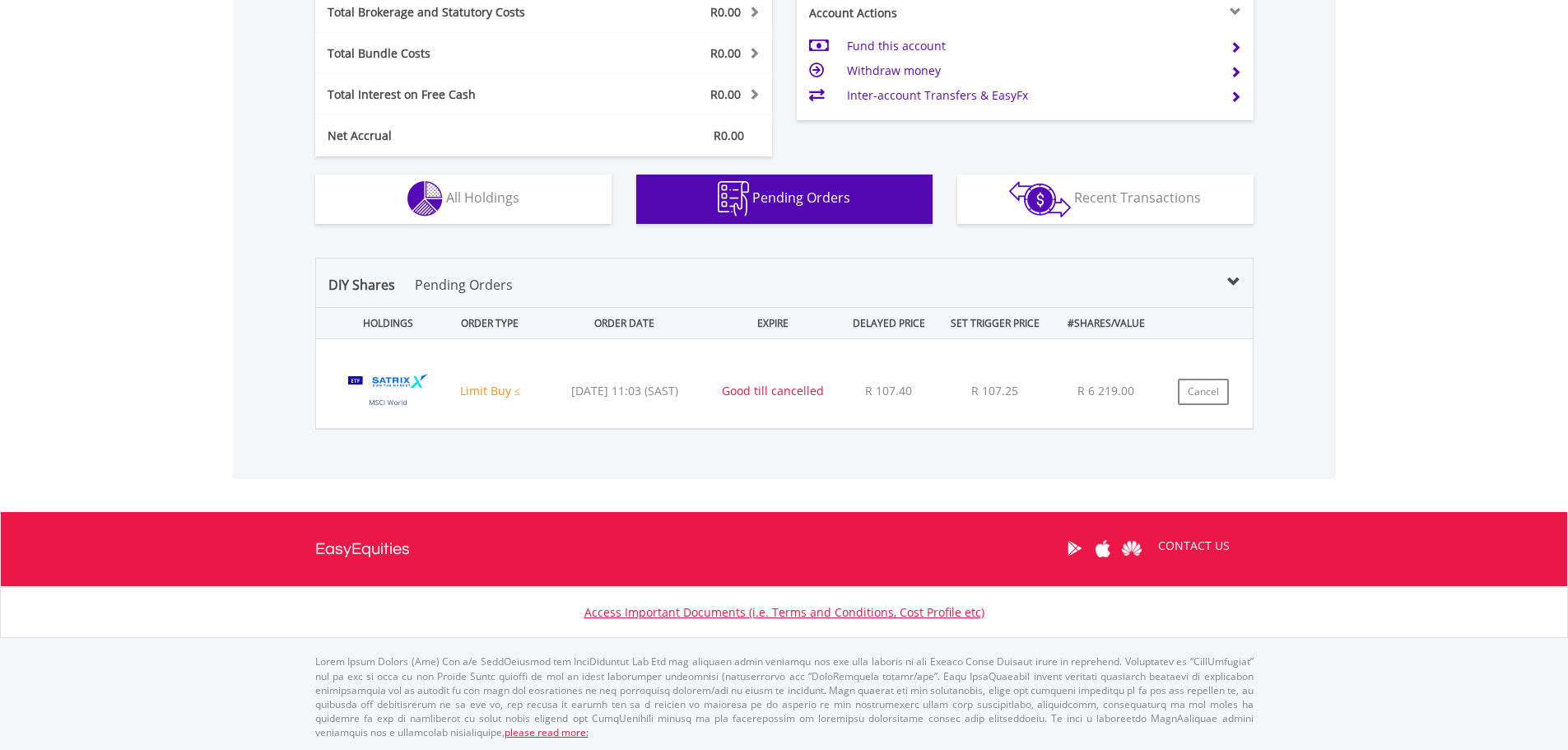
click at [784, 398] on div "Good till cancelled" at bounding box center [773, 390] width 122 height 17
click at [484, 394] on div "Limit Buy ≤" at bounding box center [490, 390] width 94 height 17
click at [392, 389] on img at bounding box center [388, 391] width 104 height 64
click at [386, 372] on img at bounding box center [388, 391] width 104 height 64
click at [318, 383] on div "﻿ Satrix MSCI World ETF (STXWDM) Limit Buy ≤ [DATE] 11:03 (SAST) Good till canc…" at bounding box center [784, 384] width 937 height 89
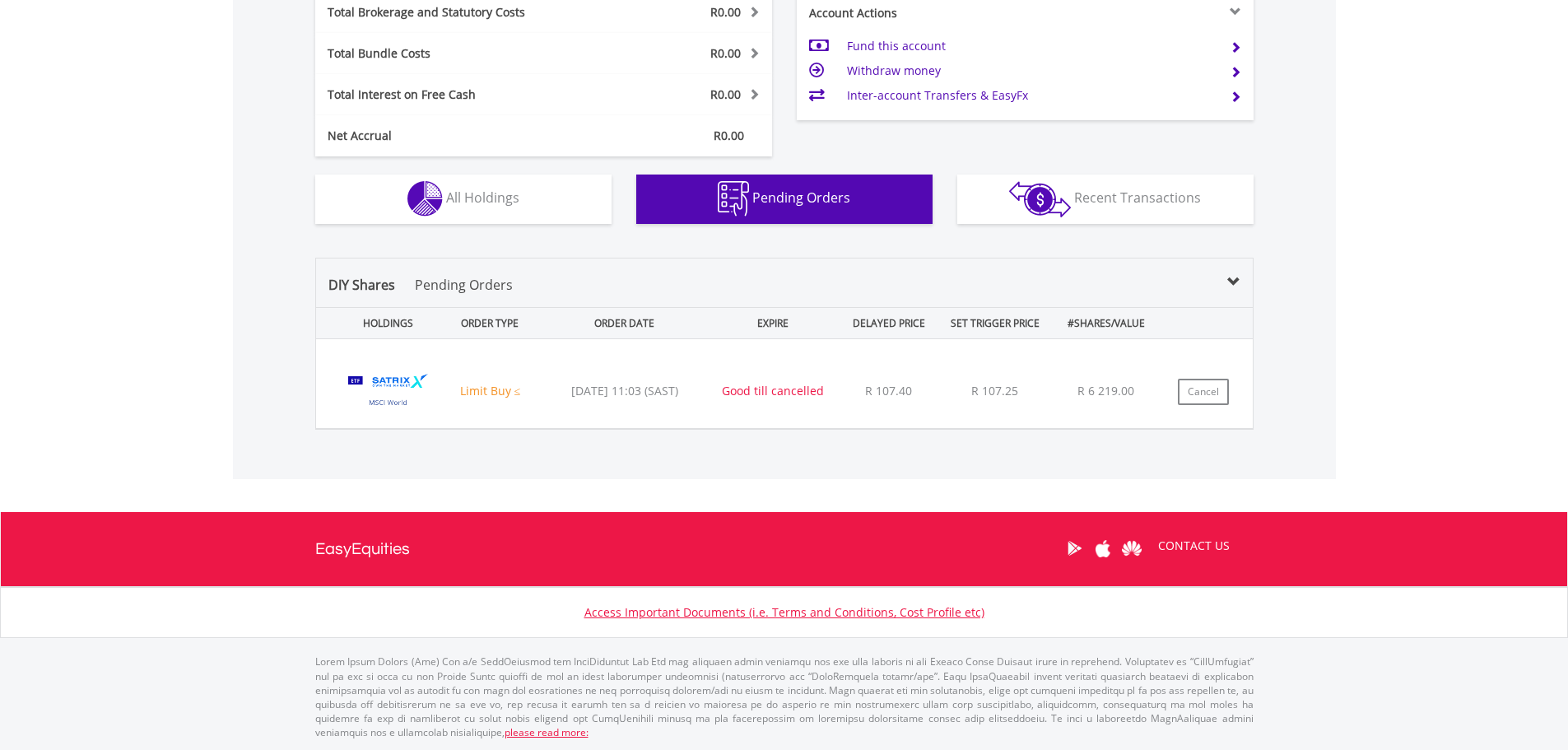
click at [405, 383] on img at bounding box center [388, 391] width 104 height 64
click at [406, 383] on img at bounding box center [388, 391] width 104 height 64
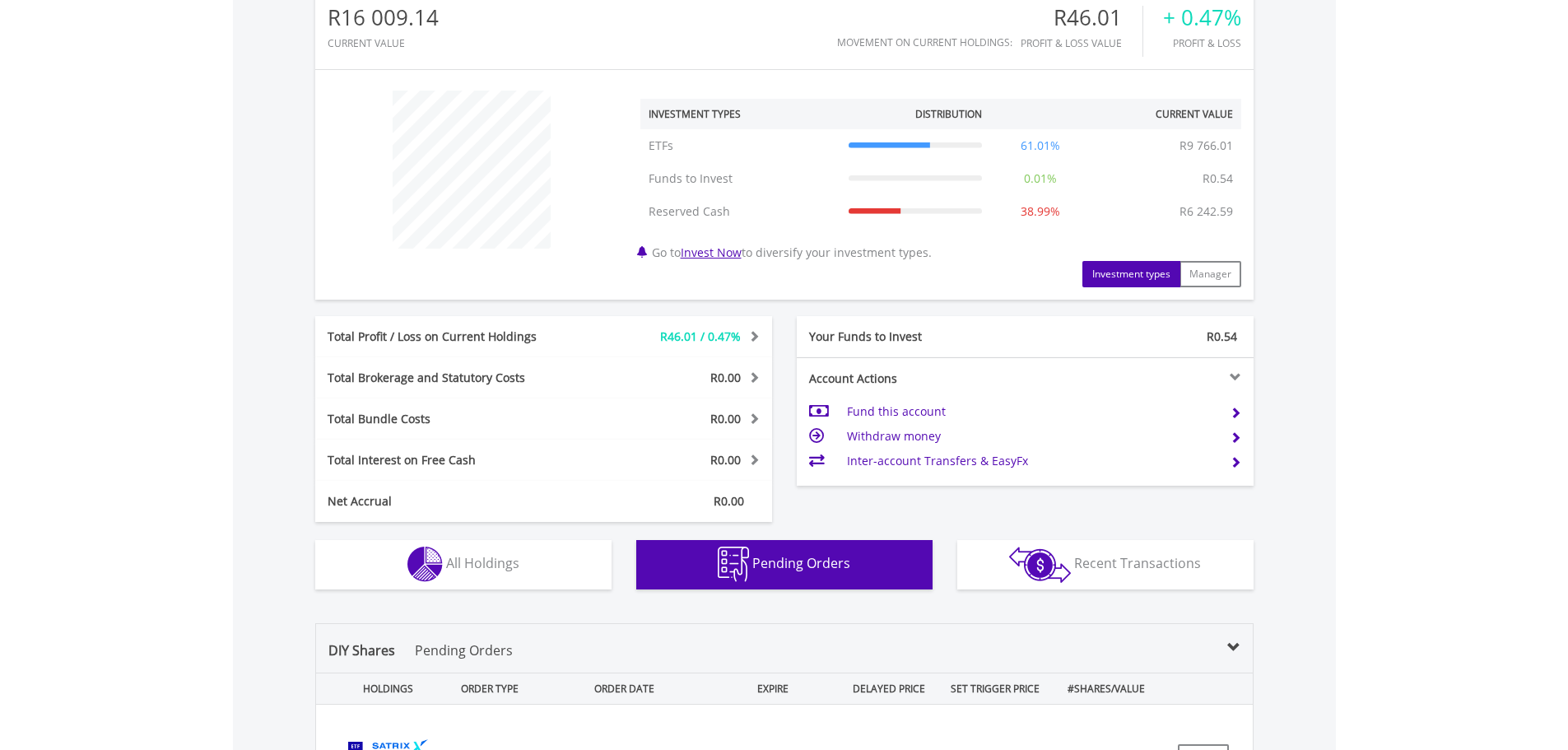
scroll to position [824, 0]
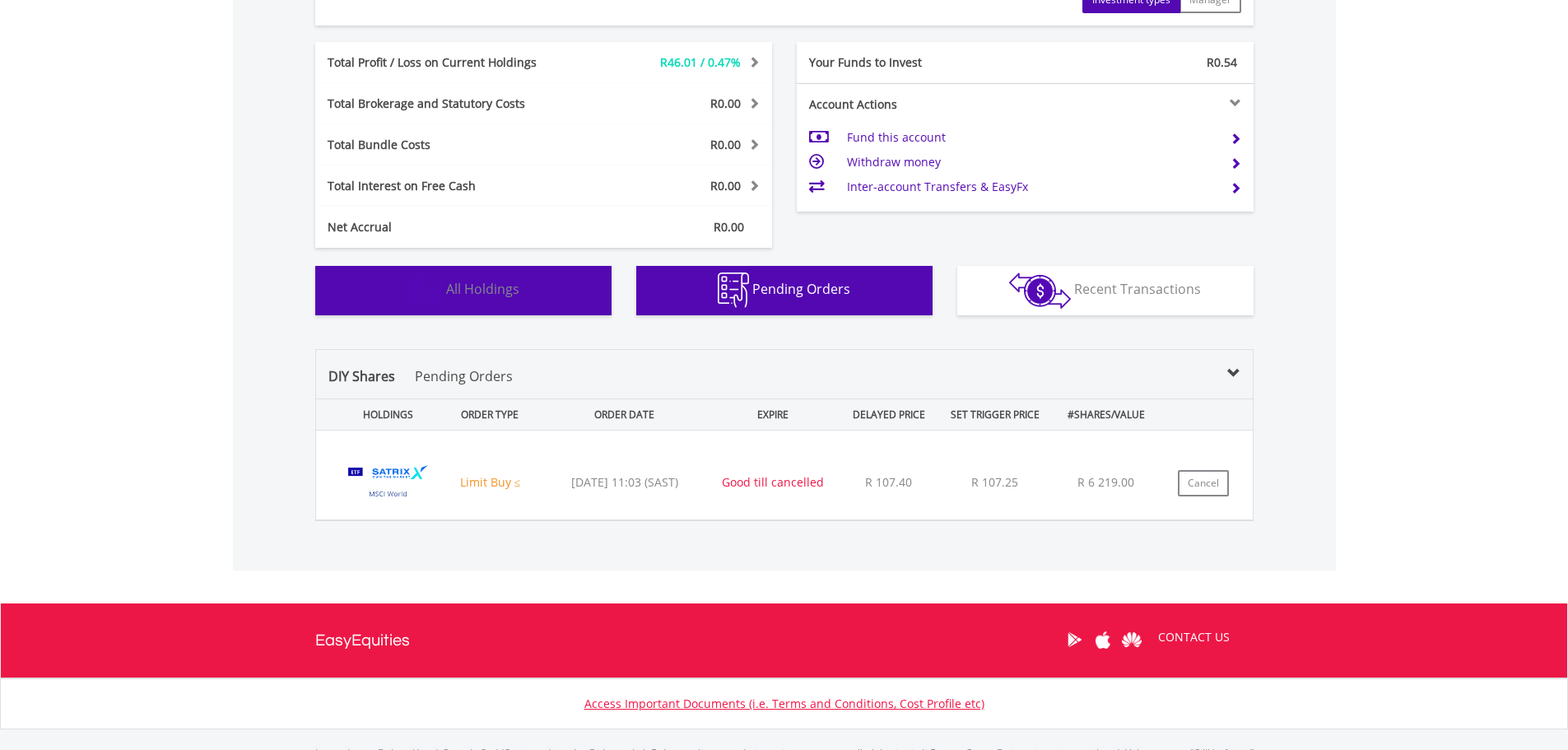
click at [549, 291] on button "Holdings All Holdings" at bounding box center [463, 291] width 297 height 49
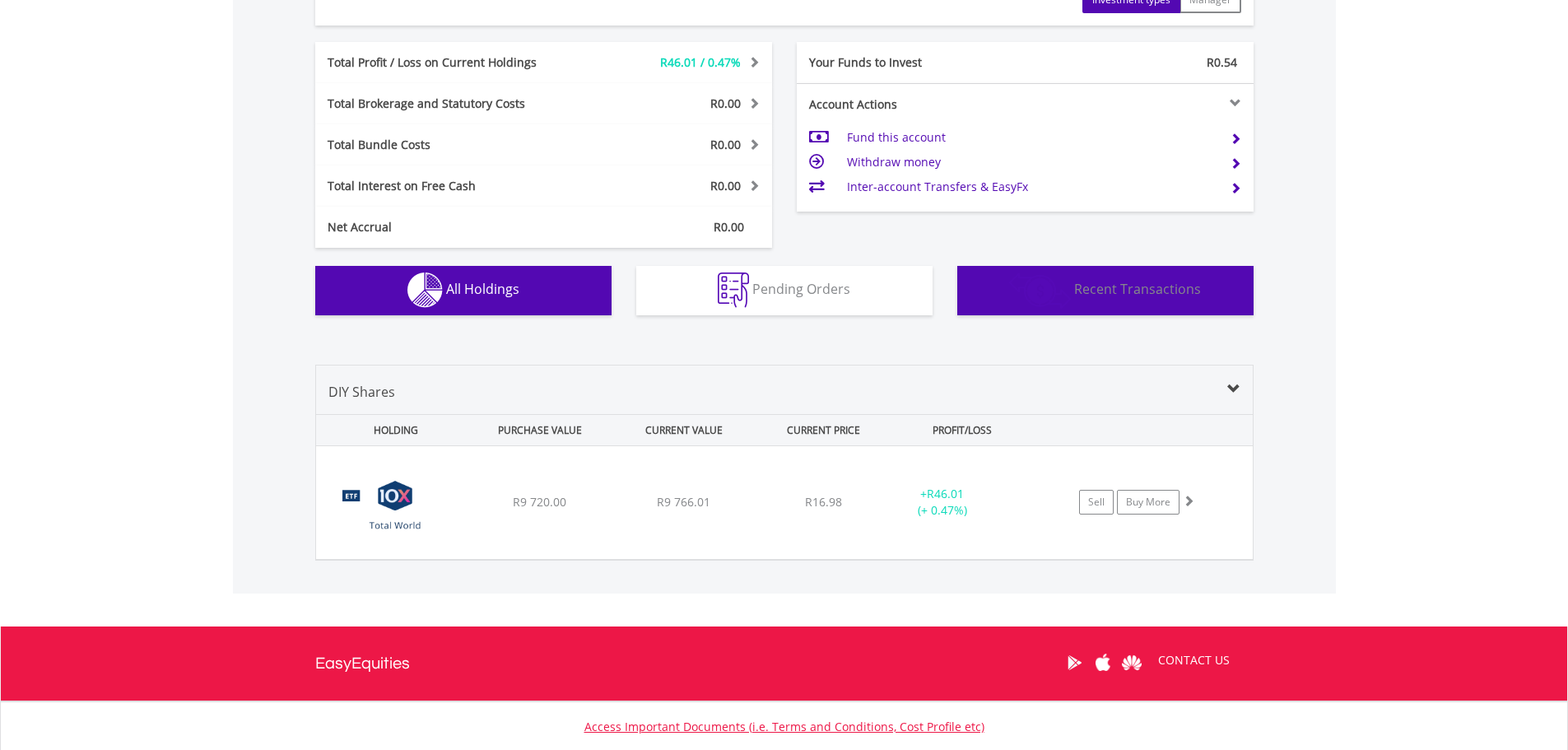
click at [1121, 288] on span "Recent Transactions" at bounding box center [1138, 289] width 127 height 18
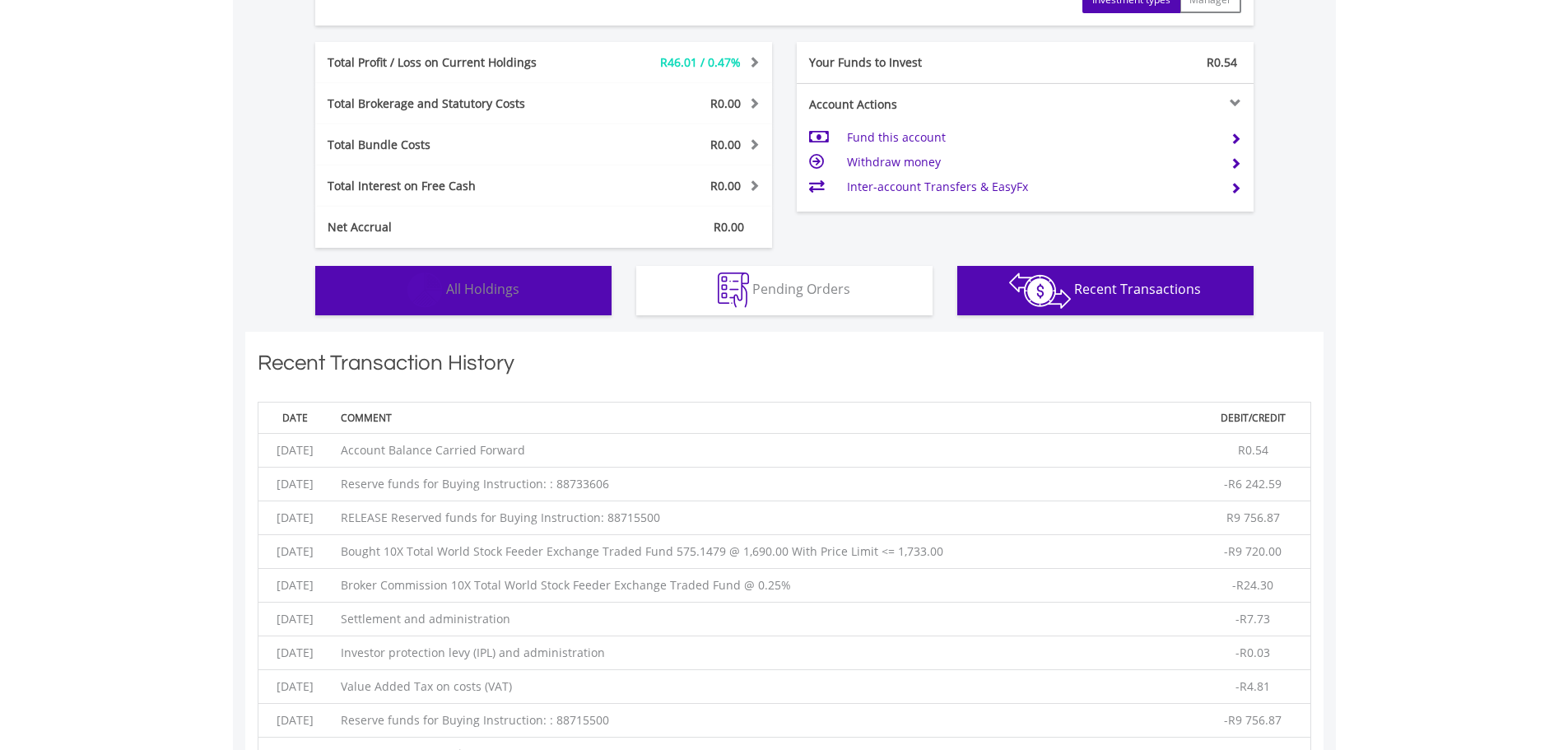
click at [521, 299] on button "Holdings All Holdings" at bounding box center [463, 291] width 297 height 49
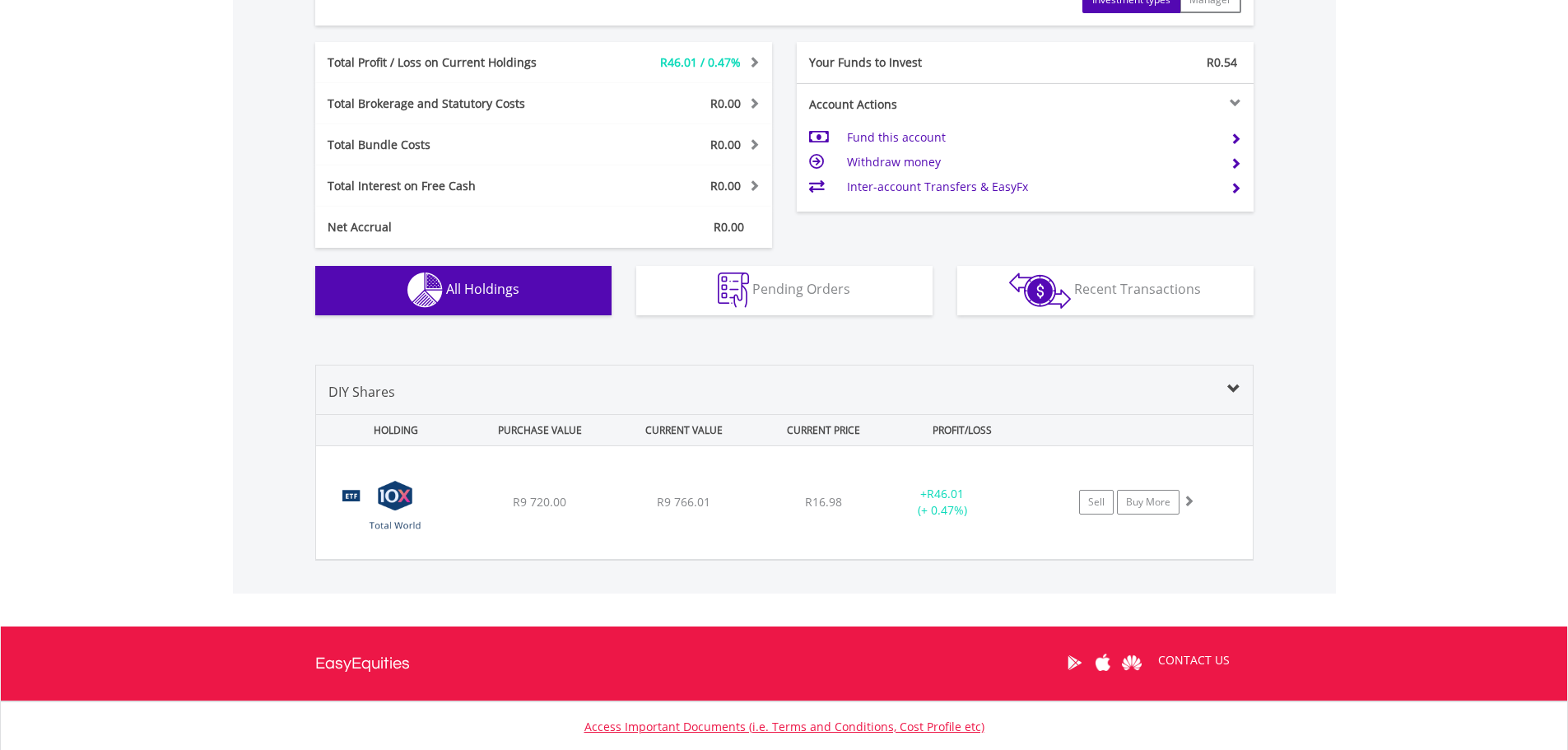
scroll to position [550, 0]
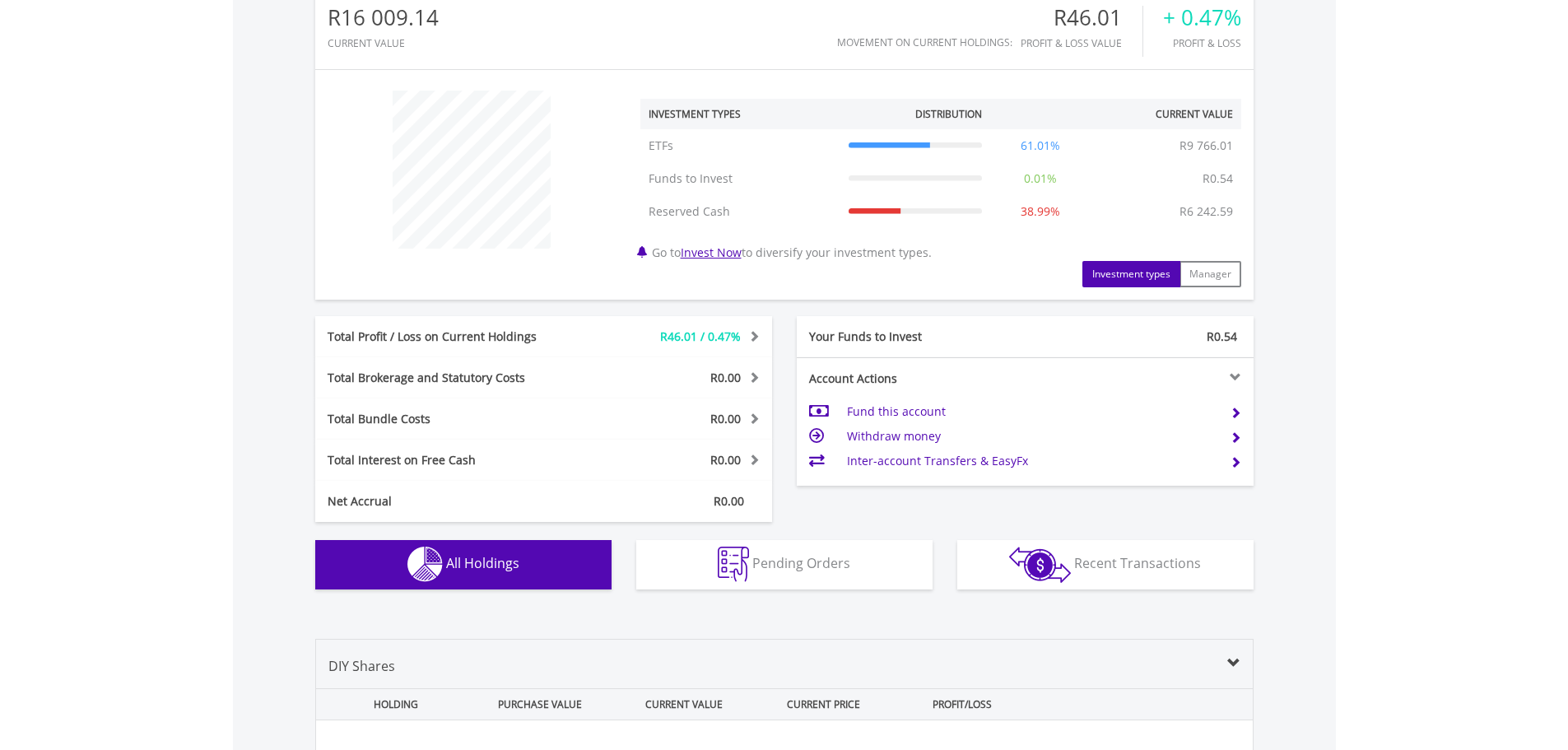
click at [747, 334] on span at bounding box center [752, 335] width 16 height 11
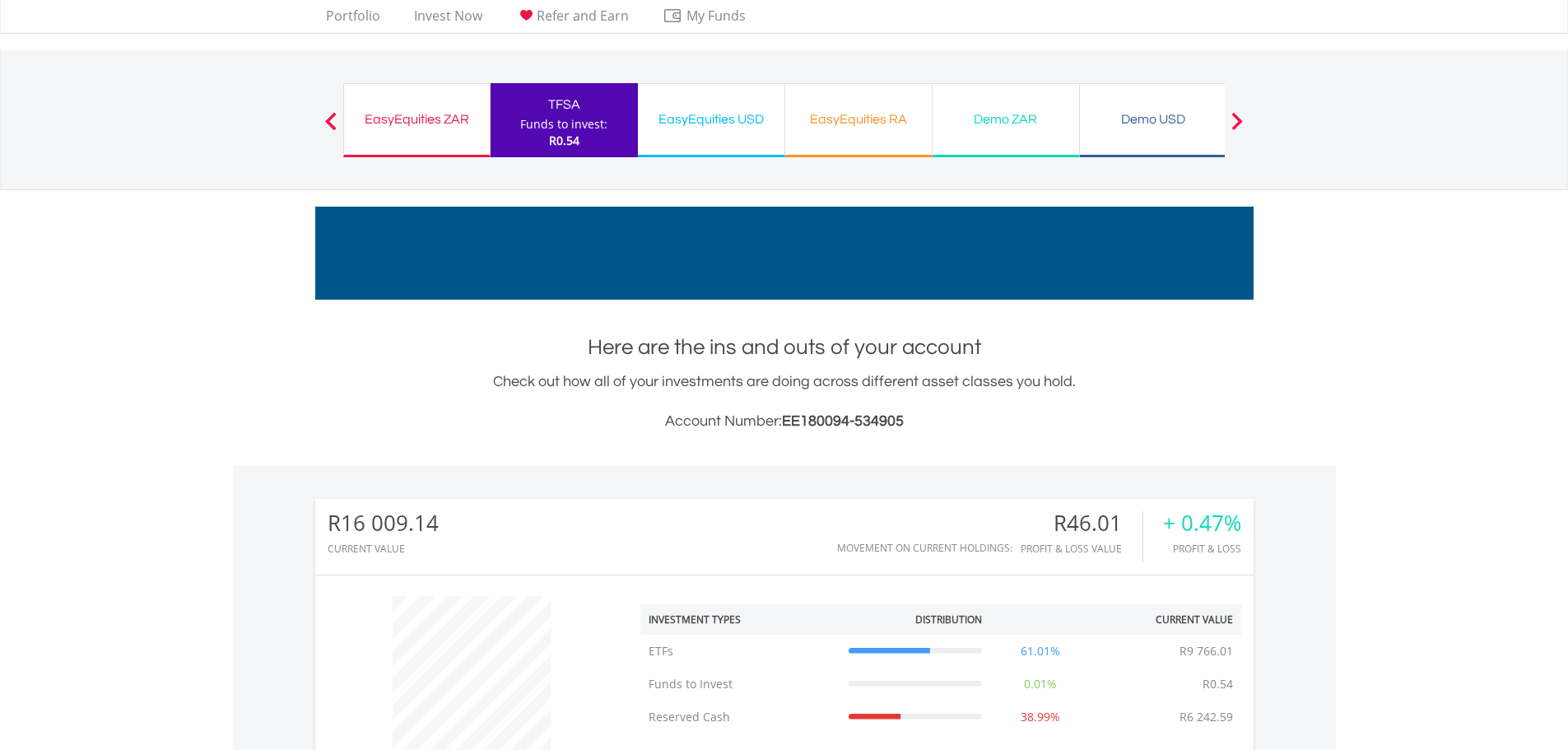
scroll to position [0, 0]
